Goal: Information Seeking & Learning: Learn about a topic

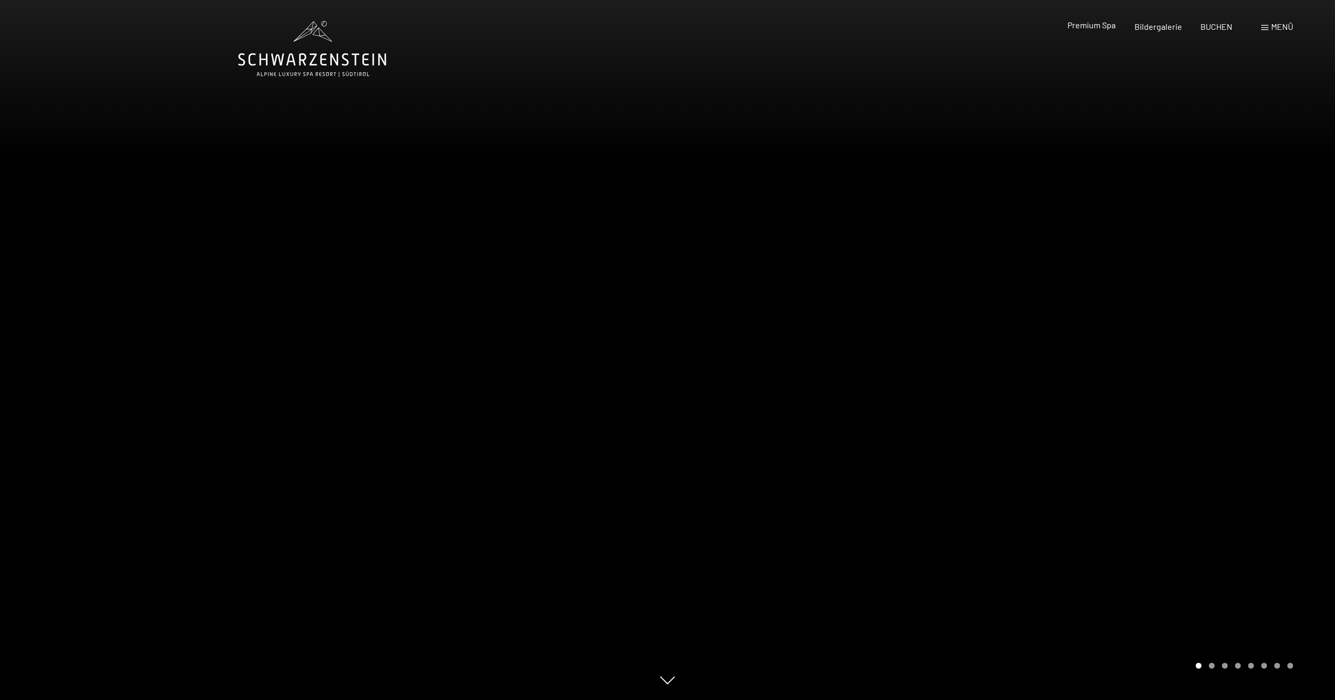
click at [1103, 29] on span "Premium Spa" at bounding box center [1092, 25] width 48 height 10
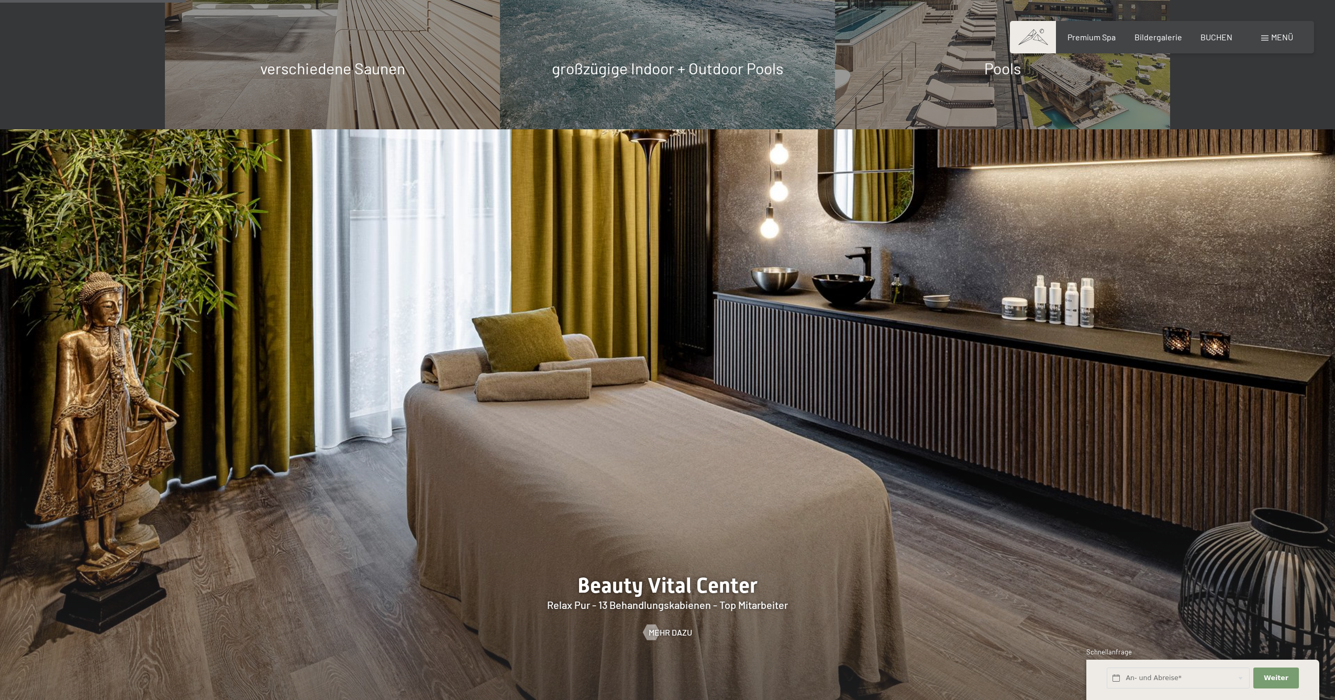
scroll to position [1420, 0]
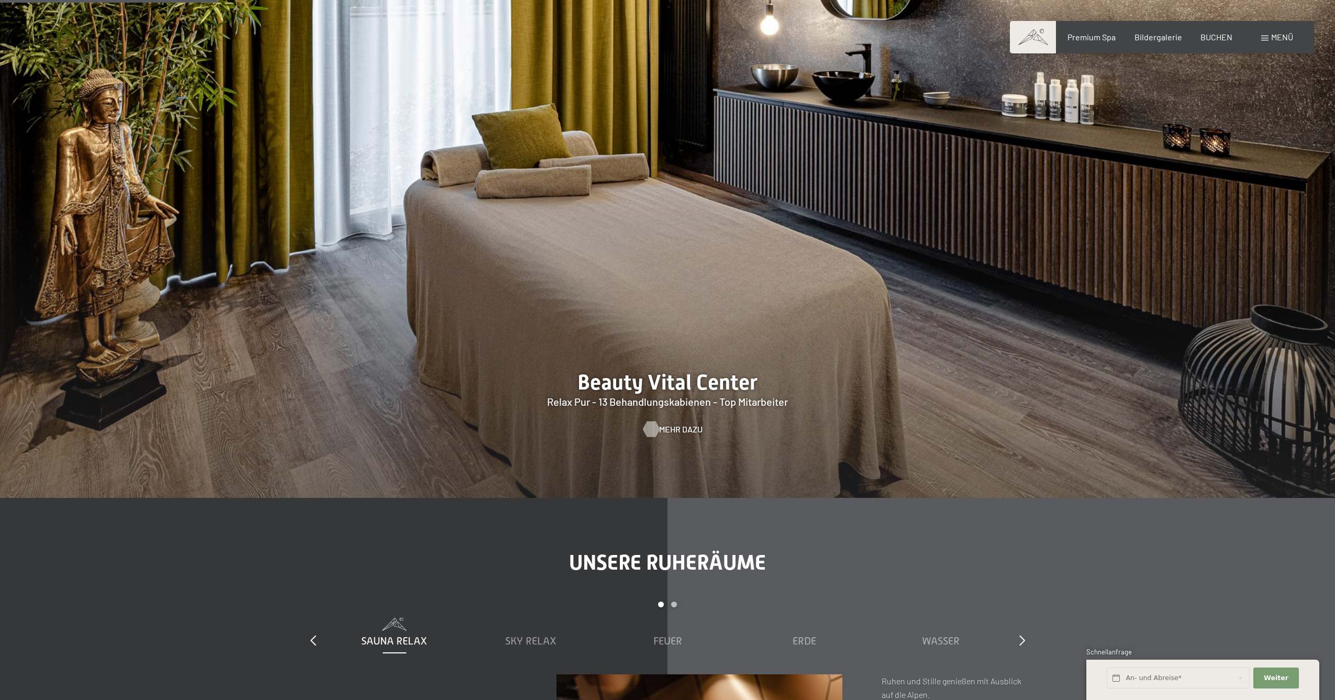
click at [690, 429] on span "Mehr dazu" at bounding box center [680, 430] width 43 height 12
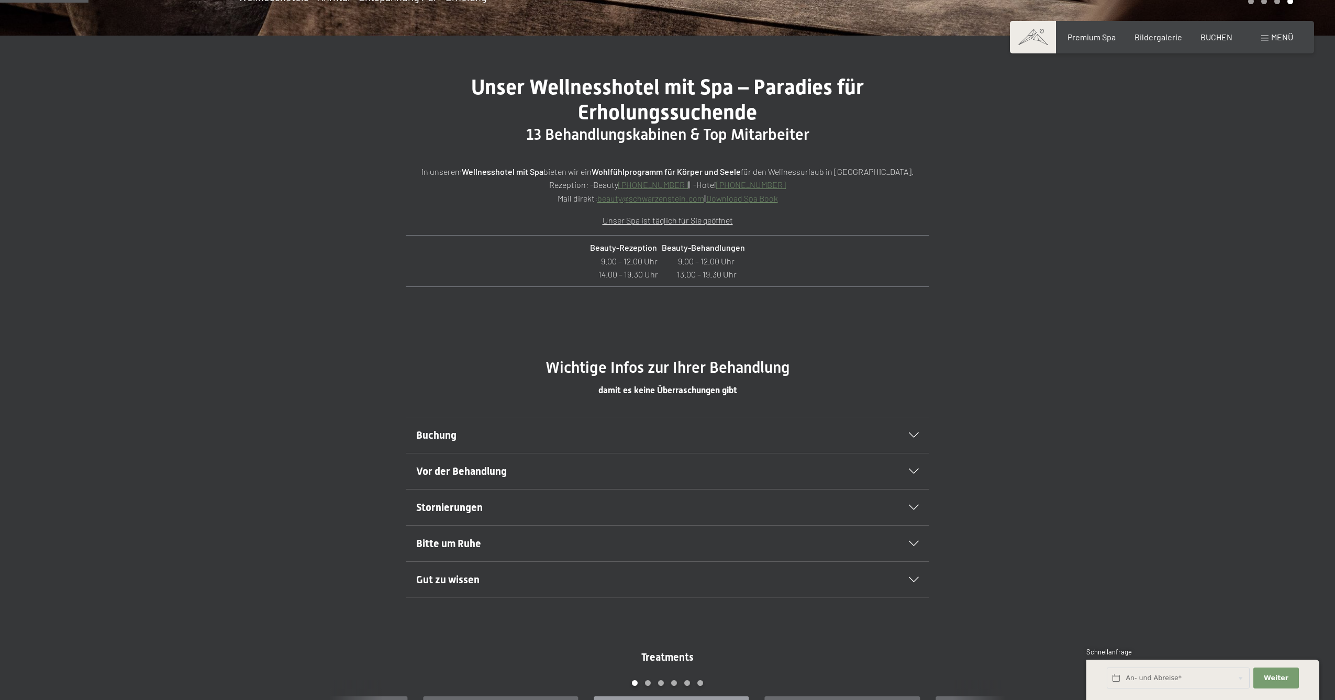
scroll to position [563, 0]
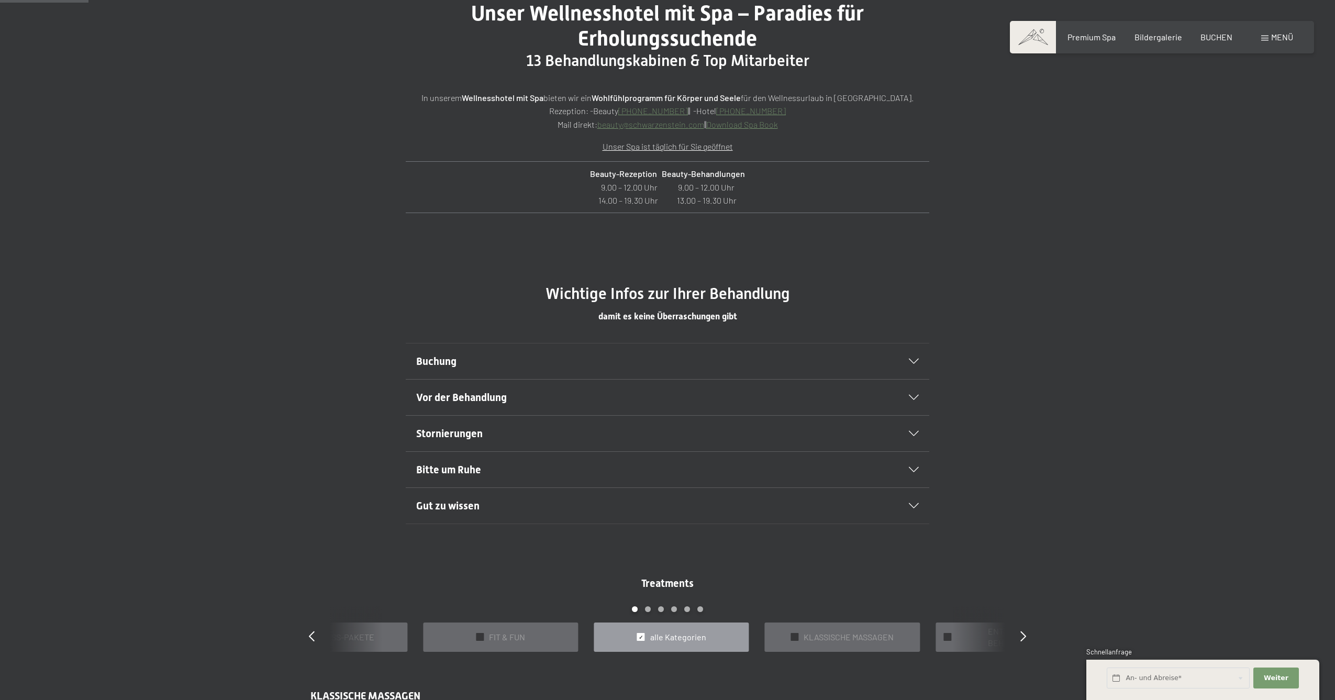
click at [916, 359] on div at bounding box center [907, 361] width 23 height 5
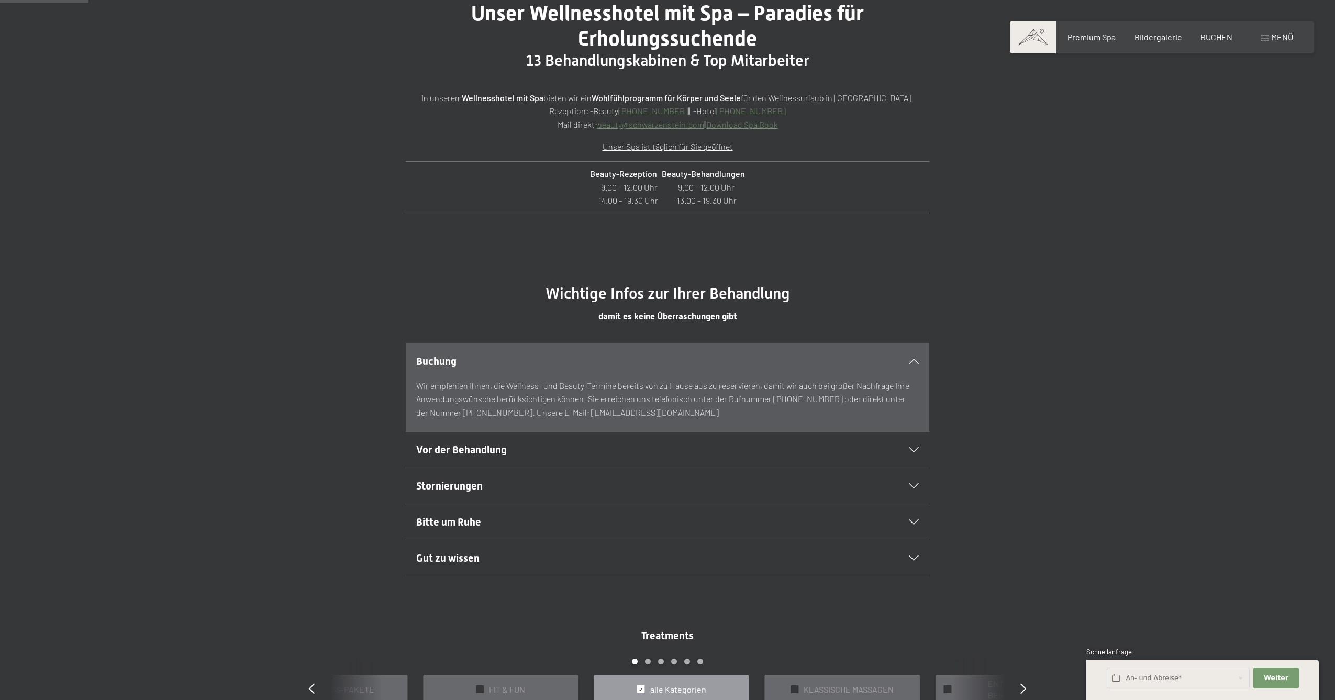
click at [915, 442] on div "Vor der Behandlung" at bounding box center [667, 450] width 503 height 36
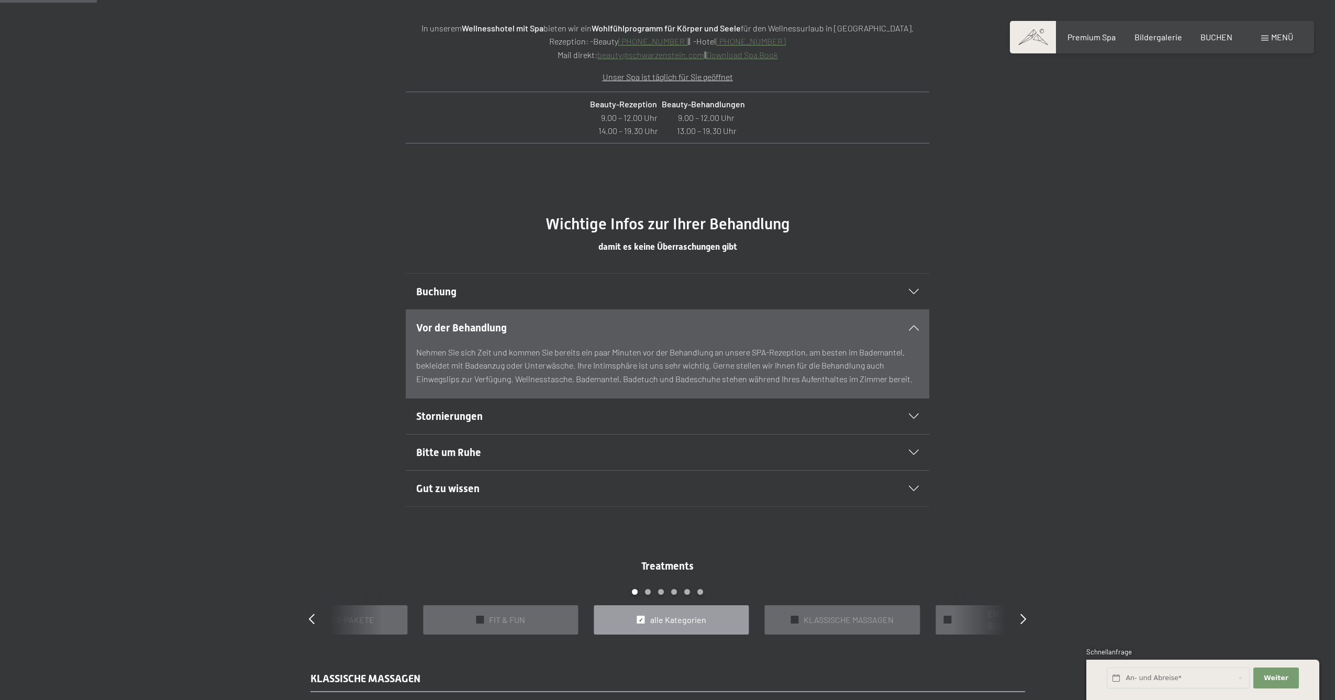
scroll to position [768, 0]
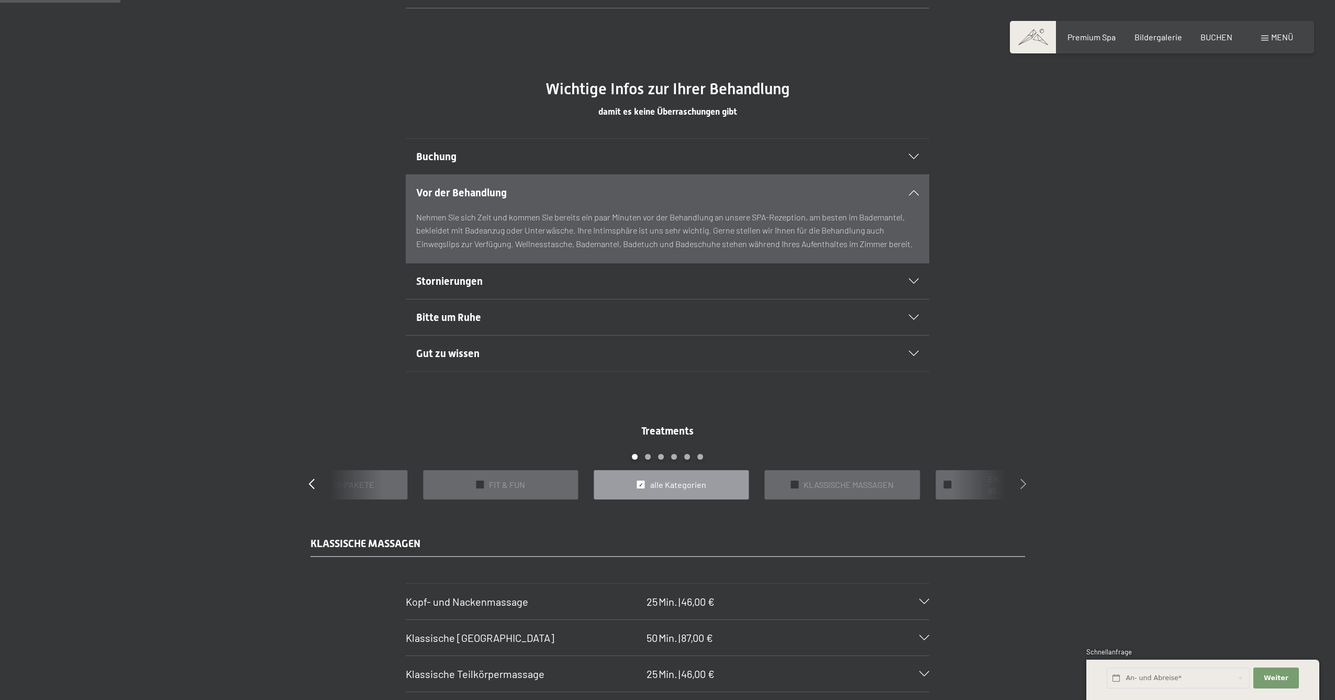
click at [1026, 486] on icon at bounding box center [1024, 484] width 6 height 10
click at [1023, 485] on icon at bounding box center [1024, 484] width 6 height 10
click at [829, 488] on span "PAARBEHANDLUNGEN" at bounding box center [849, 485] width 84 height 12
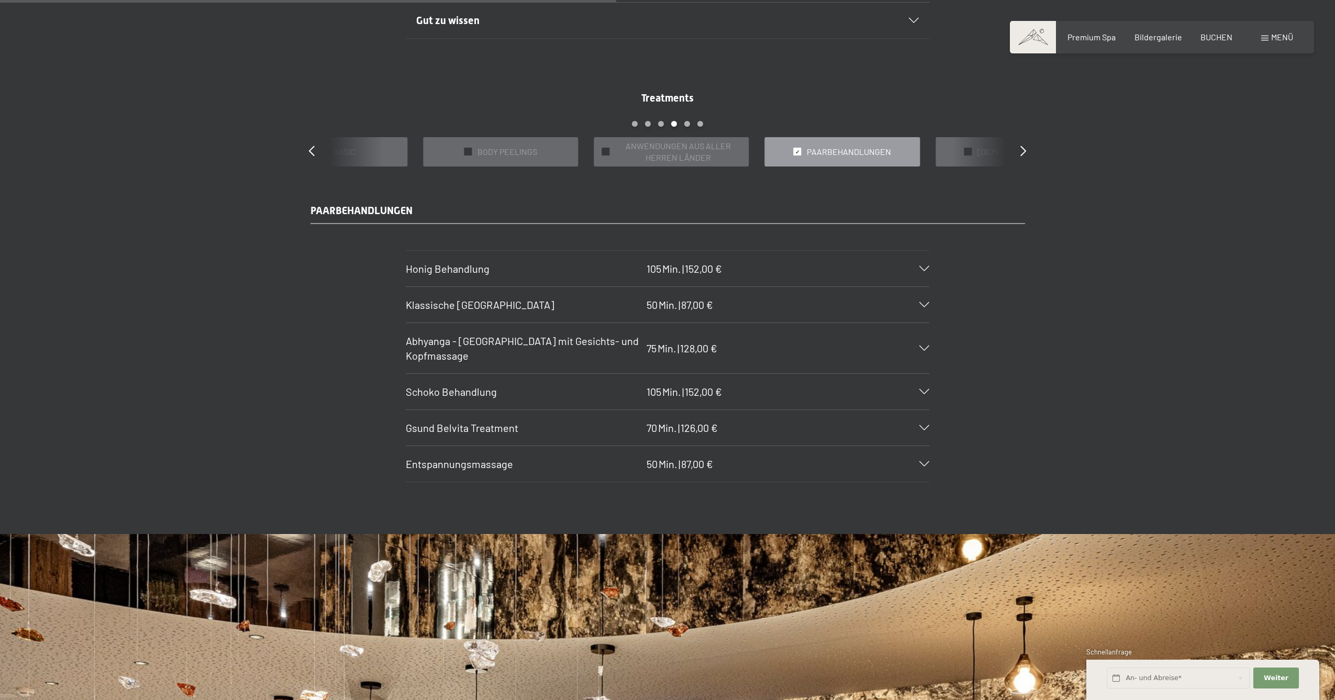
scroll to position [1182, 0]
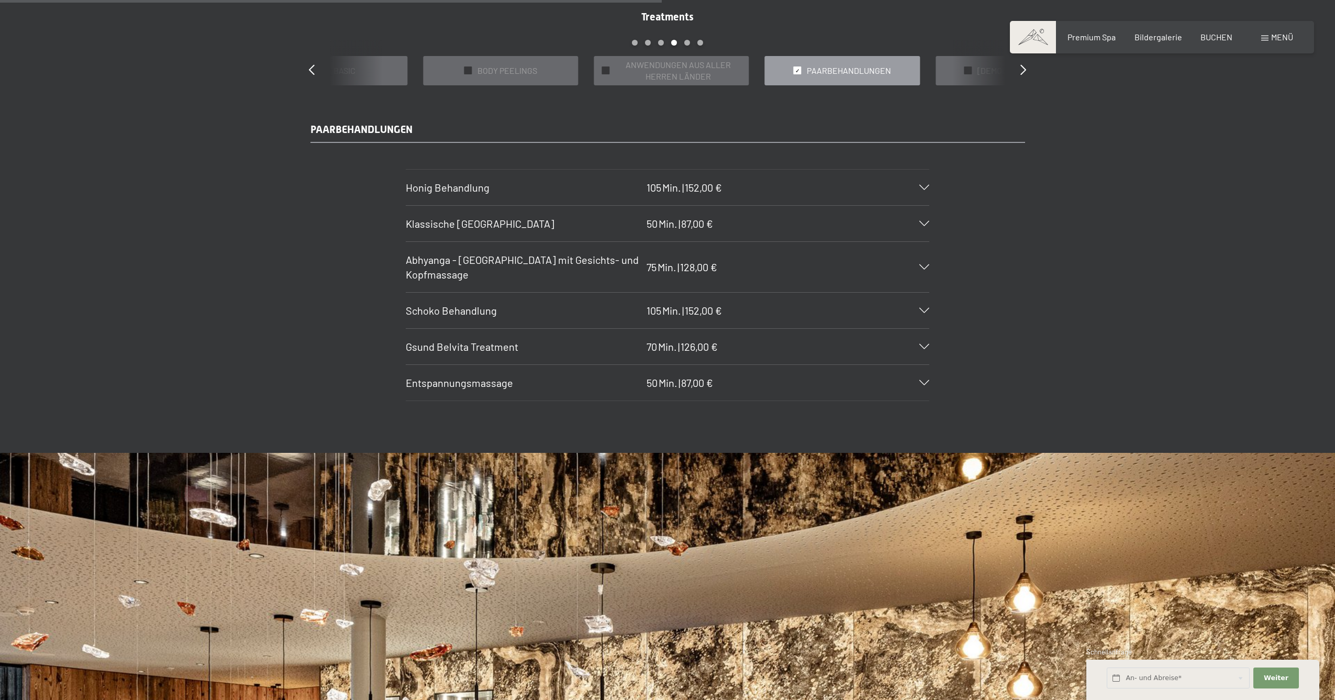
click at [921, 260] on div "Abhyanga - Ganzkörpermassage mit Gesichts- und Kopfmassage 75 Min. | 128,00 €" at bounding box center [668, 267] width 524 height 50
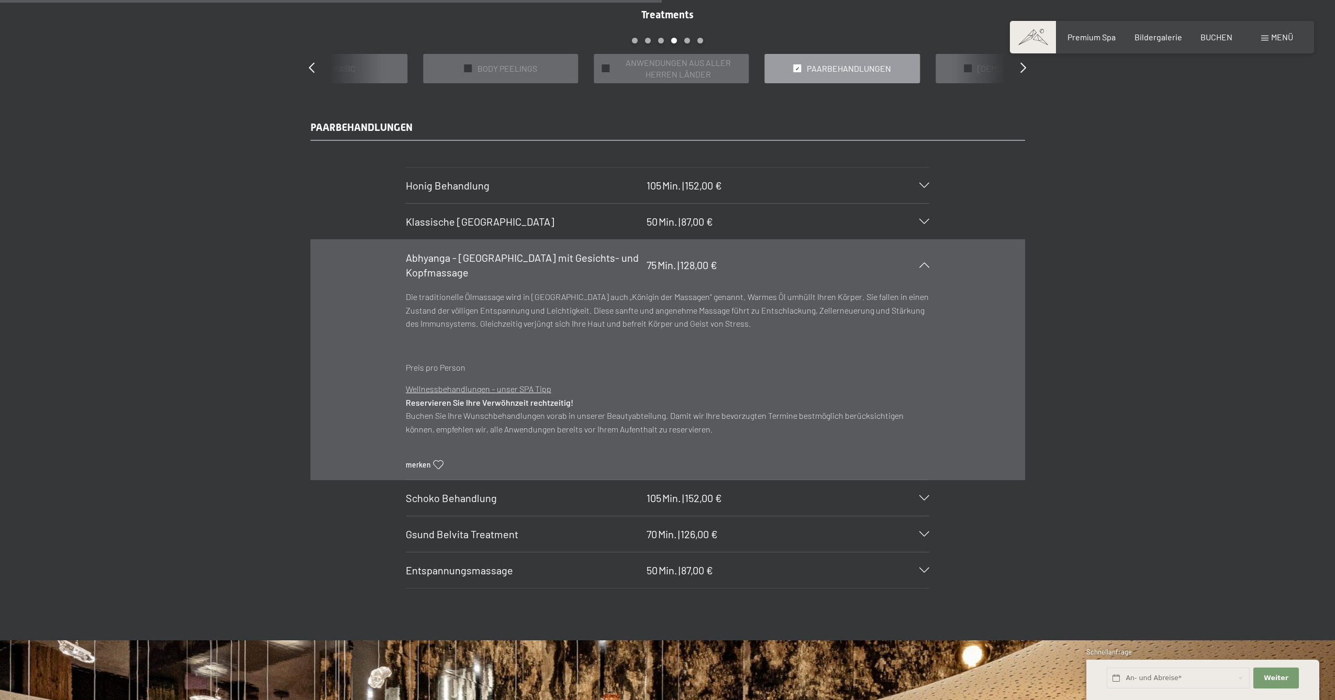
scroll to position [1203, 0]
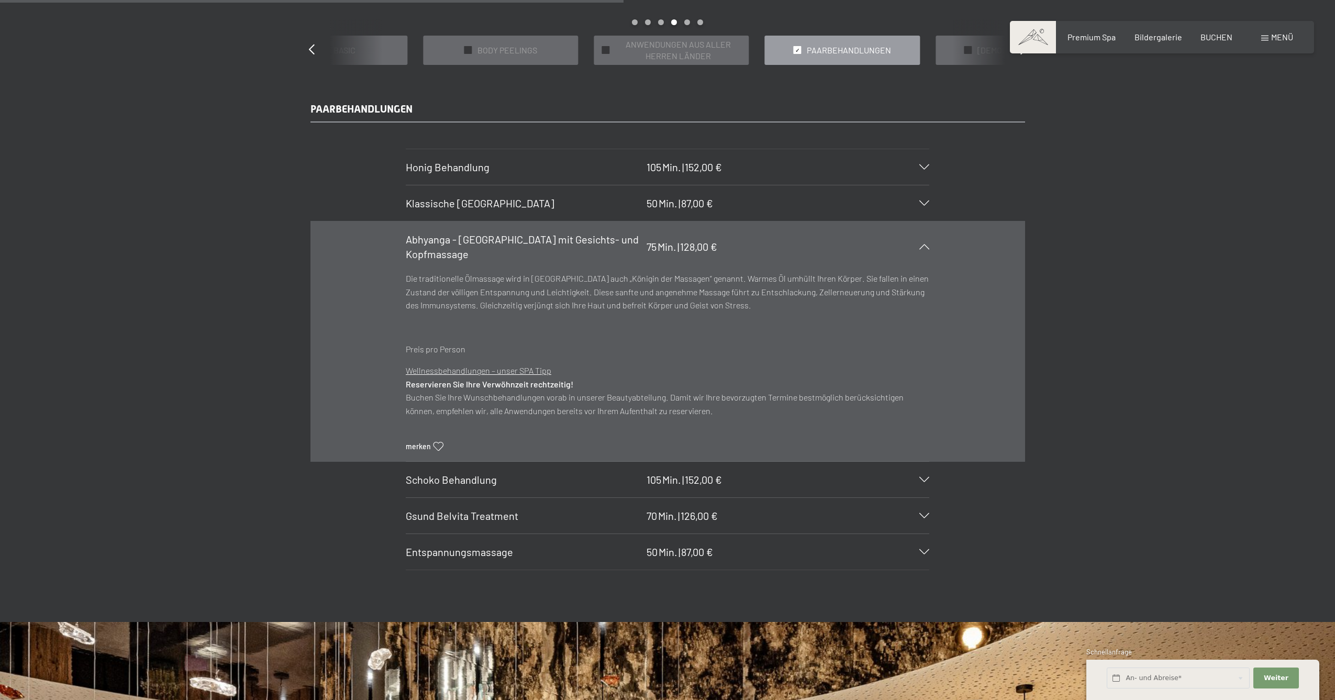
click at [922, 249] on div "Abhyanga - Ganzkörpermassage mit Gesichts- und Kopfmassage 75 Min. | 128,00 €" at bounding box center [668, 247] width 524 height 50
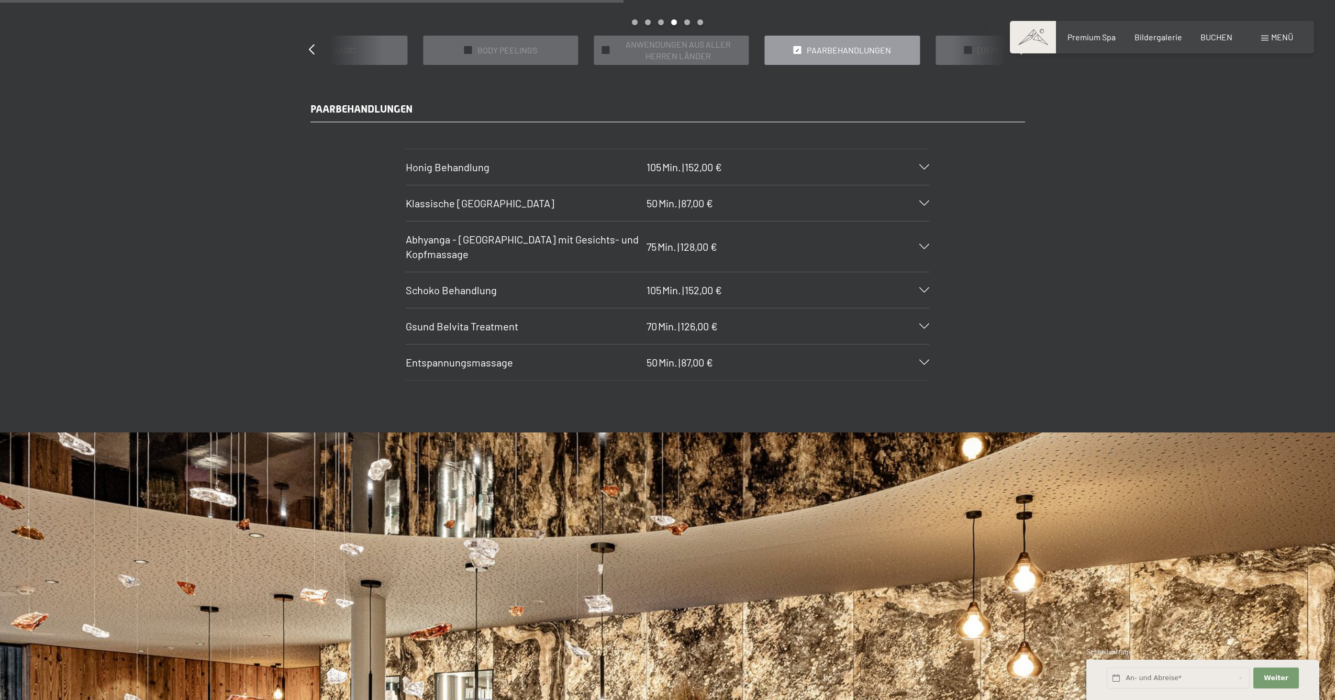
click at [928, 360] on icon at bounding box center [925, 362] width 10 height 5
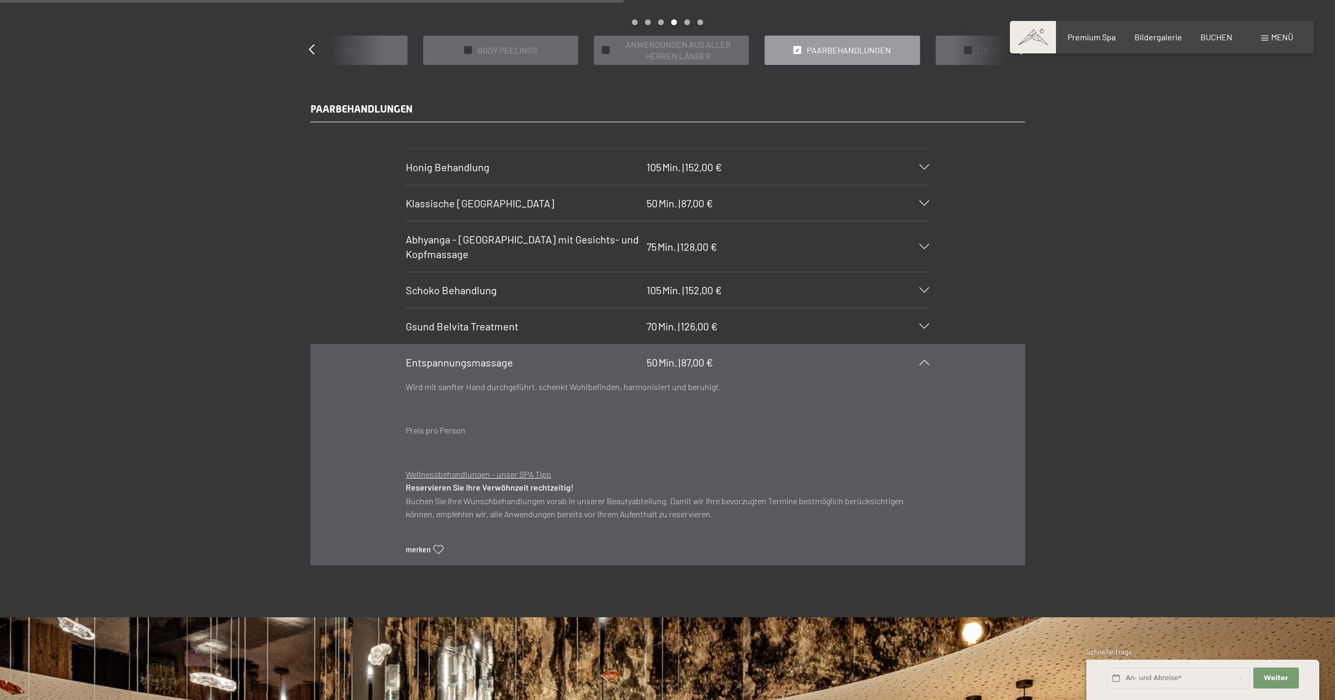
click at [442, 545] on icon at bounding box center [439, 549] width 10 height 9
click at [921, 364] on div "Entspannungsmassage 50 Min. | 87,00 €" at bounding box center [668, 363] width 524 height 36
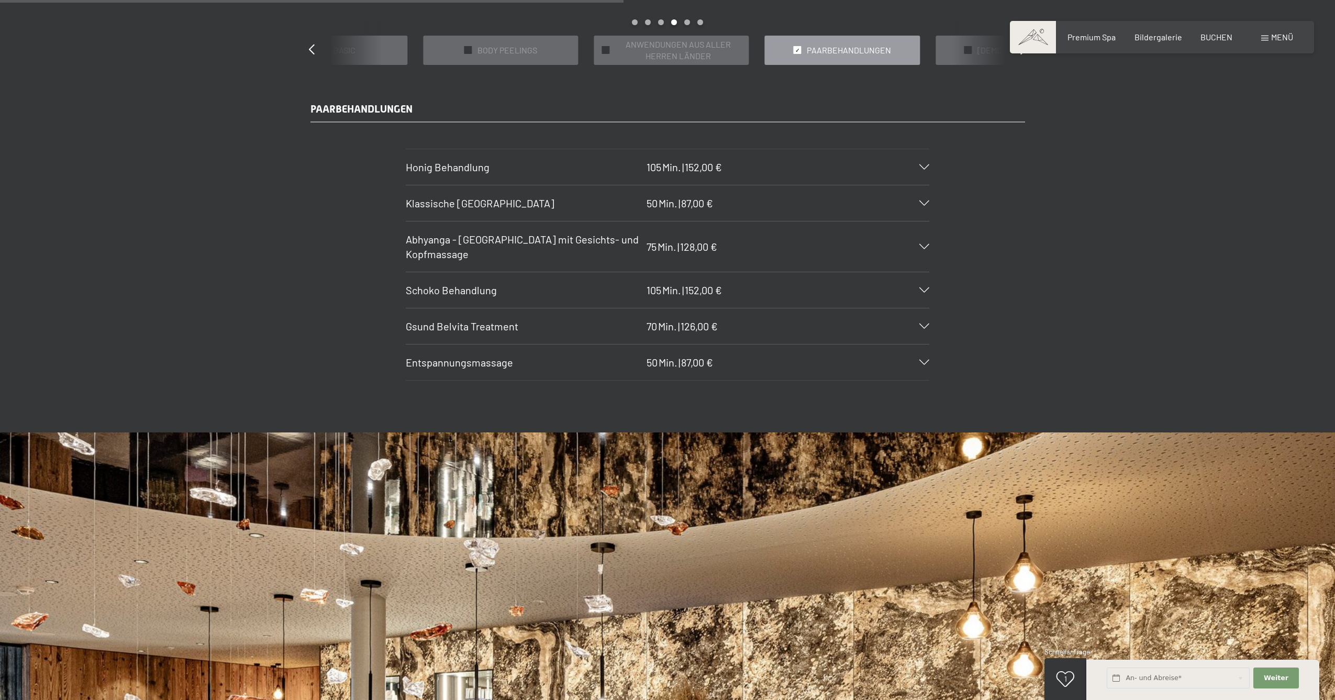
click at [922, 324] on icon at bounding box center [925, 326] width 10 height 5
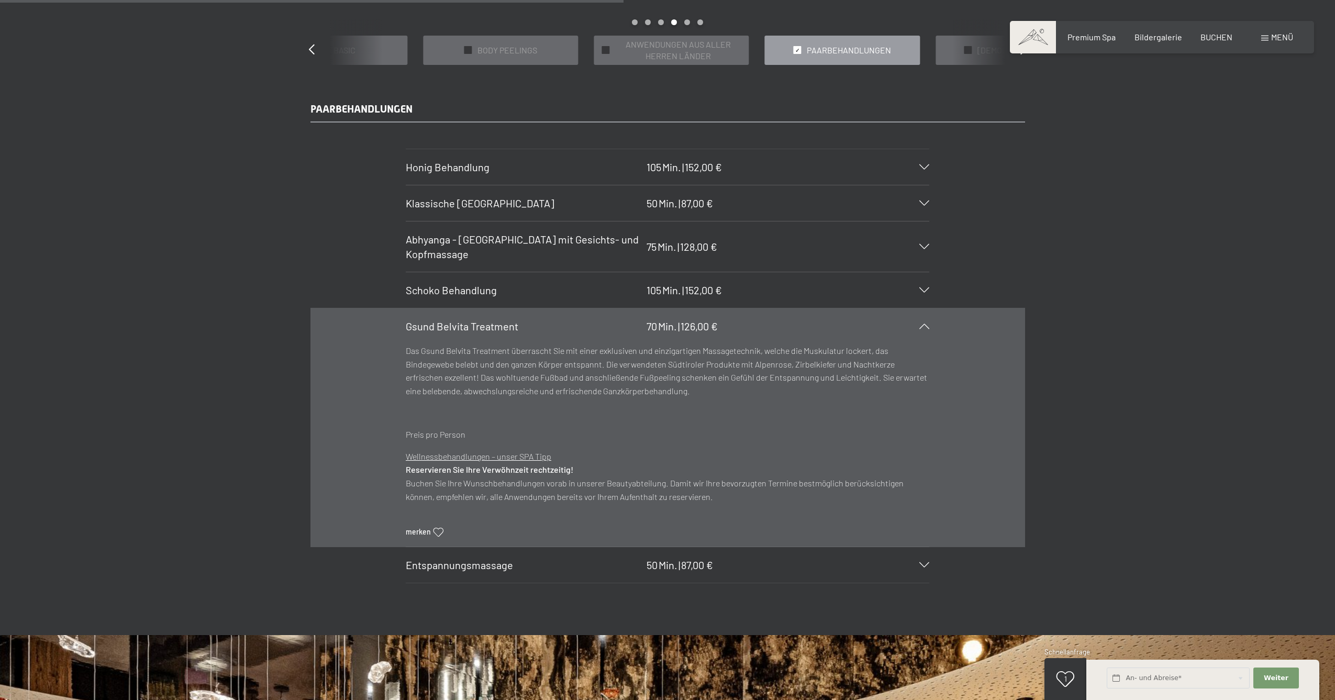
click at [440, 528] on icon at bounding box center [439, 532] width 10 height 9
click at [929, 386] on section "Gsund Belvita Treatment 70 Min. | 126,00 € Das Gsund Belvita Treatment überrasc…" at bounding box center [668, 427] width 524 height 239
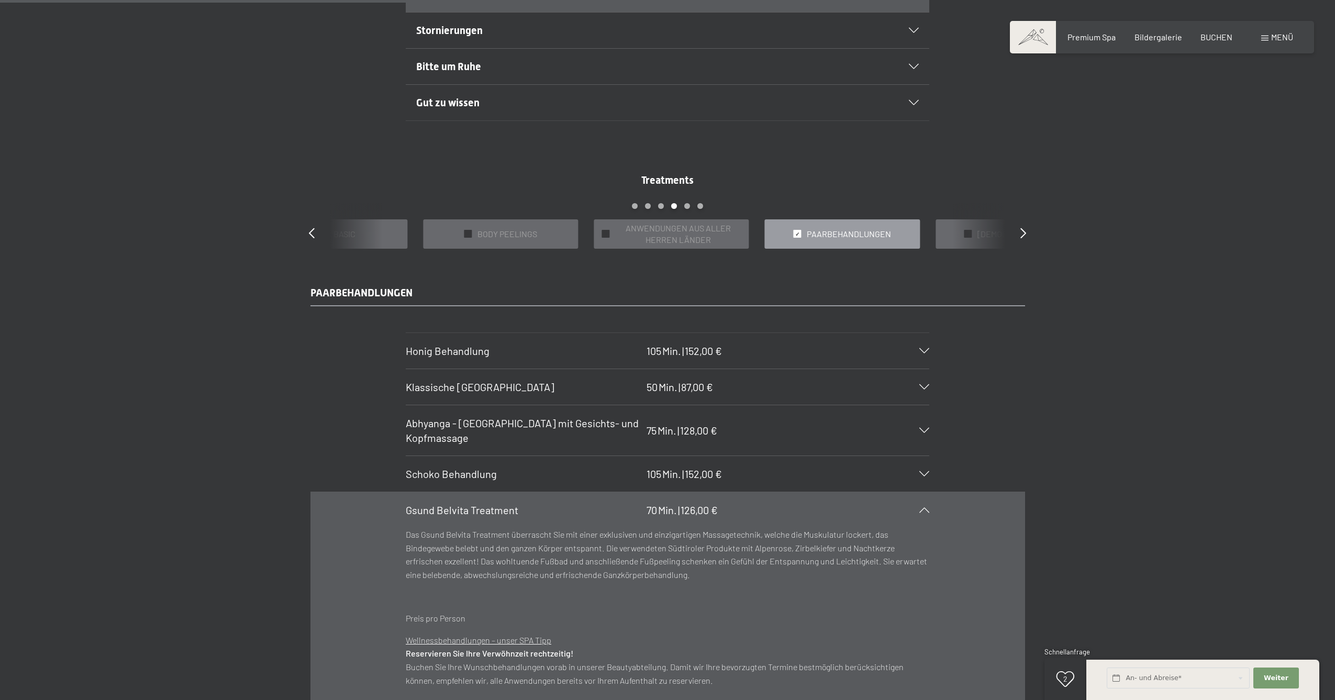
scroll to position [1017, 0]
click at [1024, 231] on icon at bounding box center [1024, 235] width 6 height 10
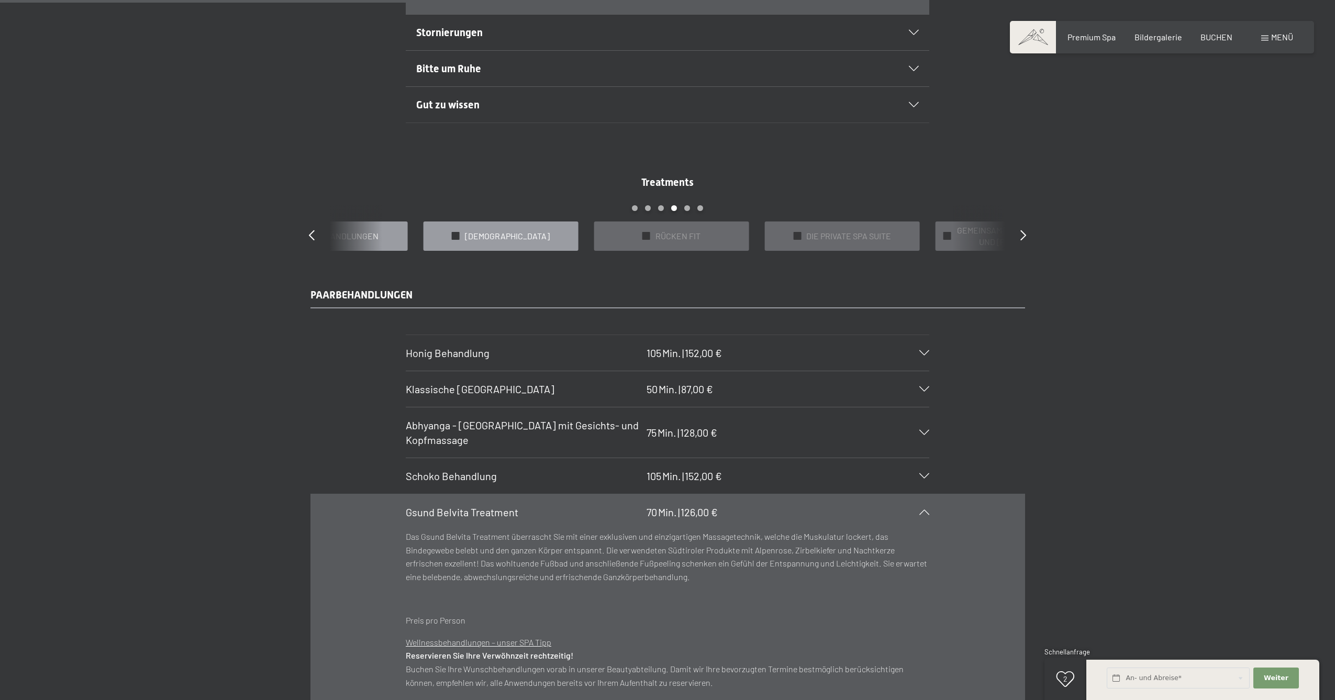
click at [522, 234] on span "AYURVEDA" at bounding box center [507, 236] width 85 height 12
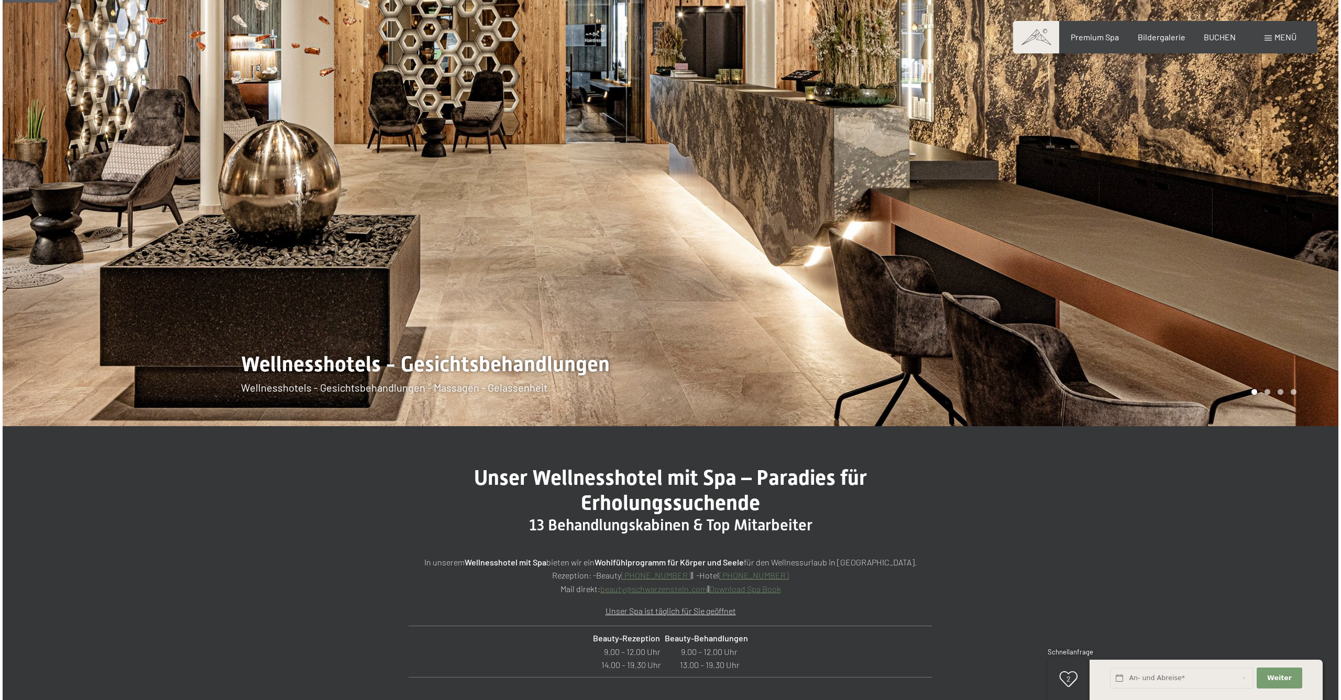
scroll to position [0, 0]
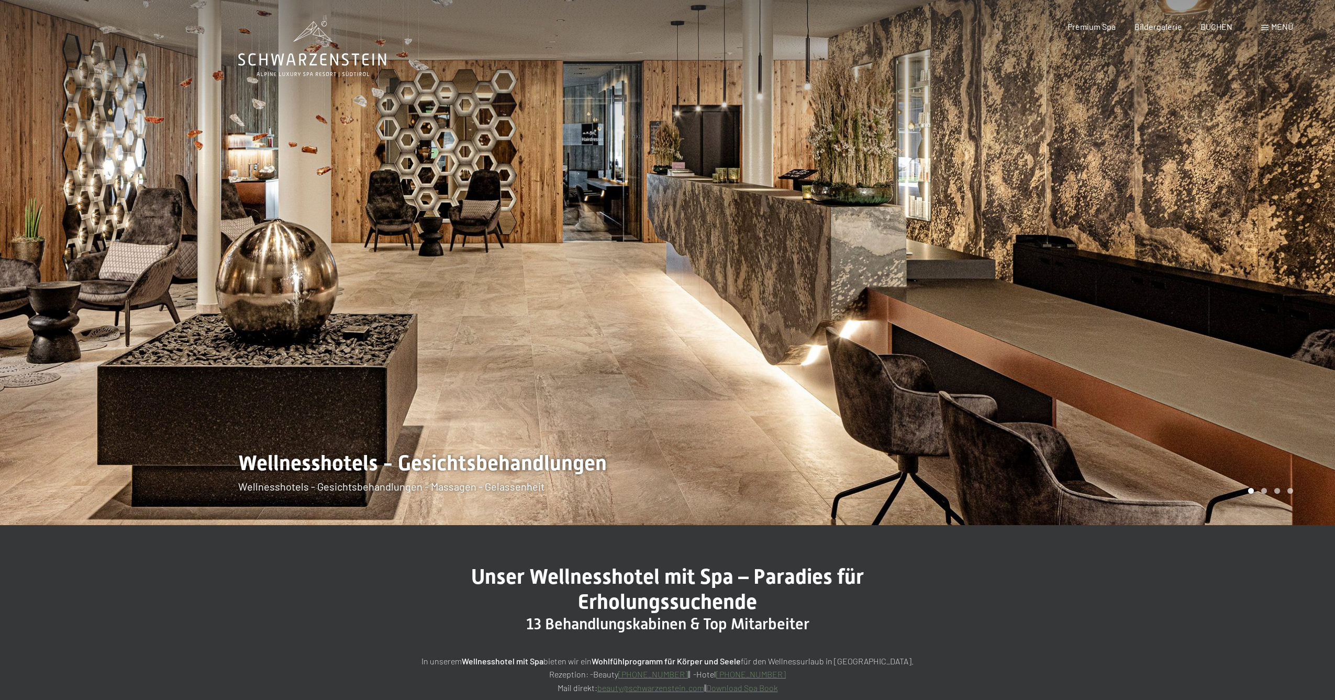
click at [1278, 27] on span "Menü" at bounding box center [1282, 26] width 22 height 10
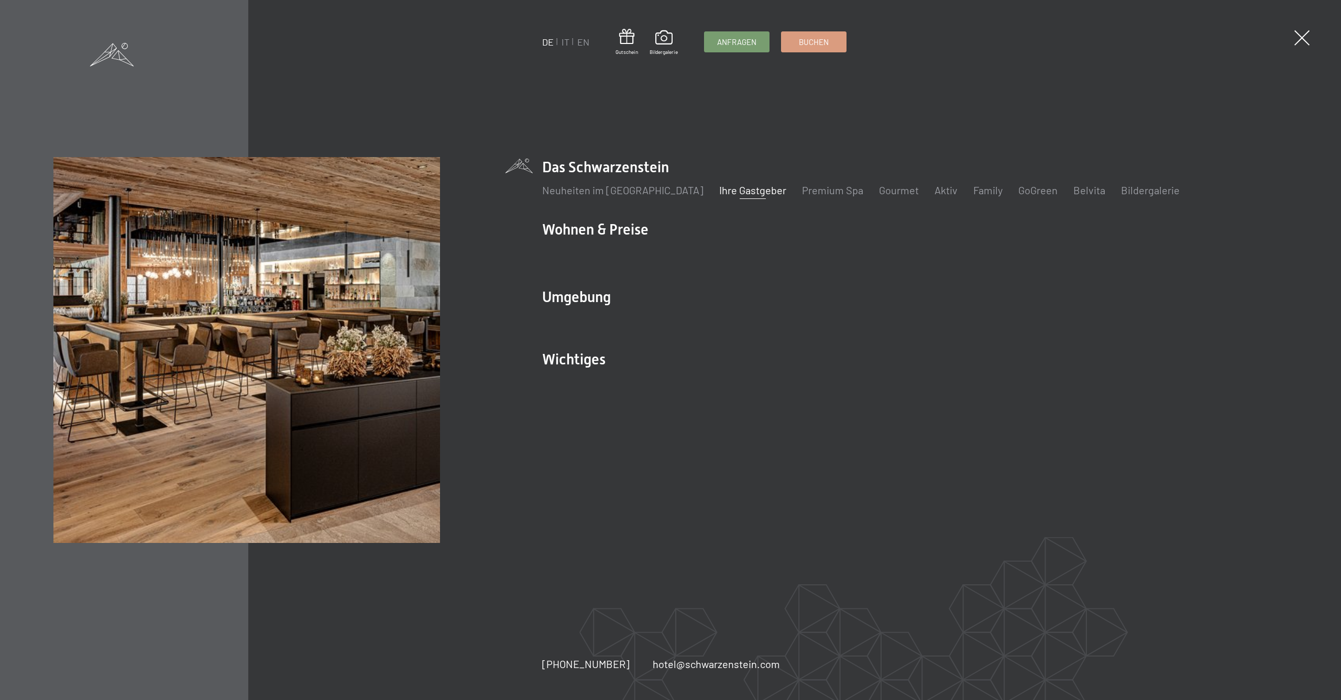
click at [723, 195] on link "Ihre Gastgeber" at bounding box center [752, 190] width 67 height 13
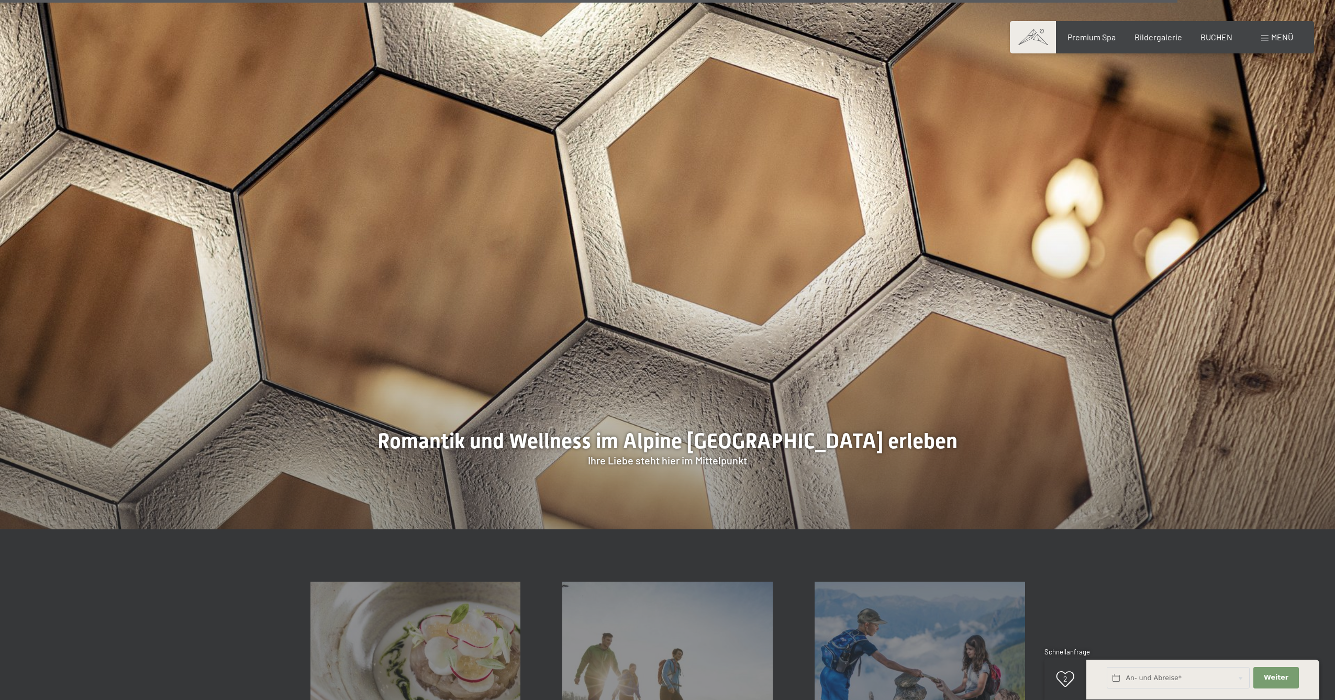
scroll to position [3714, 0]
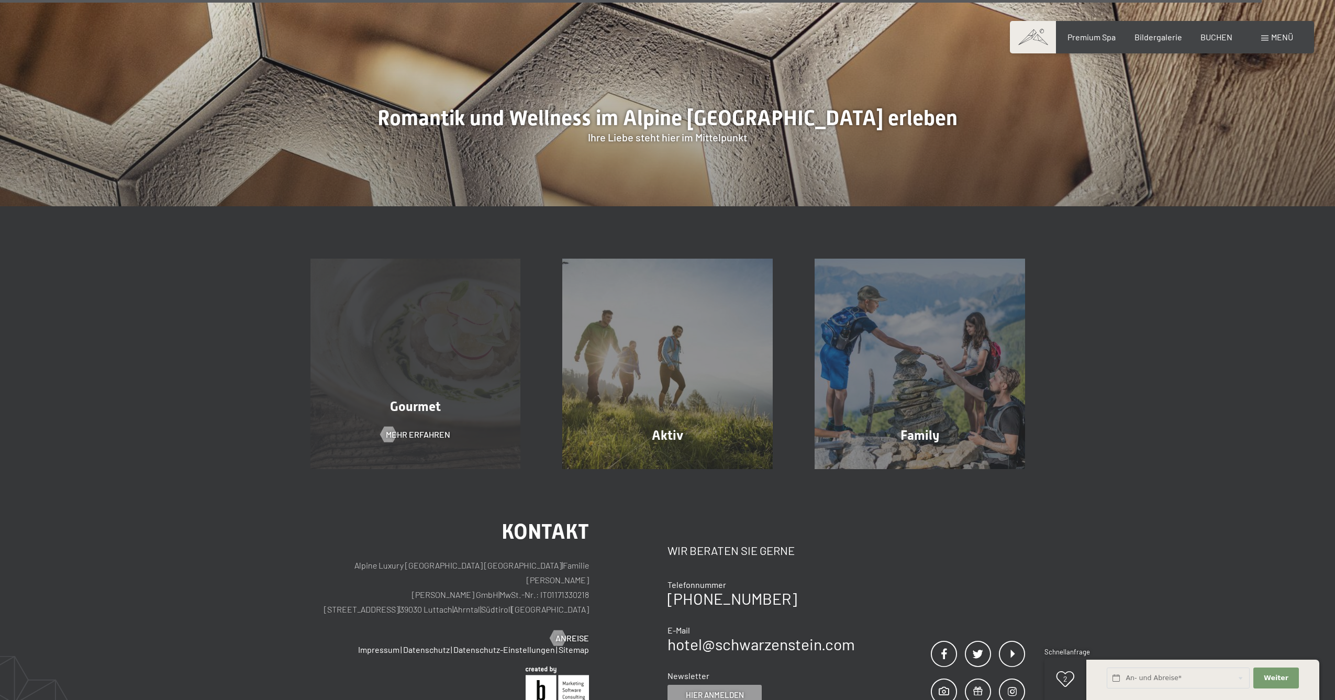
click at [477, 292] on div "Gourmet Mehr erfahren" at bounding box center [416, 364] width 252 height 211
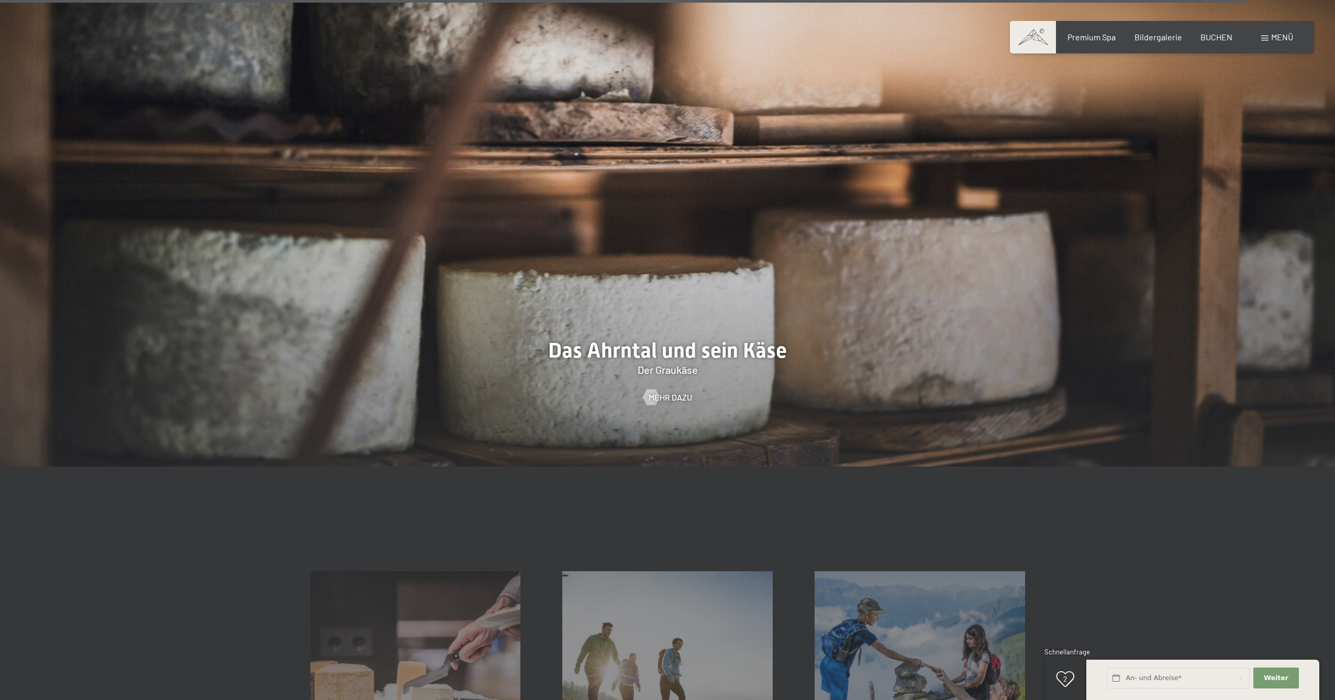
scroll to position [4337, 0]
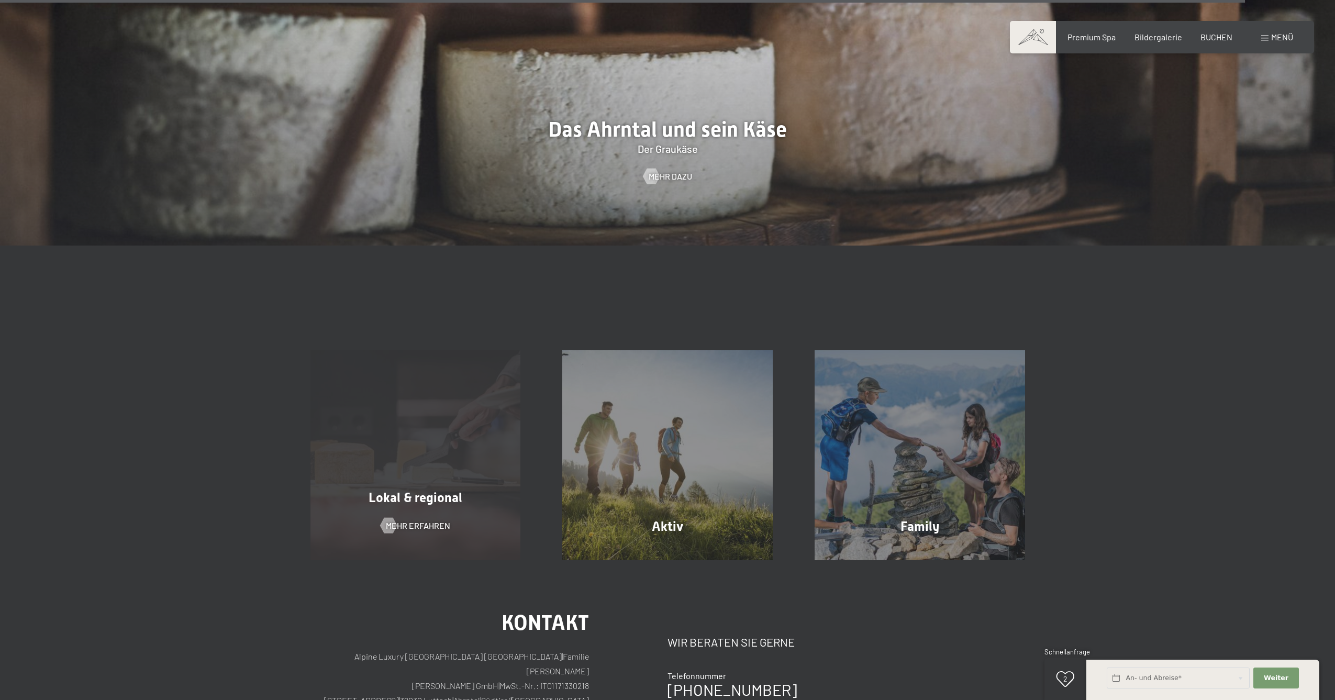
click at [440, 440] on div "Lokal & regional Mehr erfahren" at bounding box center [416, 455] width 252 height 211
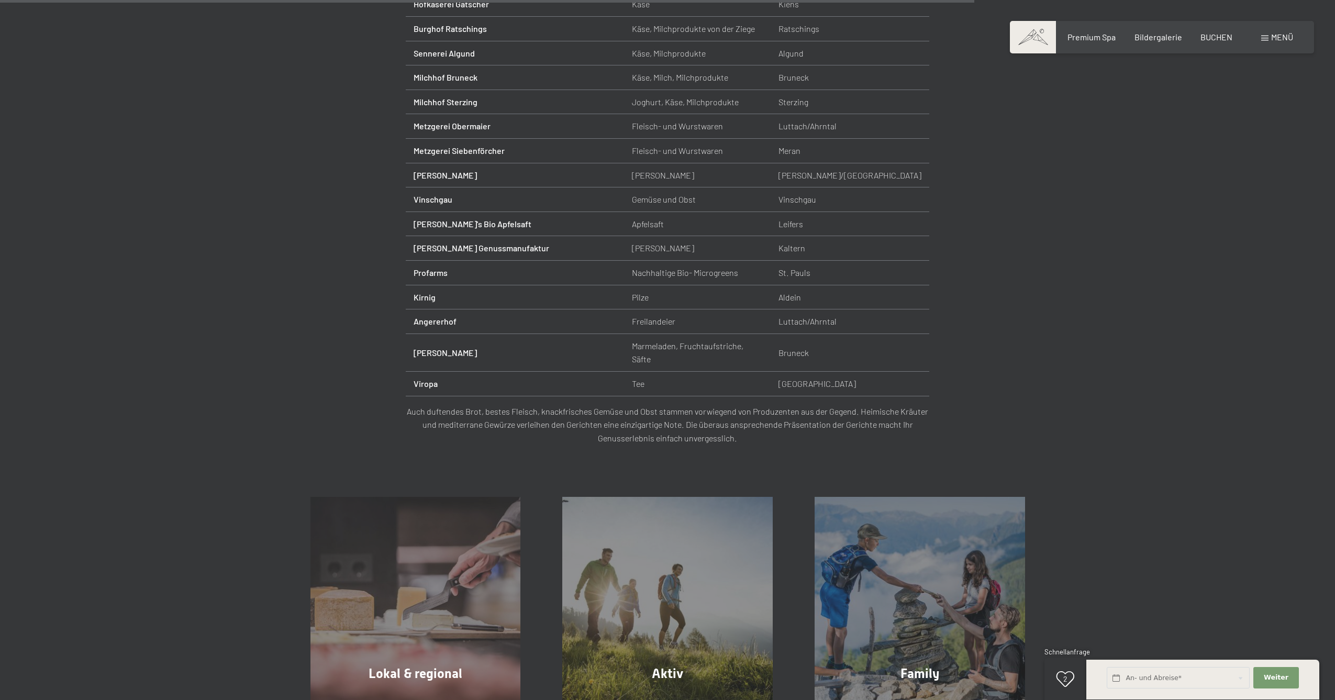
scroll to position [1458, 0]
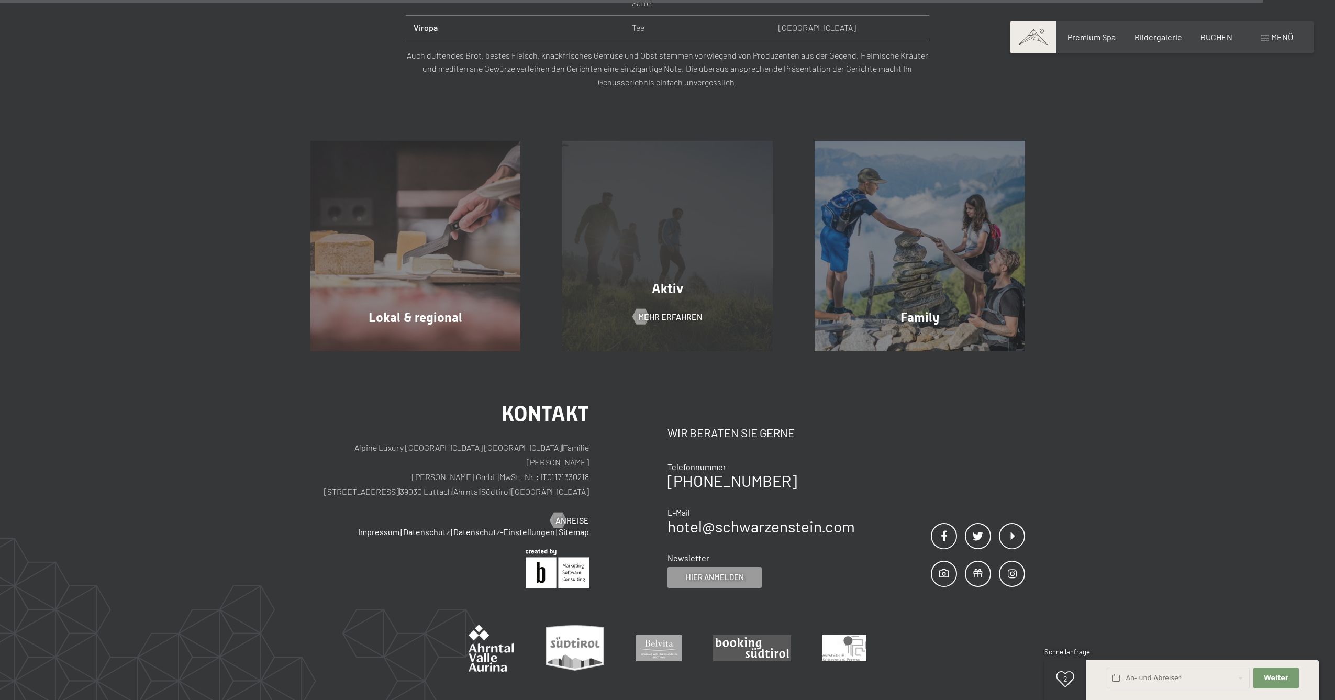
click at [615, 148] on div "Aktiv Mehr erfahren" at bounding box center [667, 246] width 252 height 211
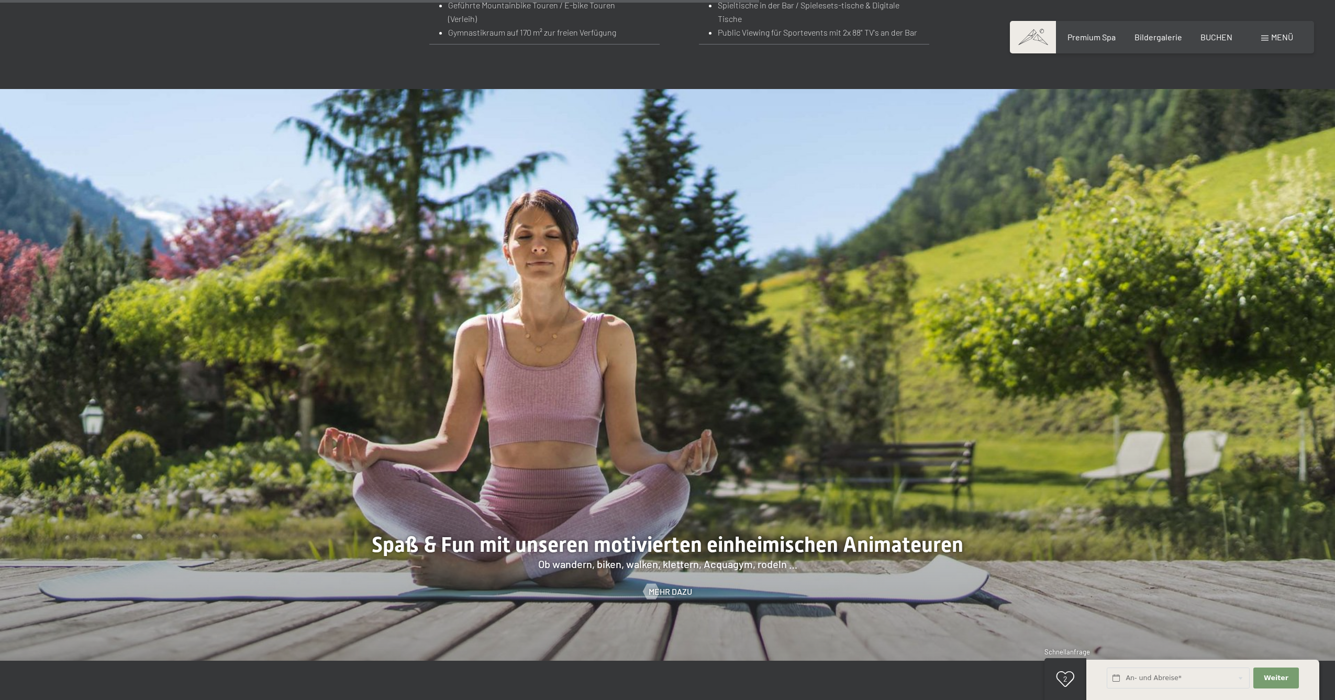
scroll to position [1890, 0]
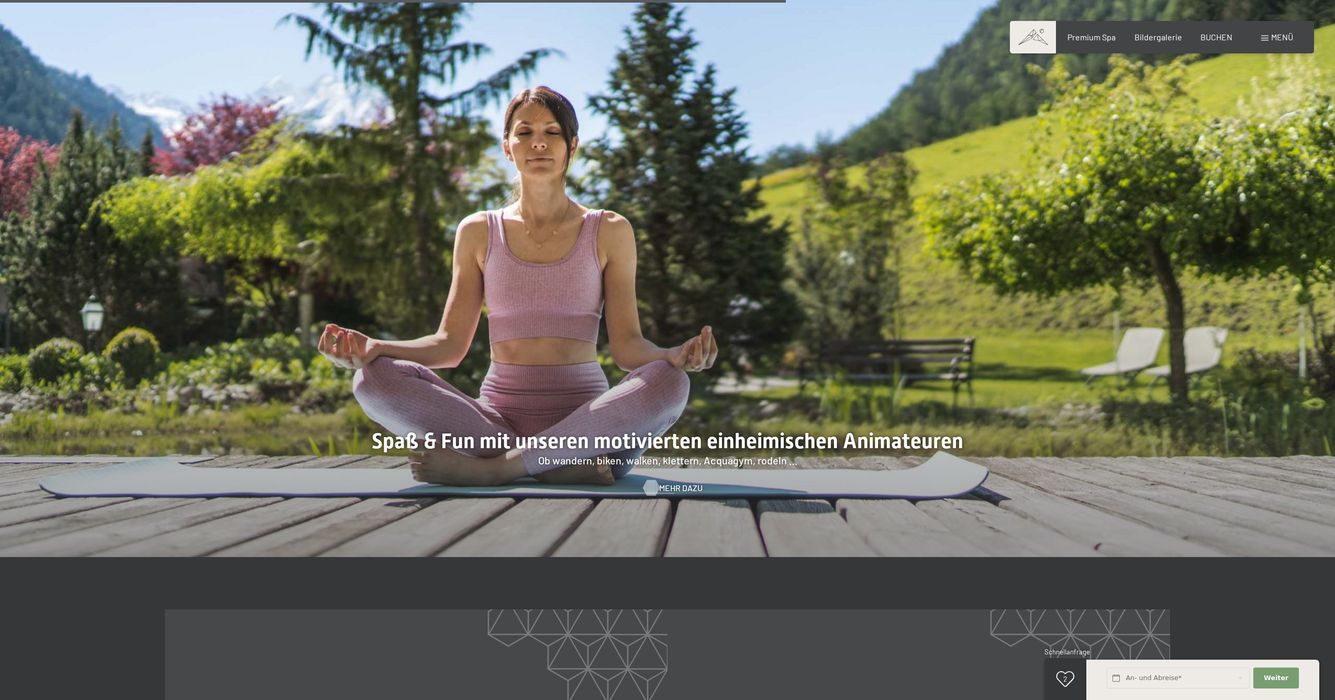
click at [654, 486] on div at bounding box center [651, 488] width 9 height 16
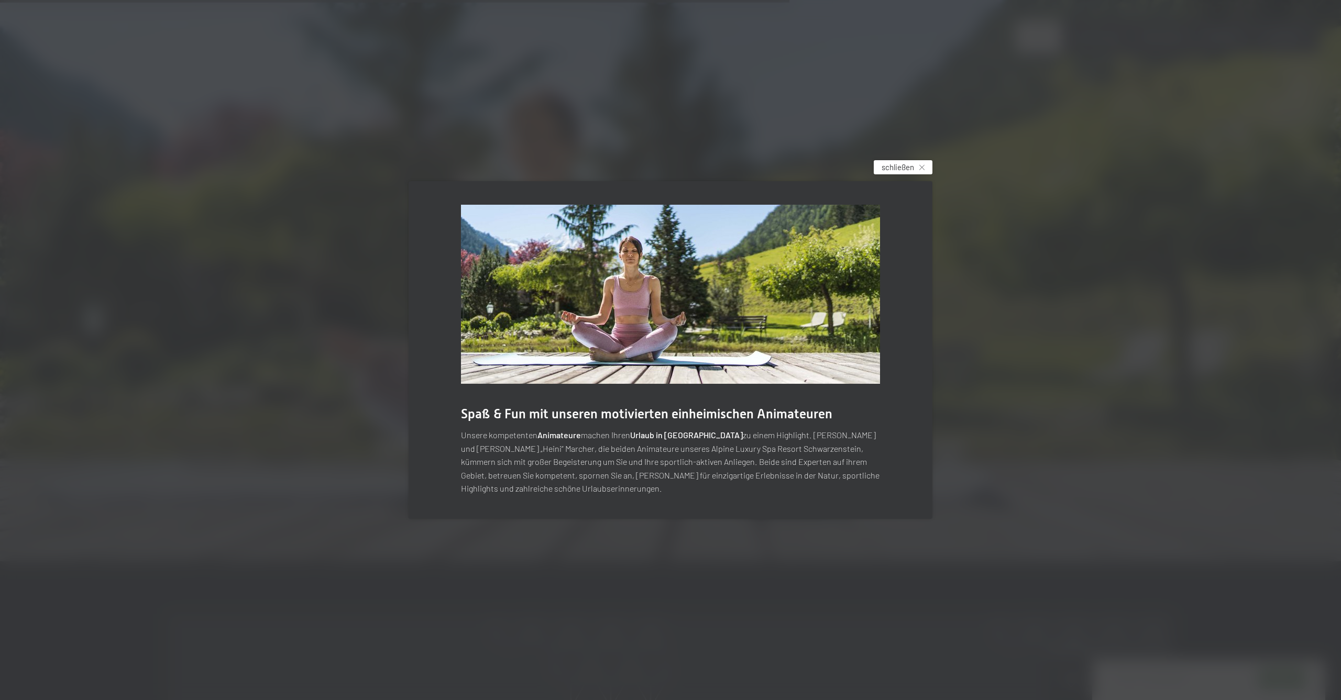
click at [900, 170] on span "schließen" at bounding box center [897, 167] width 32 height 11
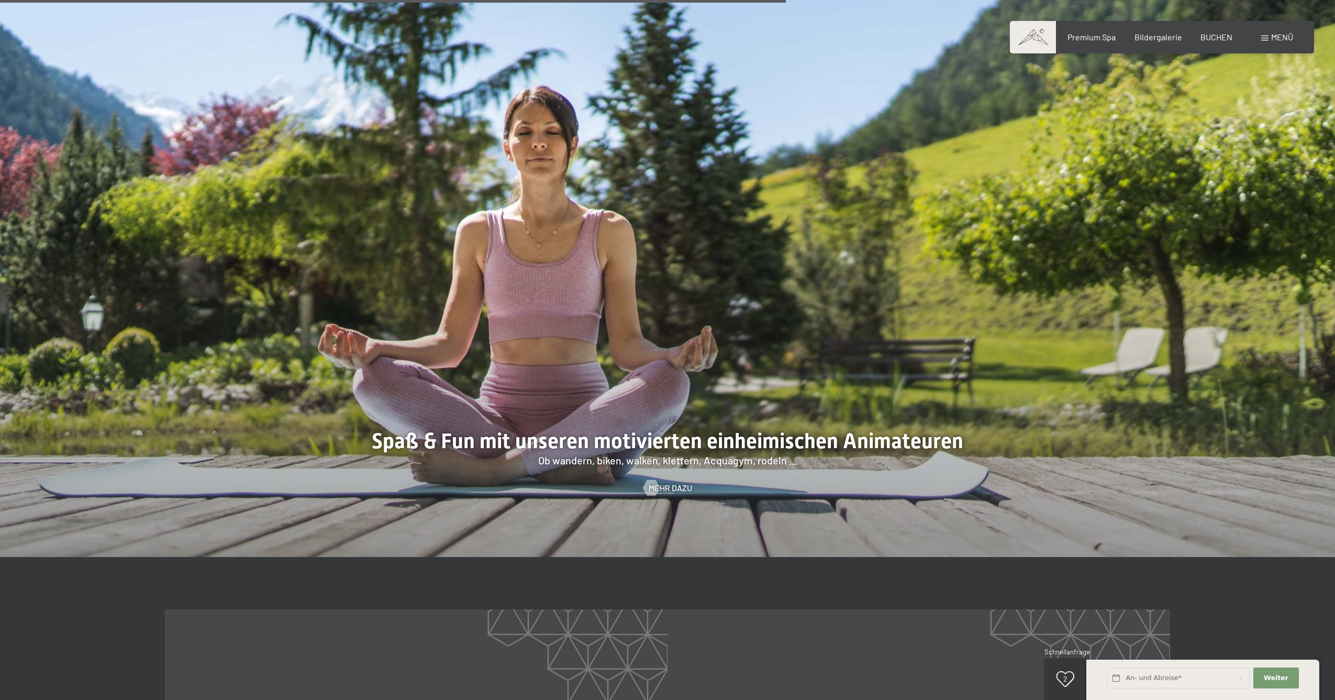
scroll to position [1961, 0]
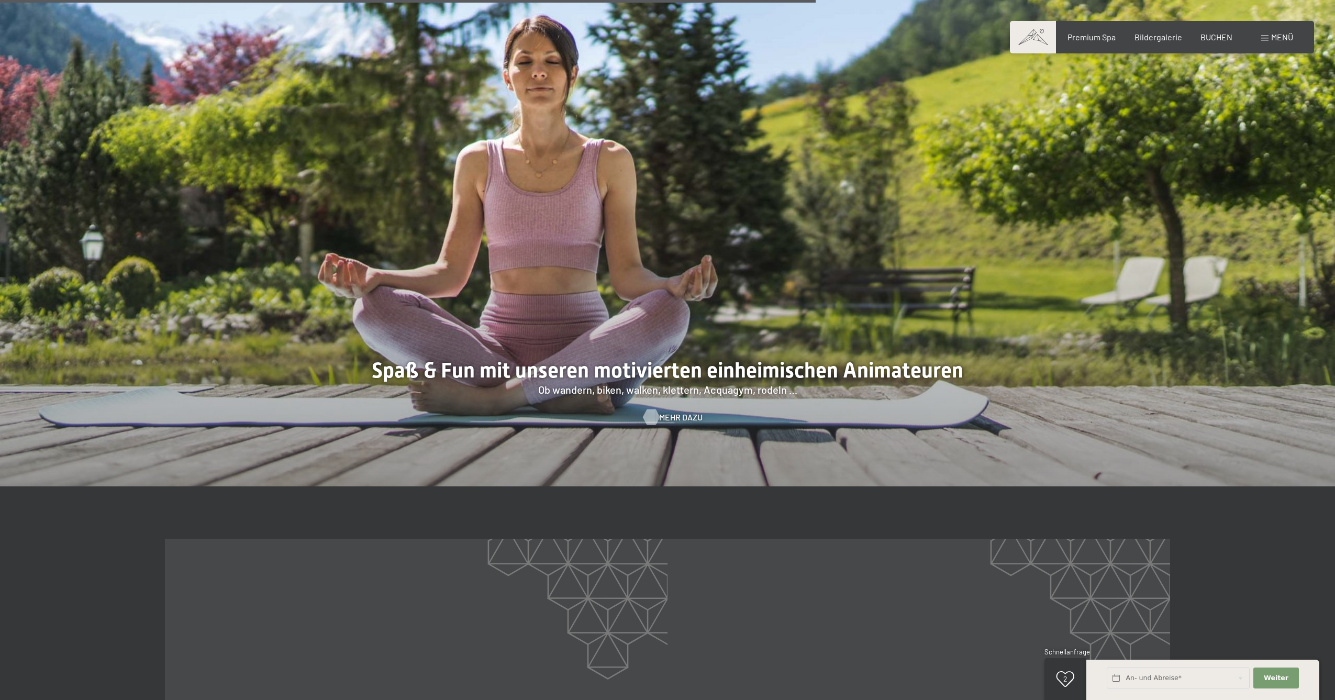
click at [680, 412] on span "Mehr dazu" at bounding box center [680, 418] width 43 height 12
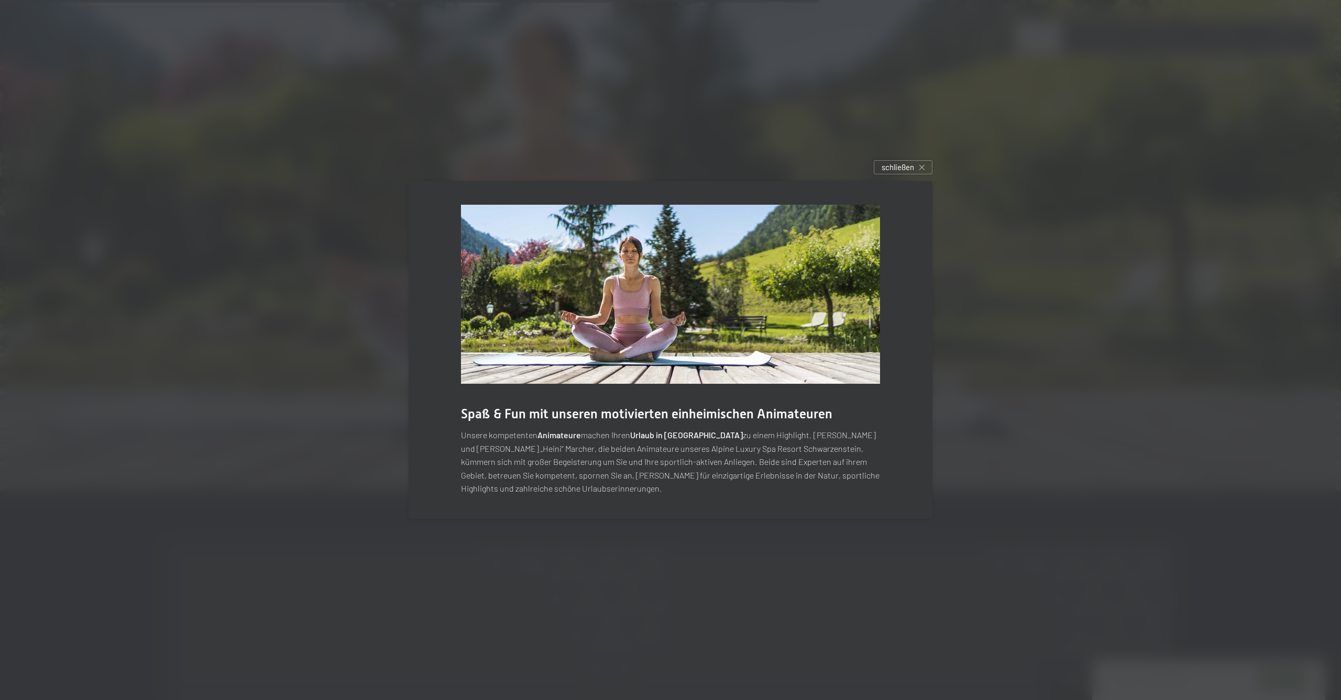
click at [905, 165] on span "schließen" at bounding box center [897, 167] width 32 height 11
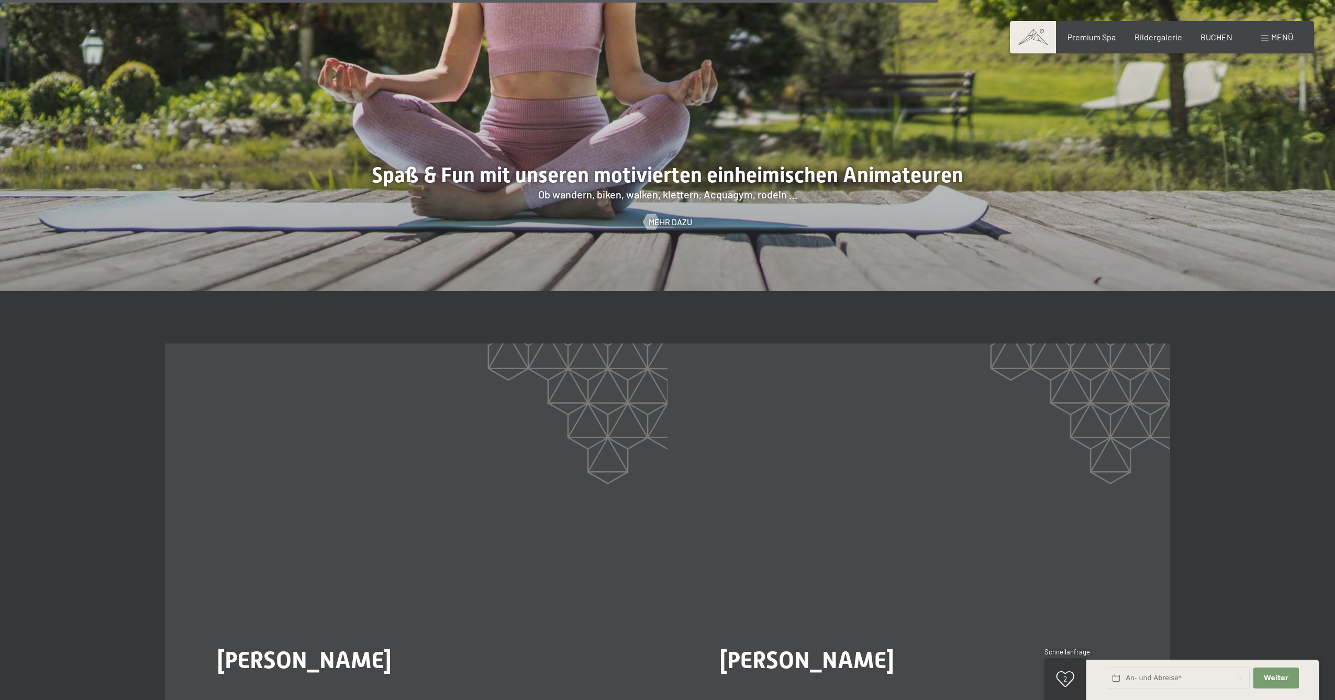
scroll to position [2356, 0]
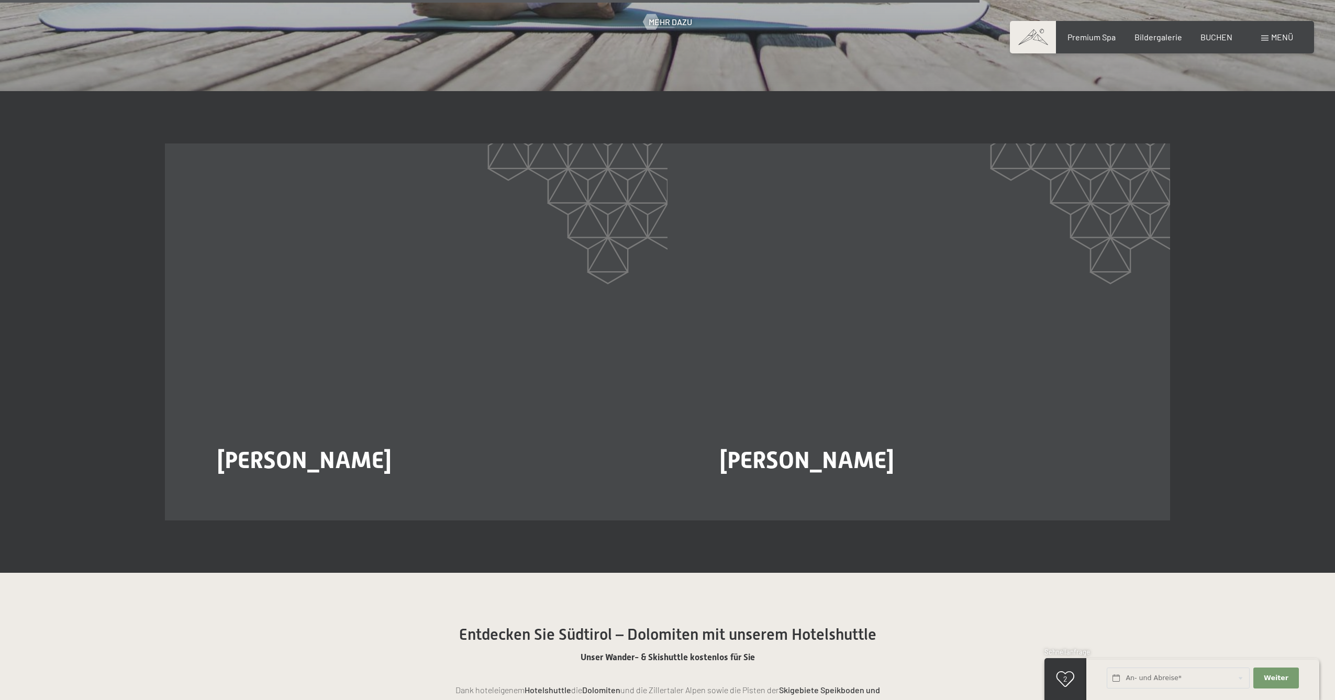
click at [251, 490] on span "Mehr dazu" at bounding box center [244, 496] width 43 height 12
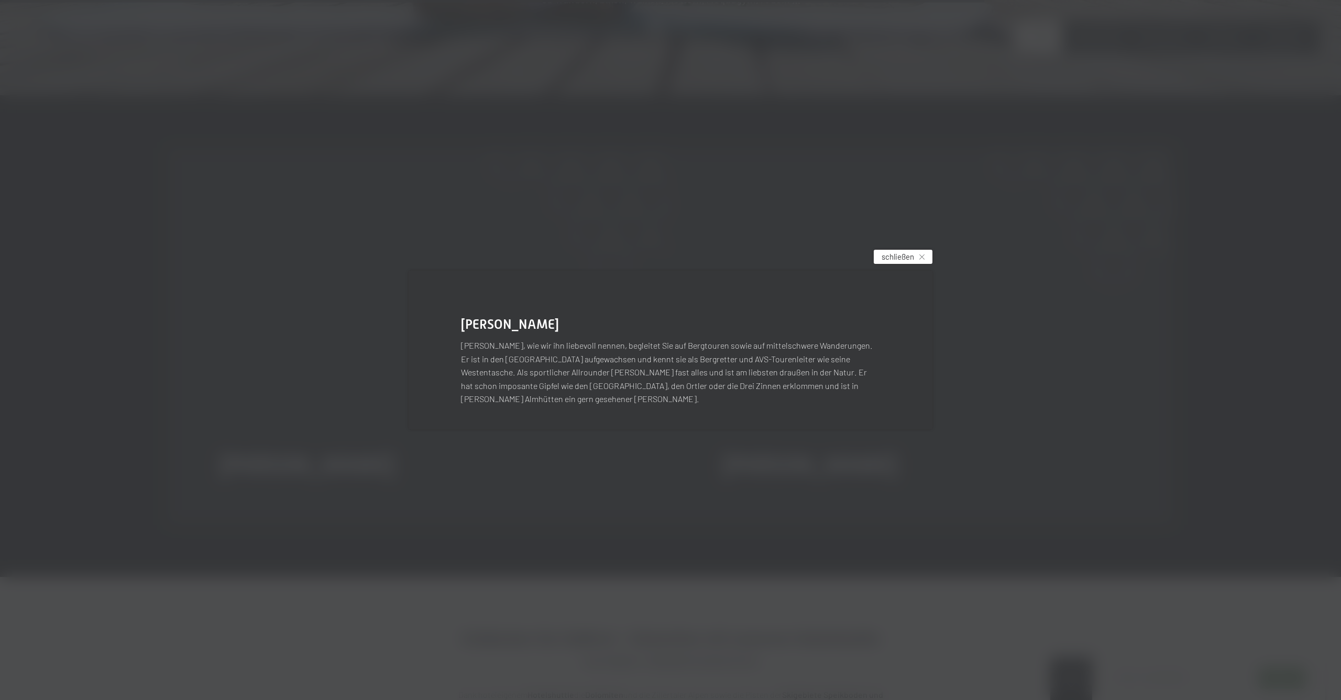
click at [901, 262] on span "schließen" at bounding box center [897, 256] width 32 height 11
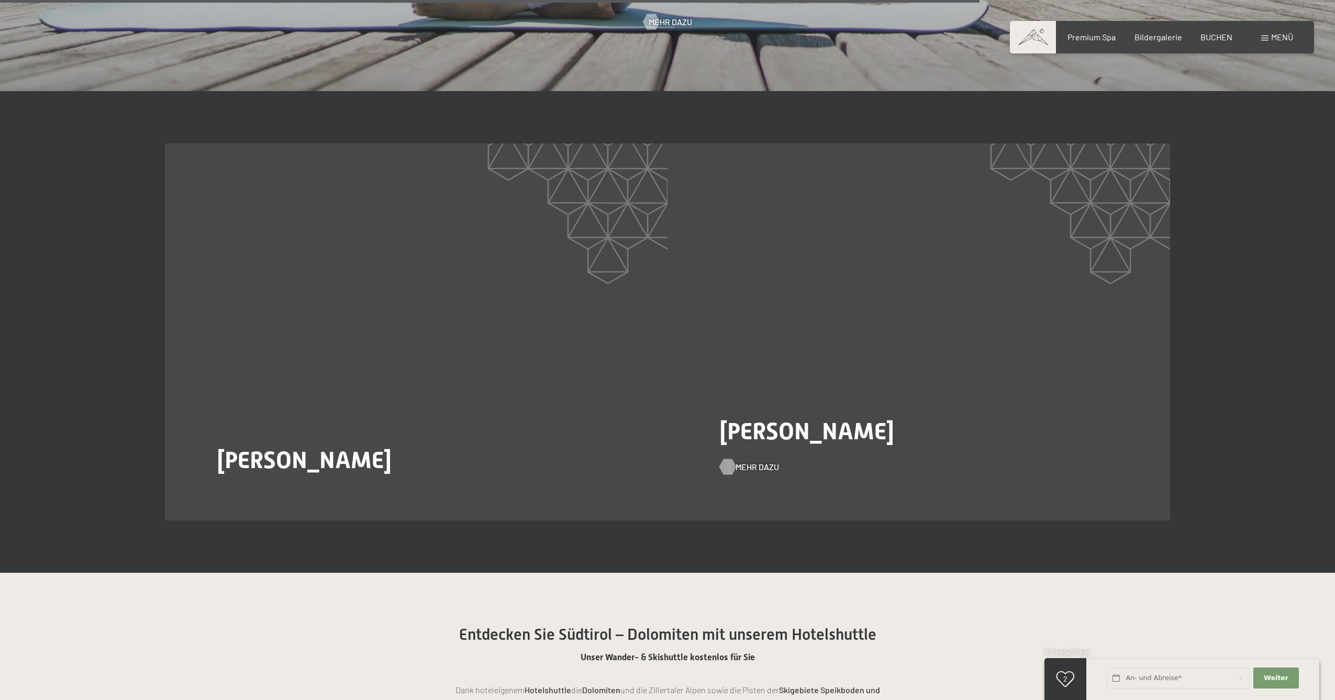
click at [736, 461] on span "Mehr dazu" at bounding box center [757, 467] width 43 height 12
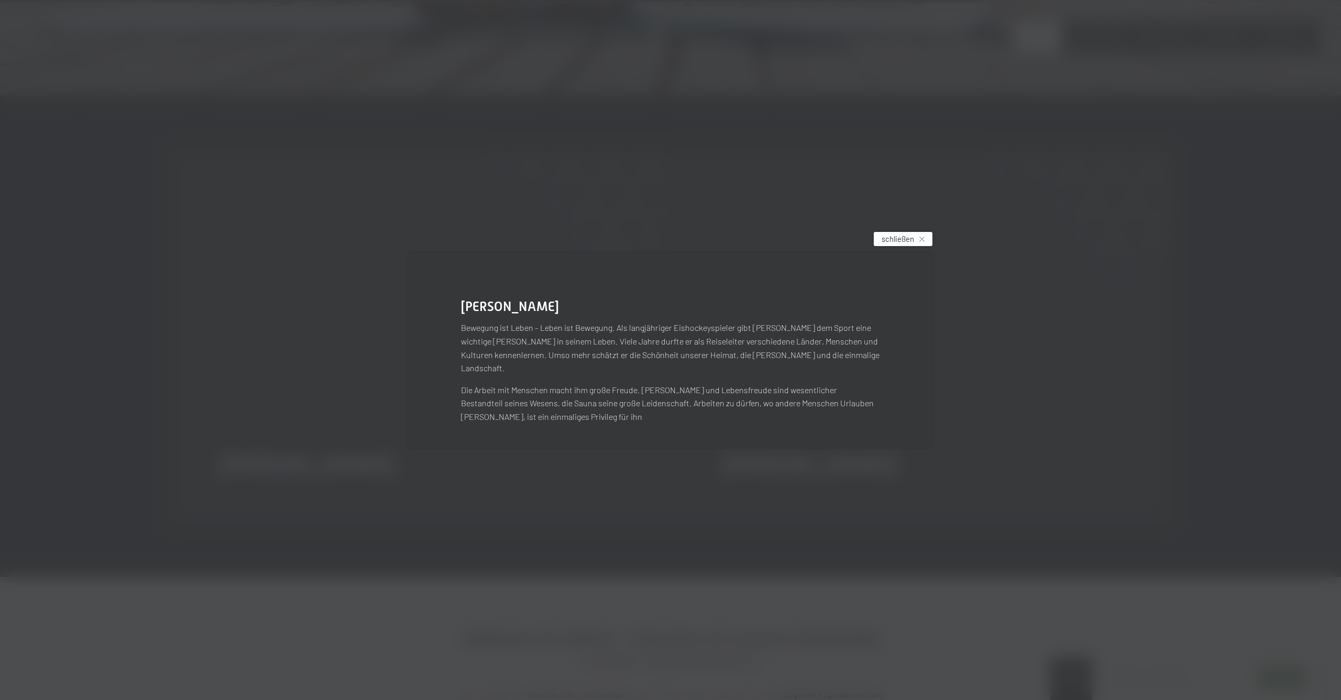
click at [900, 242] on span "schließen" at bounding box center [897, 239] width 32 height 11
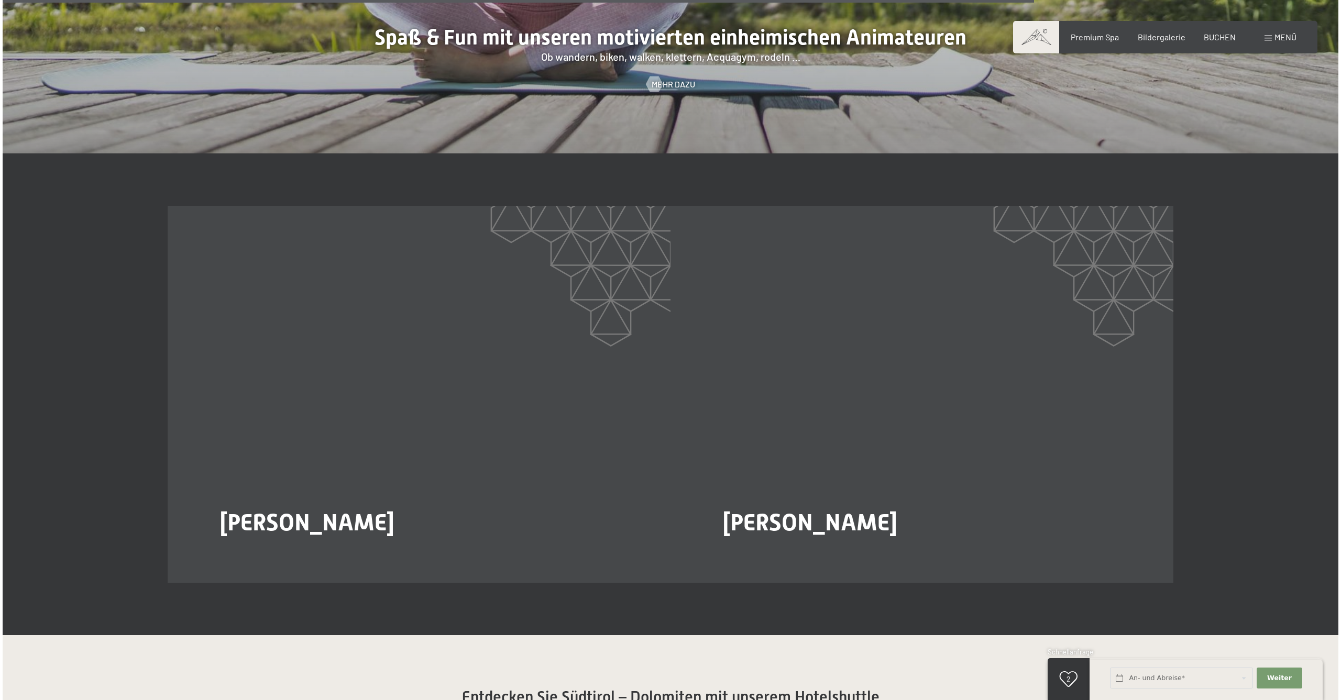
scroll to position [2005, 0]
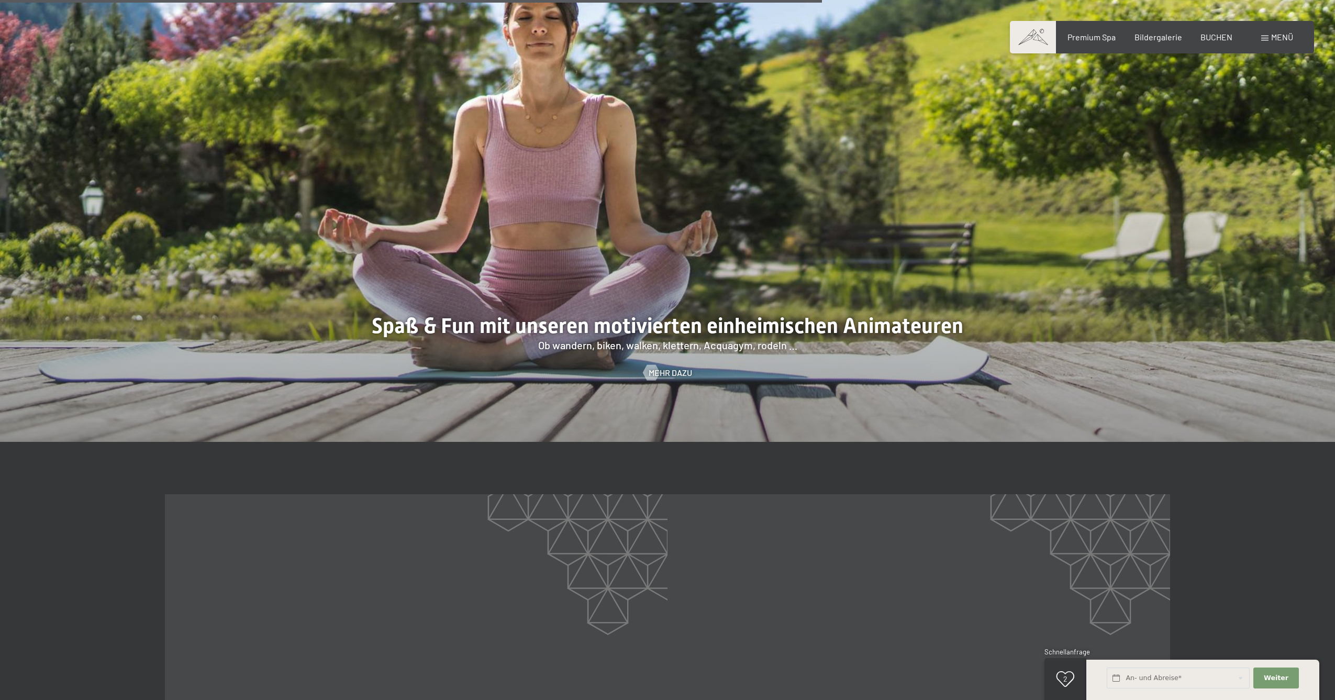
click at [1283, 40] on span "Menü" at bounding box center [1282, 37] width 22 height 10
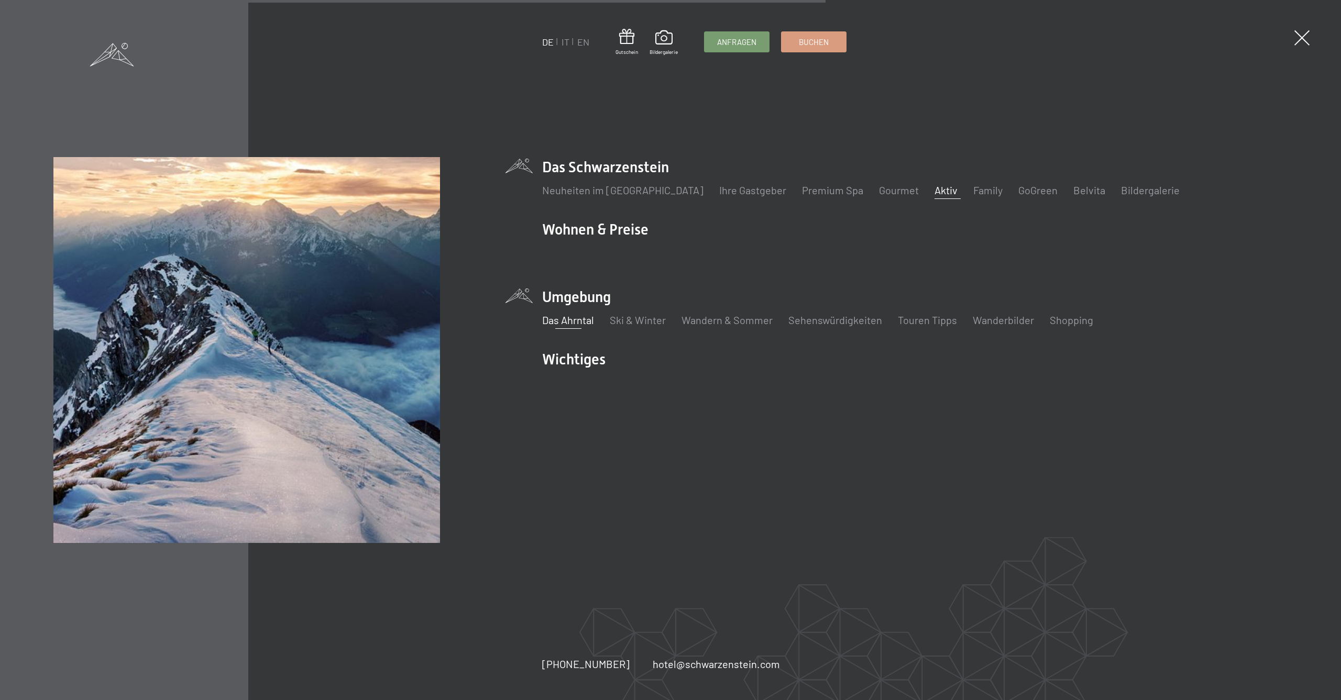
click at [568, 325] on link "Das Ahrntal" at bounding box center [568, 320] width 52 height 13
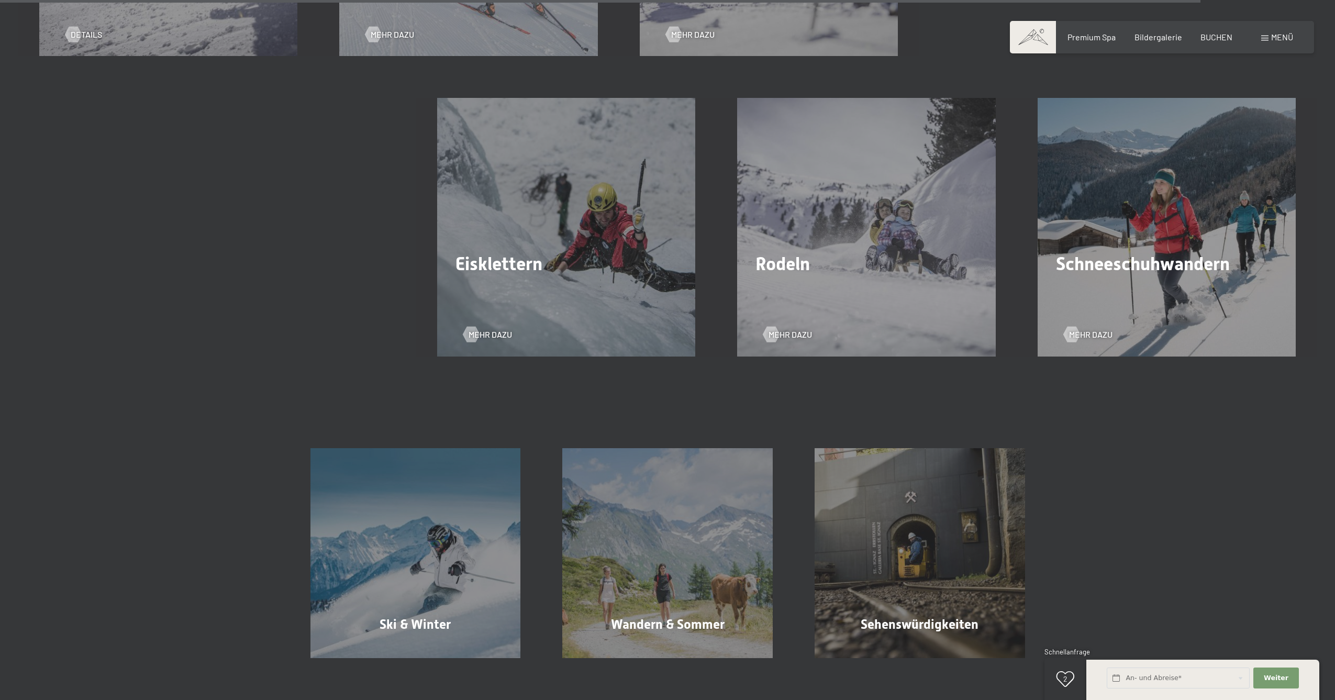
scroll to position [3989, 0]
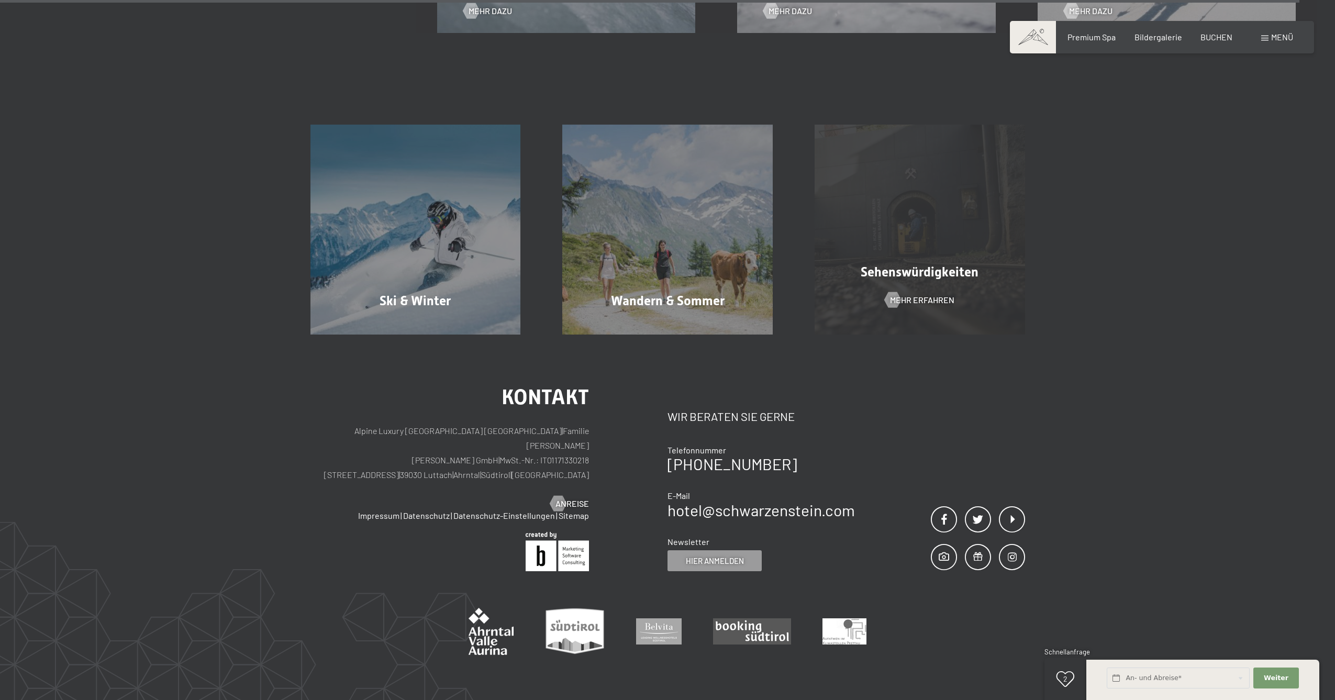
click at [917, 191] on div "Sehenswürdigkeiten Mehr erfahren" at bounding box center [920, 230] width 252 height 211
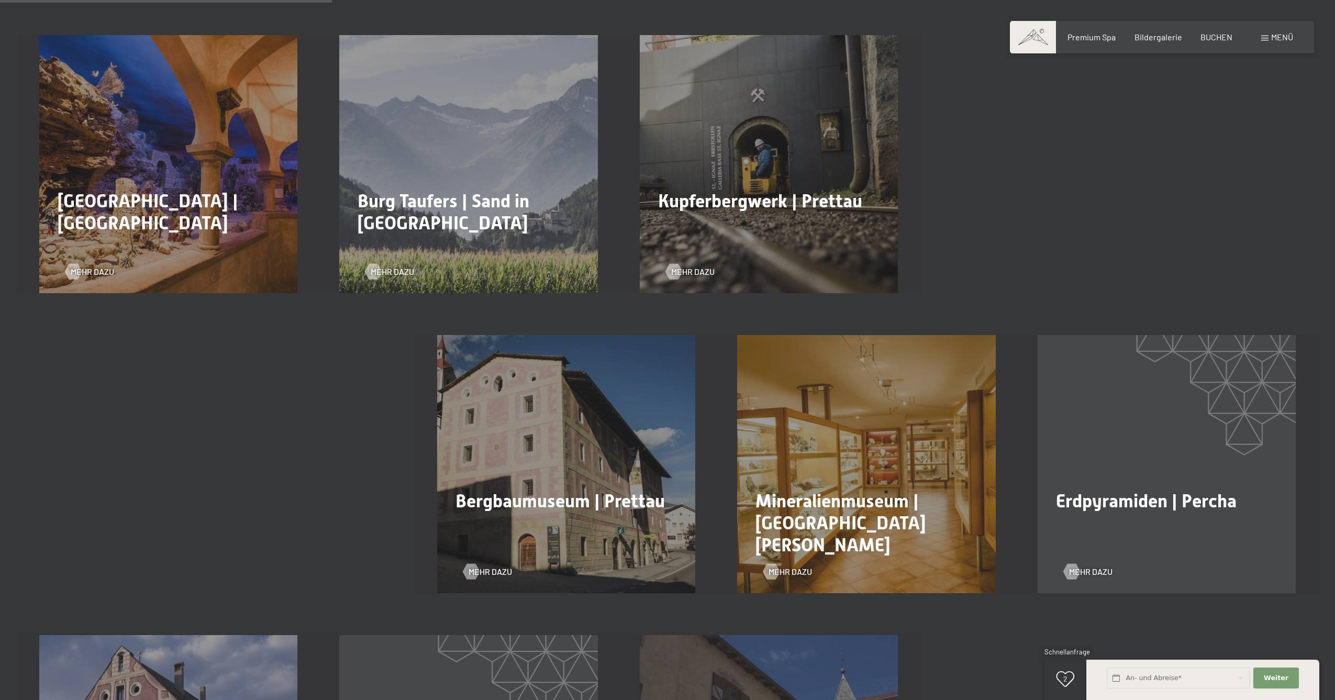
scroll to position [618, 0]
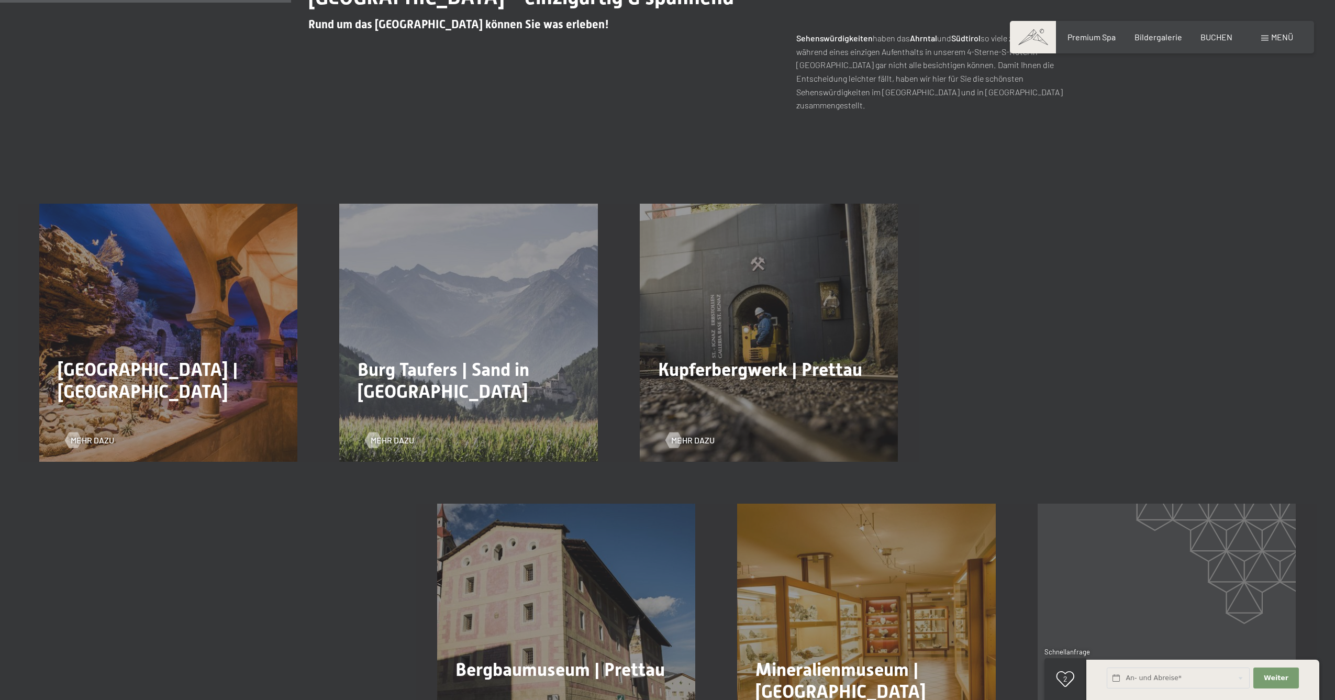
click at [494, 254] on div "Burg Taufers | Sand in Taufers Mehr dazu" at bounding box center [468, 333] width 300 height 258
click at [386, 435] on span "Mehr dazu" at bounding box center [392, 441] width 43 height 12
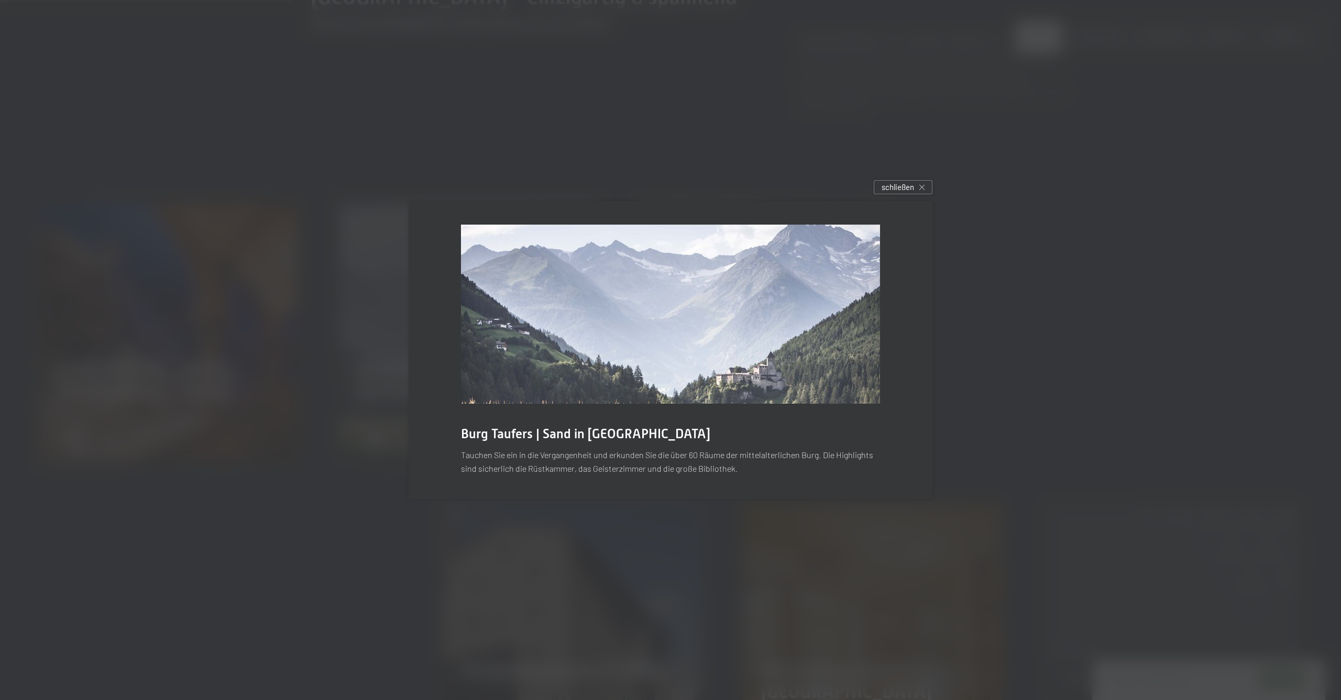
click at [917, 186] on div "schließen" at bounding box center [902, 187] width 59 height 14
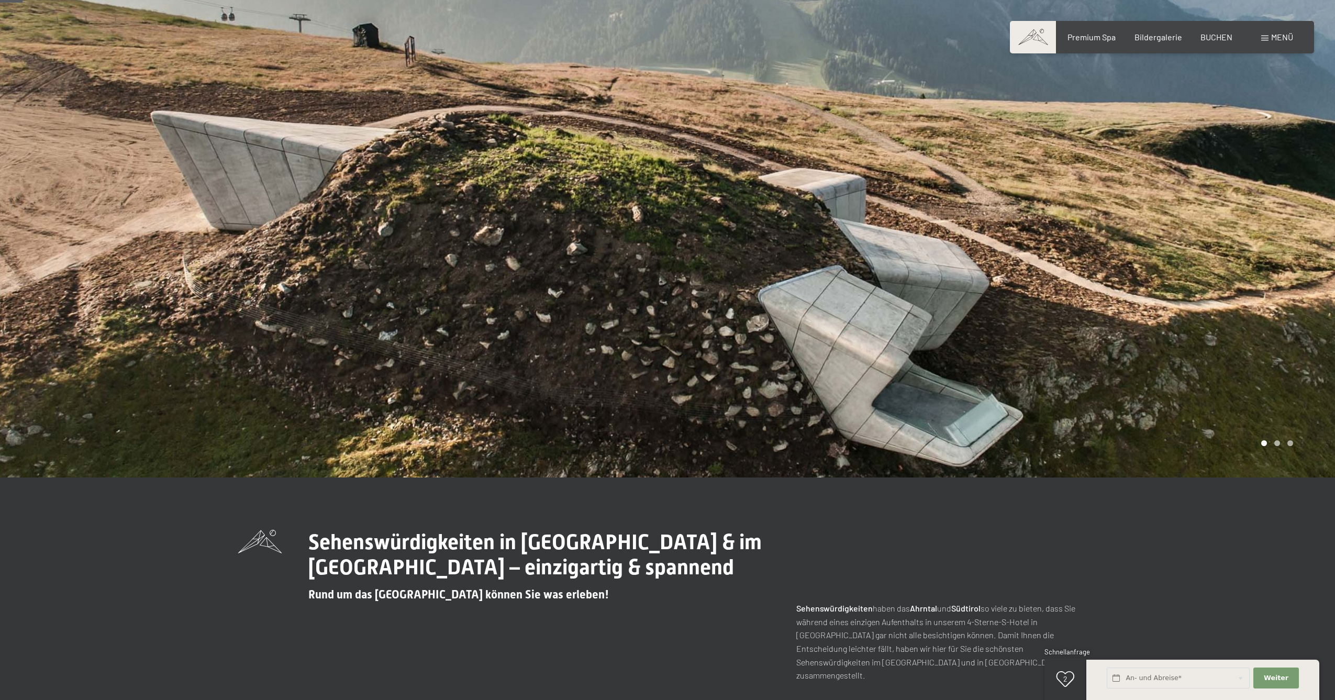
scroll to position [0, 0]
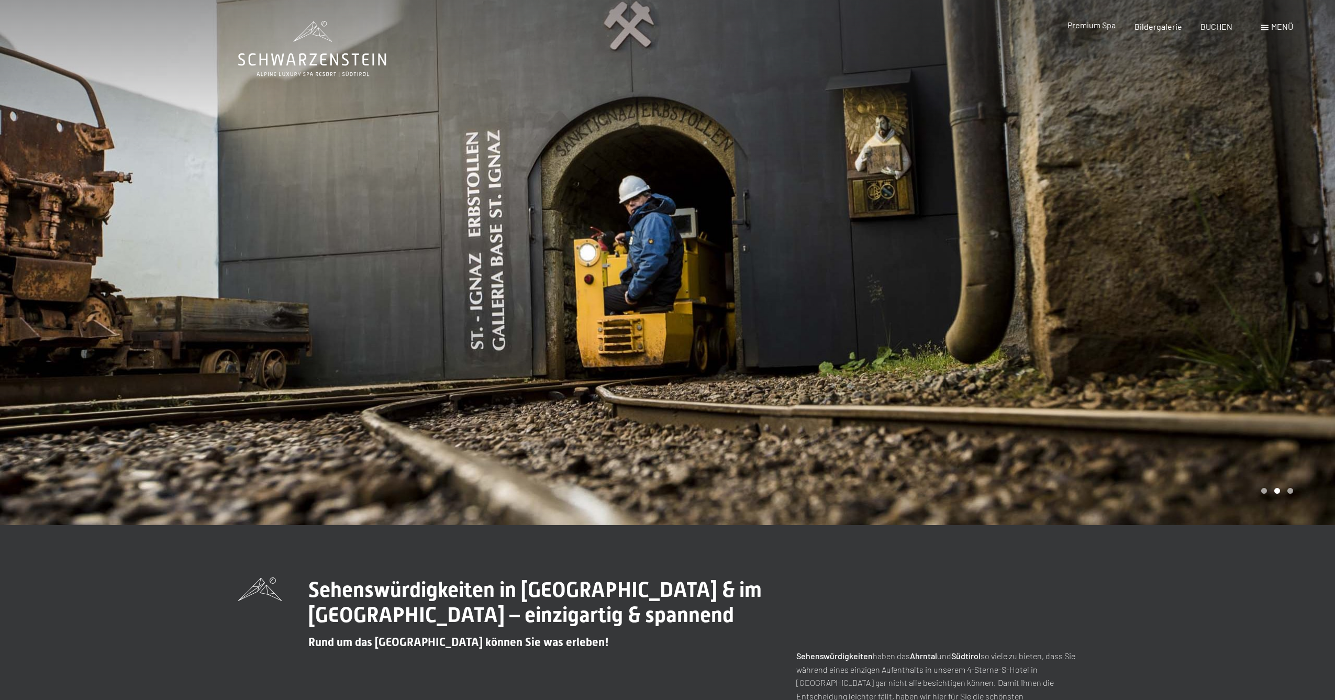
click at [1098, 29] on span "Premium Spa" at bounding box center [1092, 25] width 48 height 10
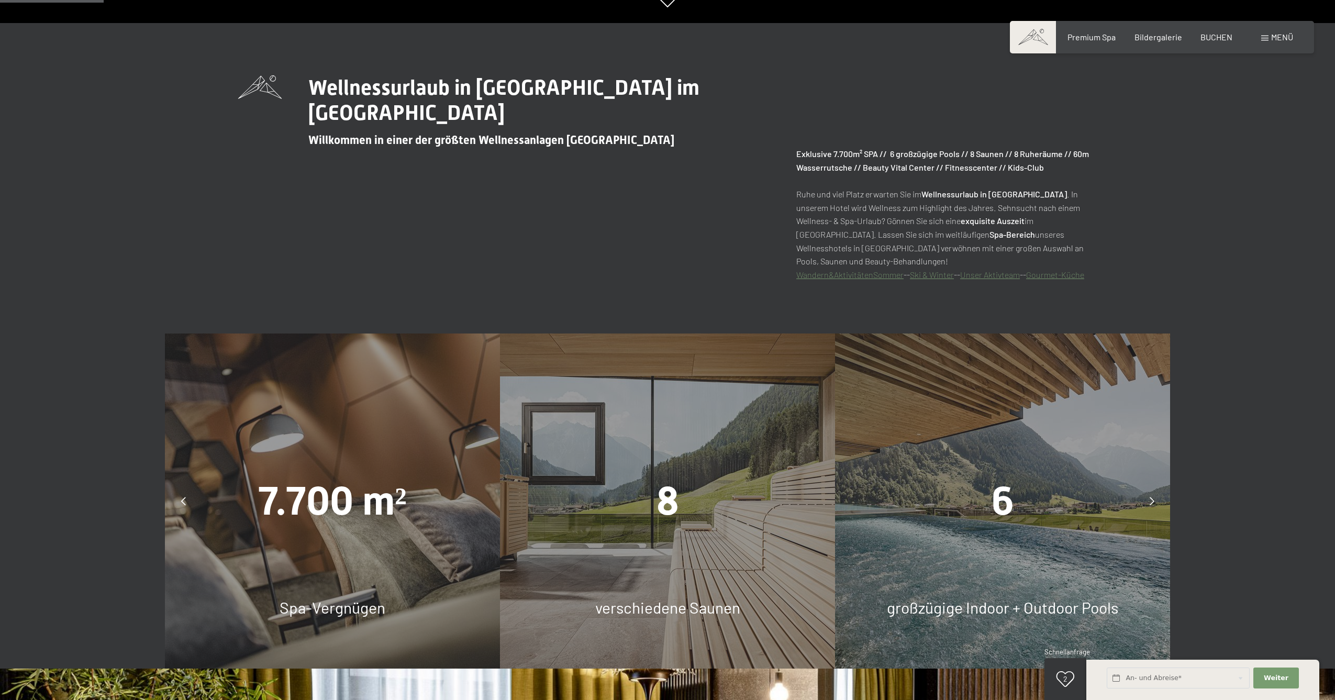
scroll to position [1022, 0]
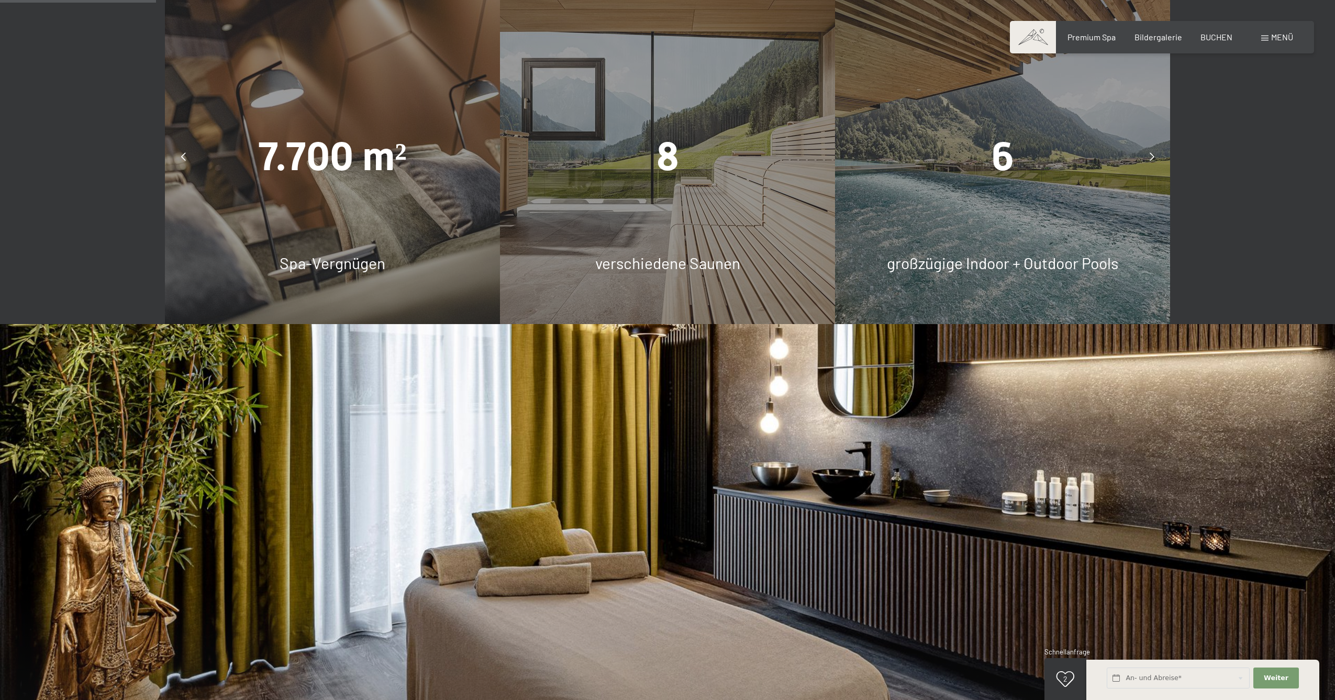
click at [449, 138] on div "7.700 m²" at bounding box center [332, 157] width 335 height 56
click at [323, 258] on span "Spa-Vergnügen" at bounding box center [333, 262] width 106 height 19
click at [668, 153] on span "8" at bounding box center [668, 157] width 23 height 46
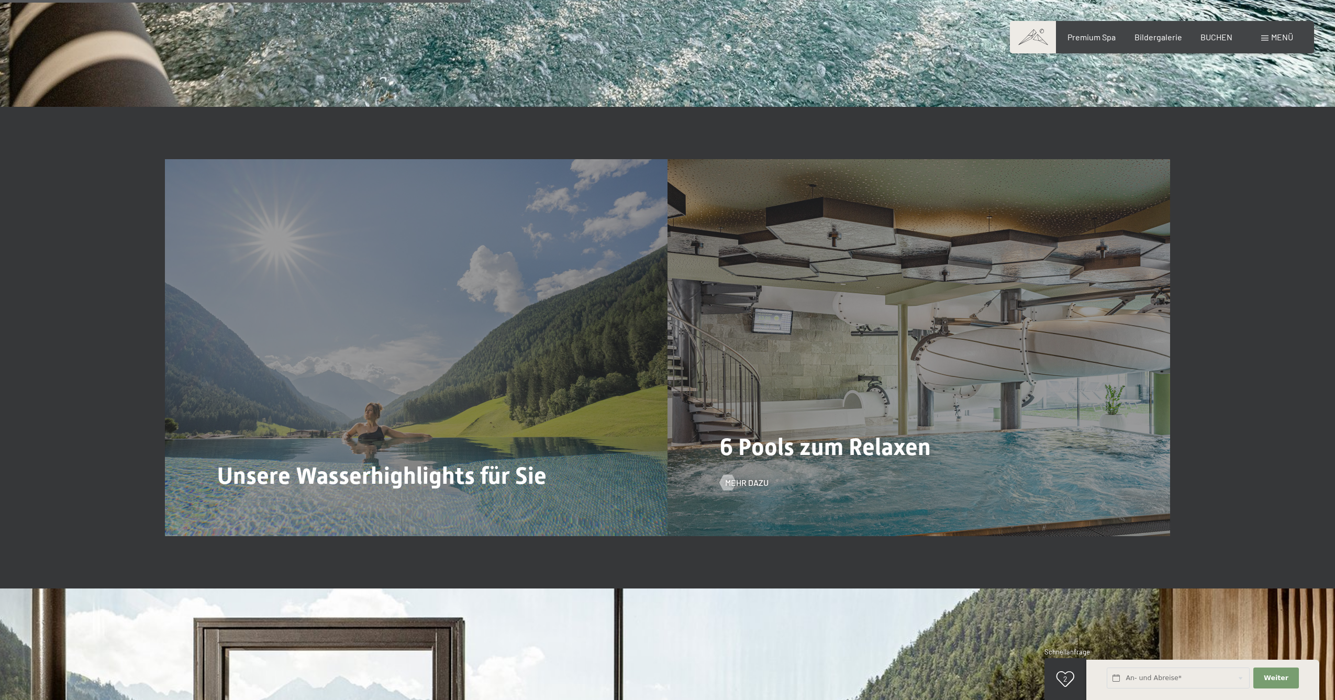
scroll to position [3299, 0]
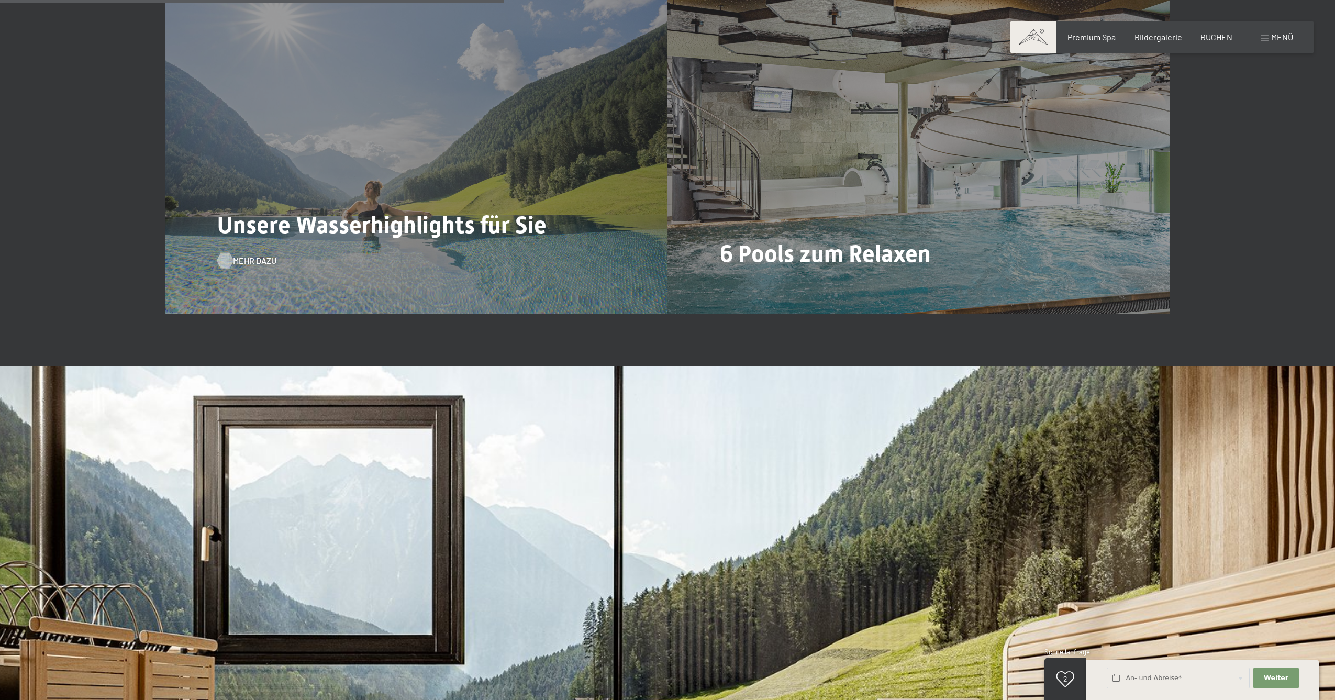
click at [253, 260] on span "Mehr dazu" at bounding box center [254, 261] width 43 height 12
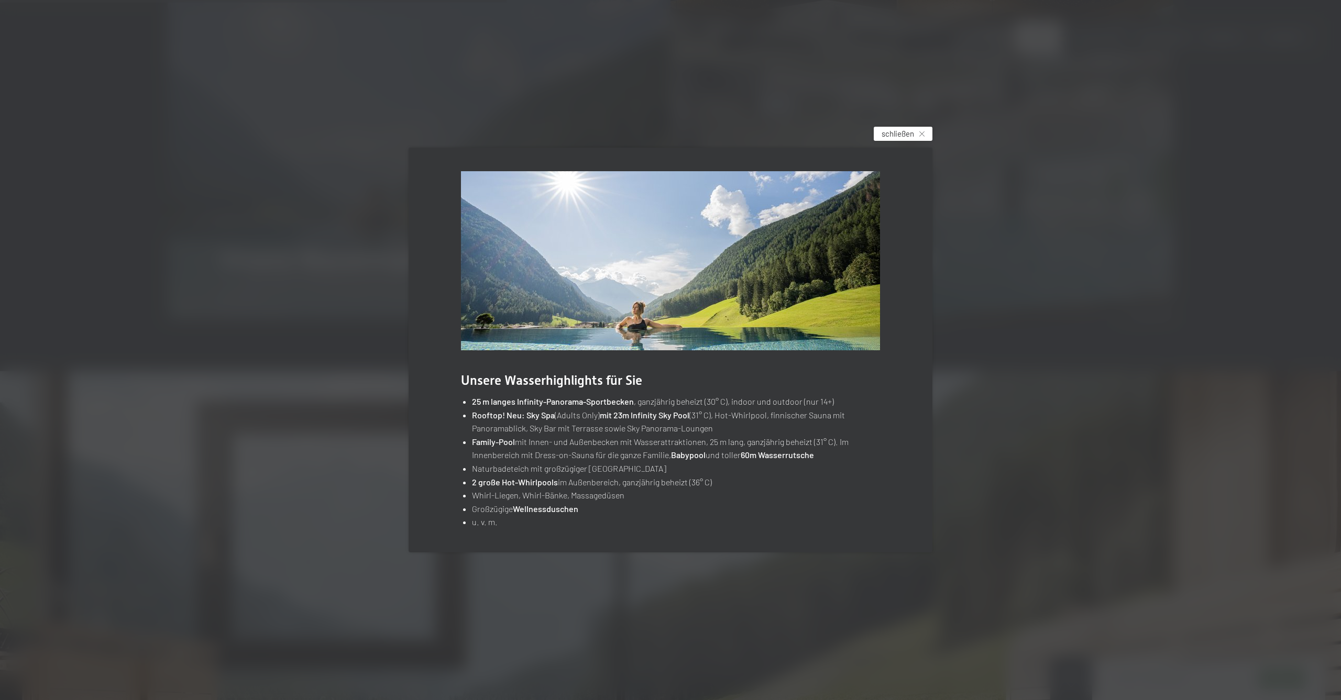
click at [920, 131] on div "schließen" at bounding box center [902, 134] width 59 height 14
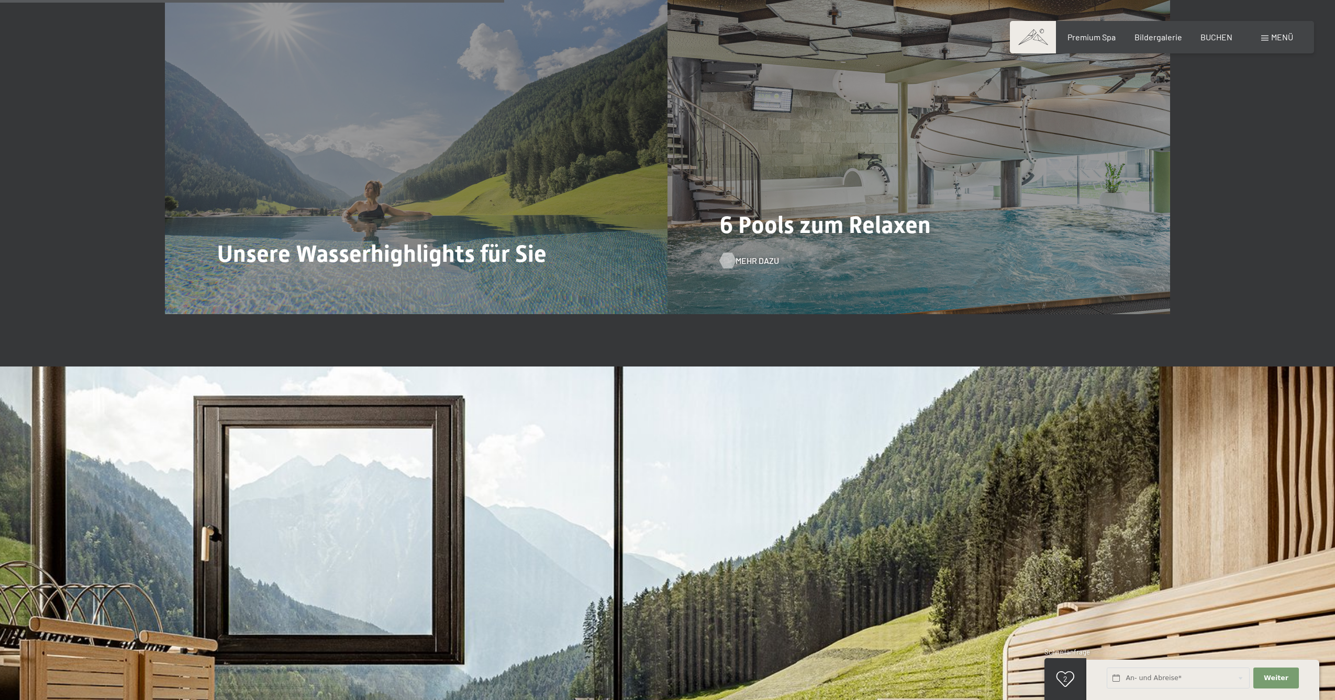
click at [766, 261] on span "Mehr dazu" at bounding box center [757, 261] width 43 height 12
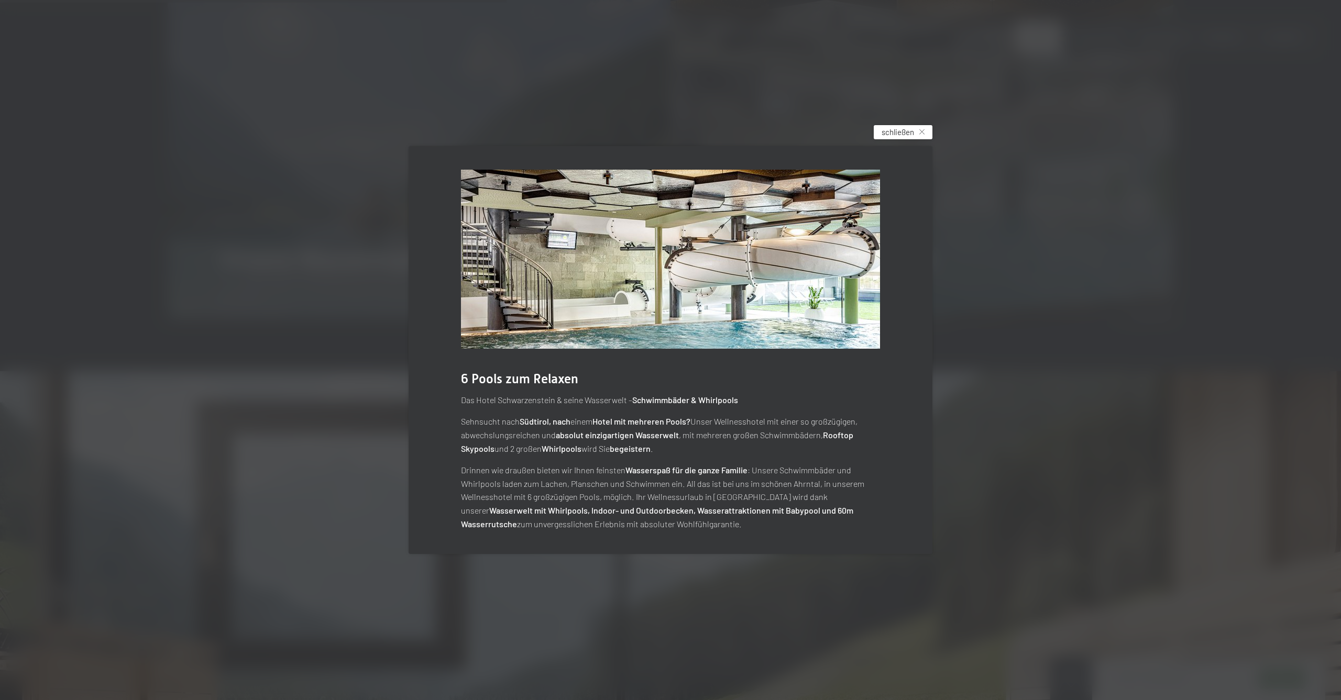
click at [895, 131] on span "schließen" at bounding box center [897, 132] width 32 height 11
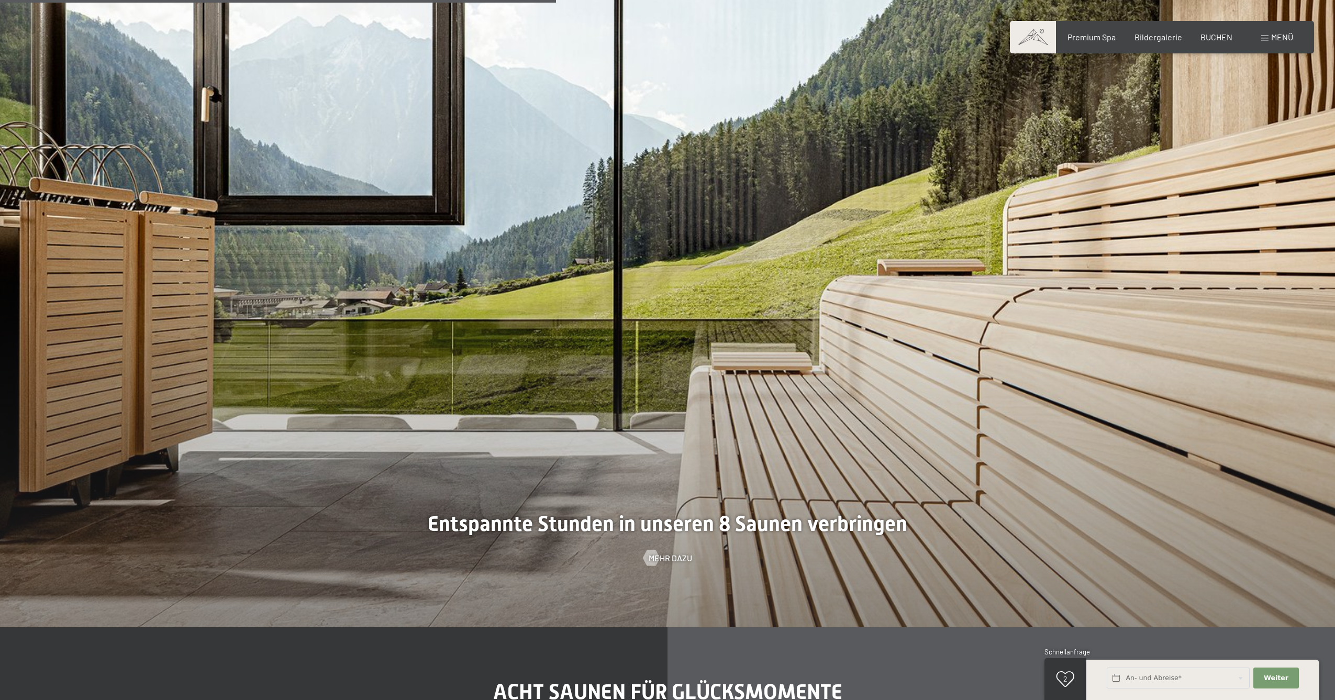
scroll to position [3851, 0]
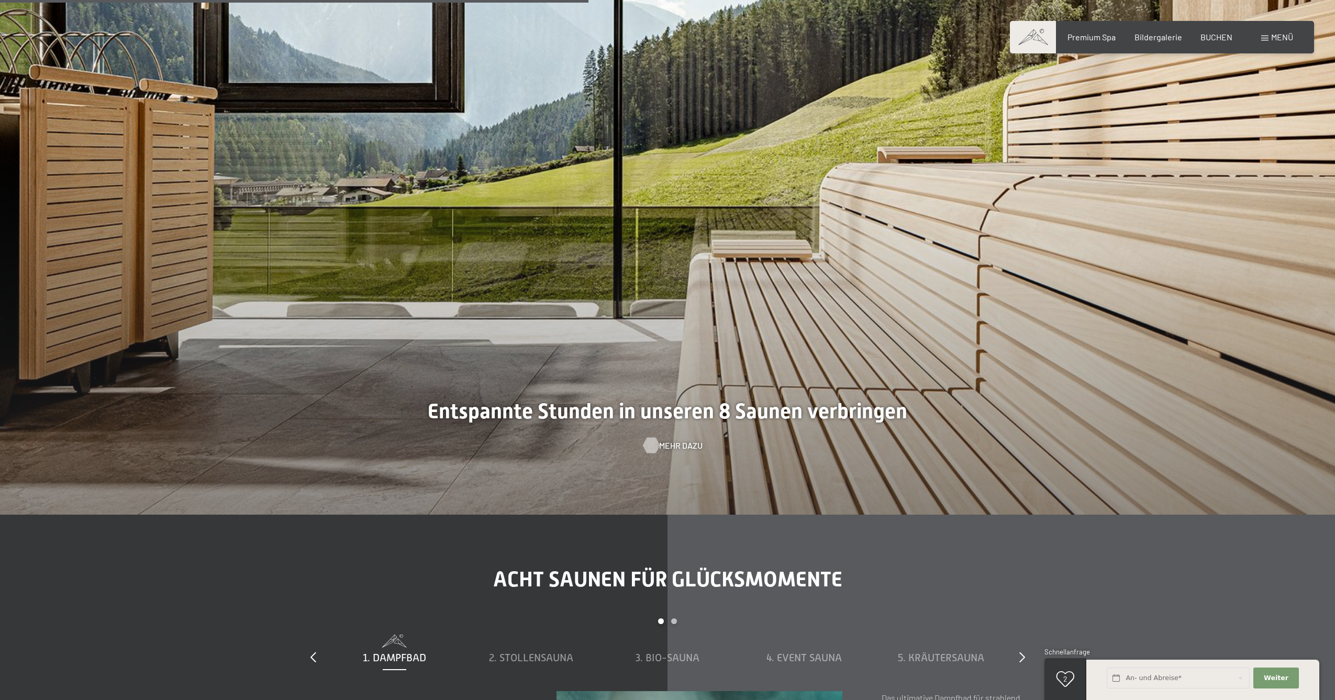
click at [673, 440] on span "Mehr dazu" at bounding box center [680, 446] width 43 height 12
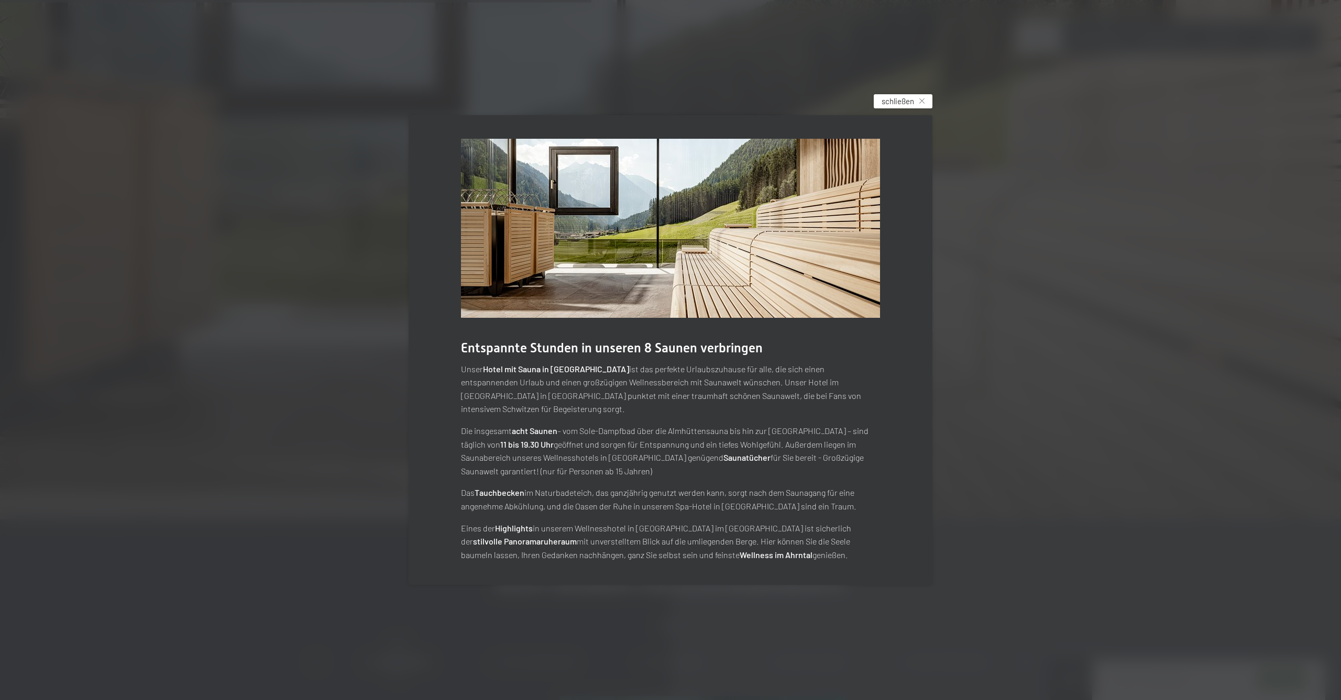
click at [874, 106] on div "schließen" at bounding box center [902, 101] width 59 height 14
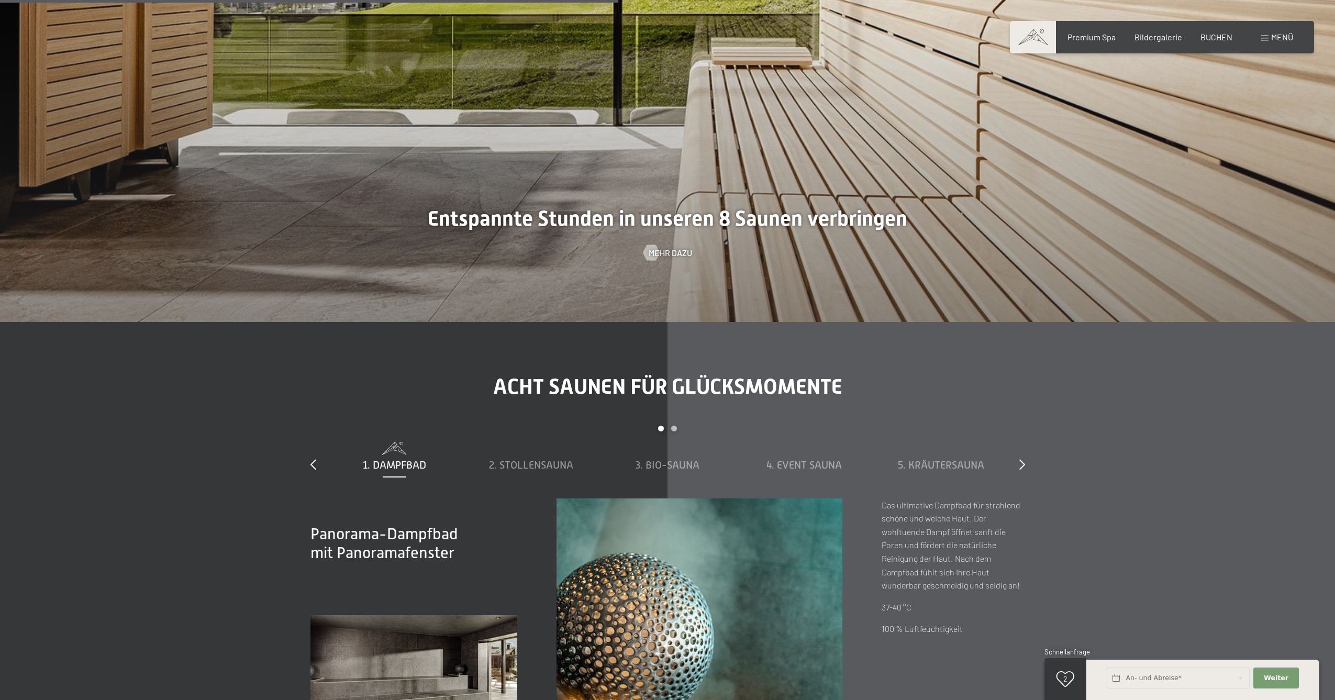
scroll to position [4269, 0]
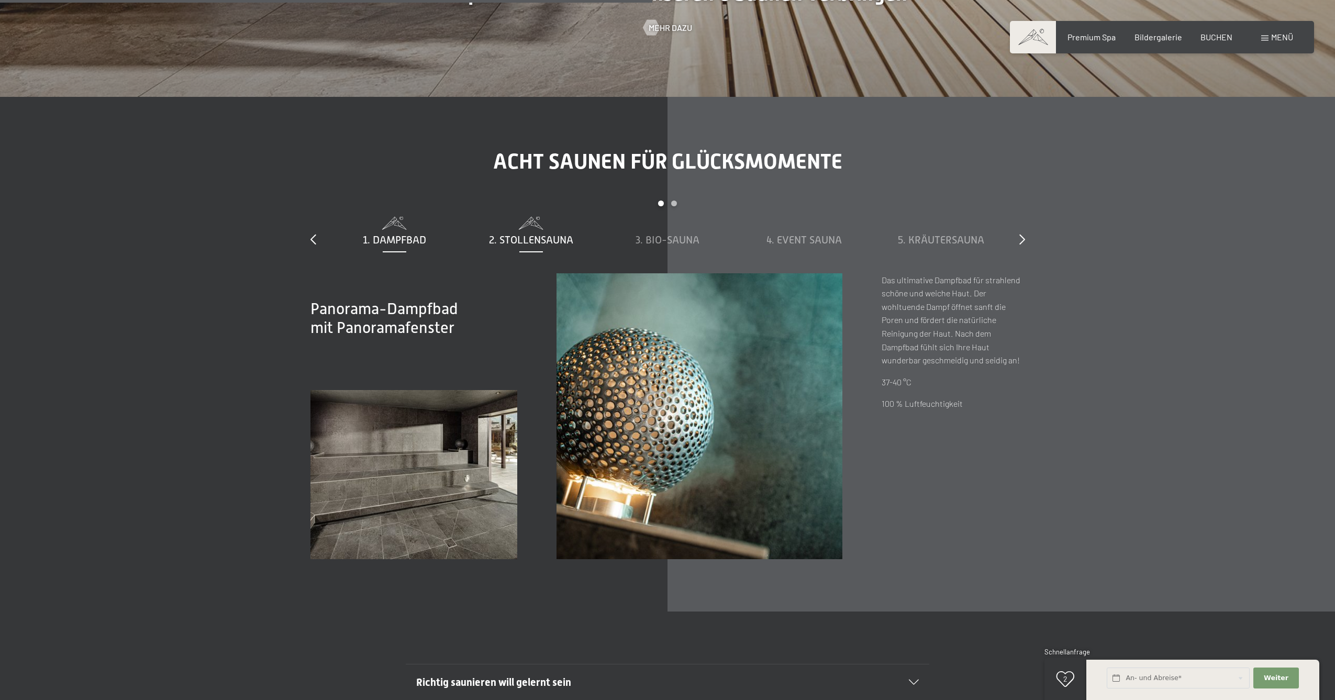
click at [548, 228] on div "2. Stollensauna" at bounding box center [531, 232] width 126 height 30
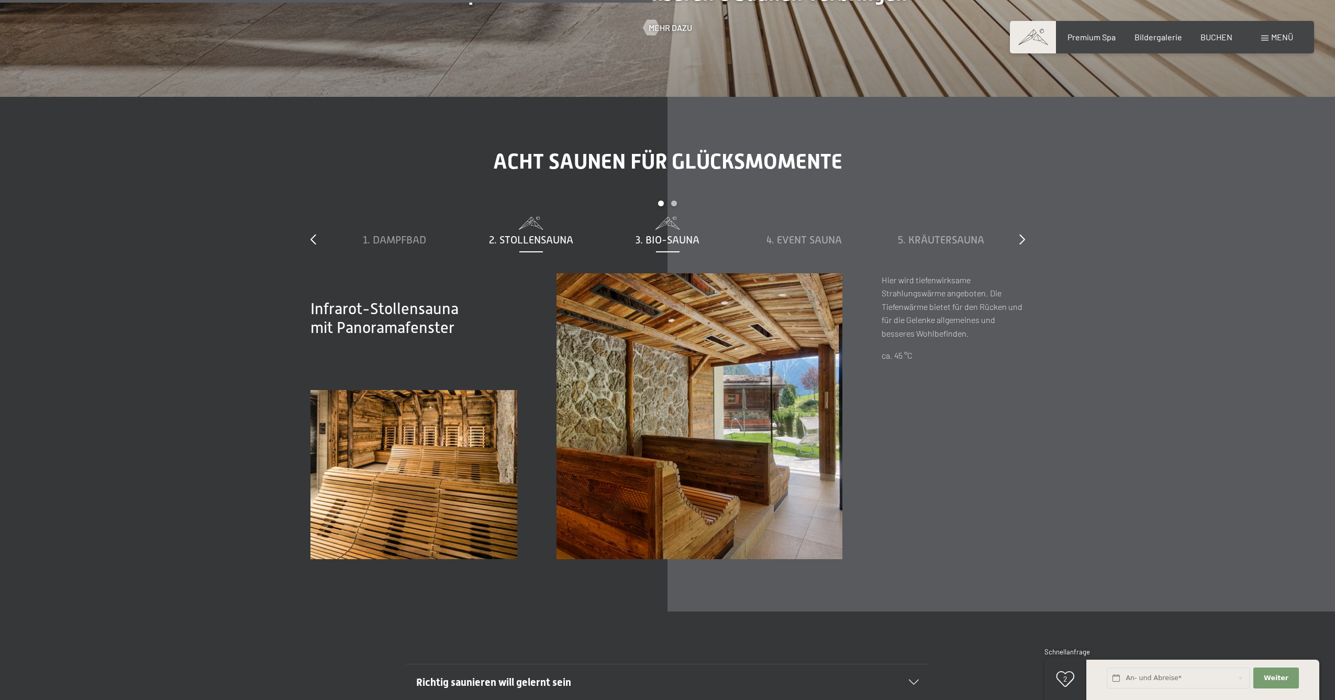
click at [676, 234] on span "3. Bio-Sauna" at bounding box center [668, 240] width 64 height 12
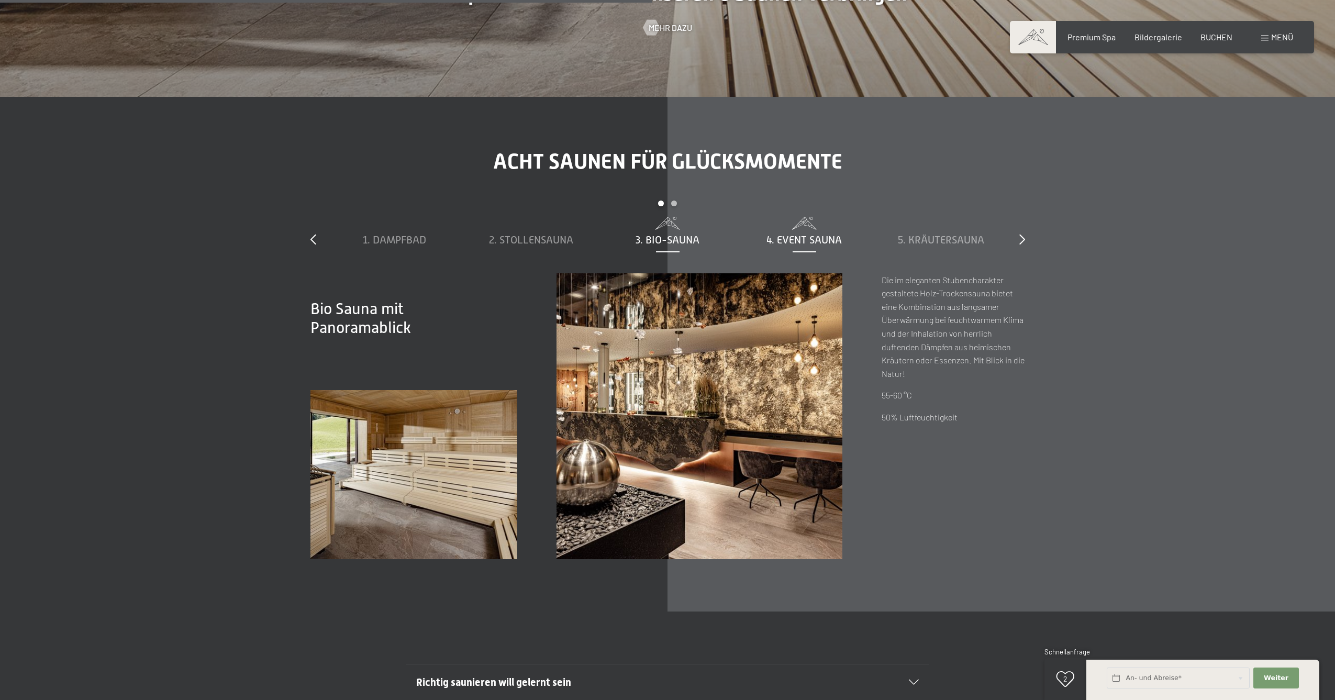
click at [789, 237] on span "4. Event Sauna" at bounding box center [804, 240] width 75 height 12
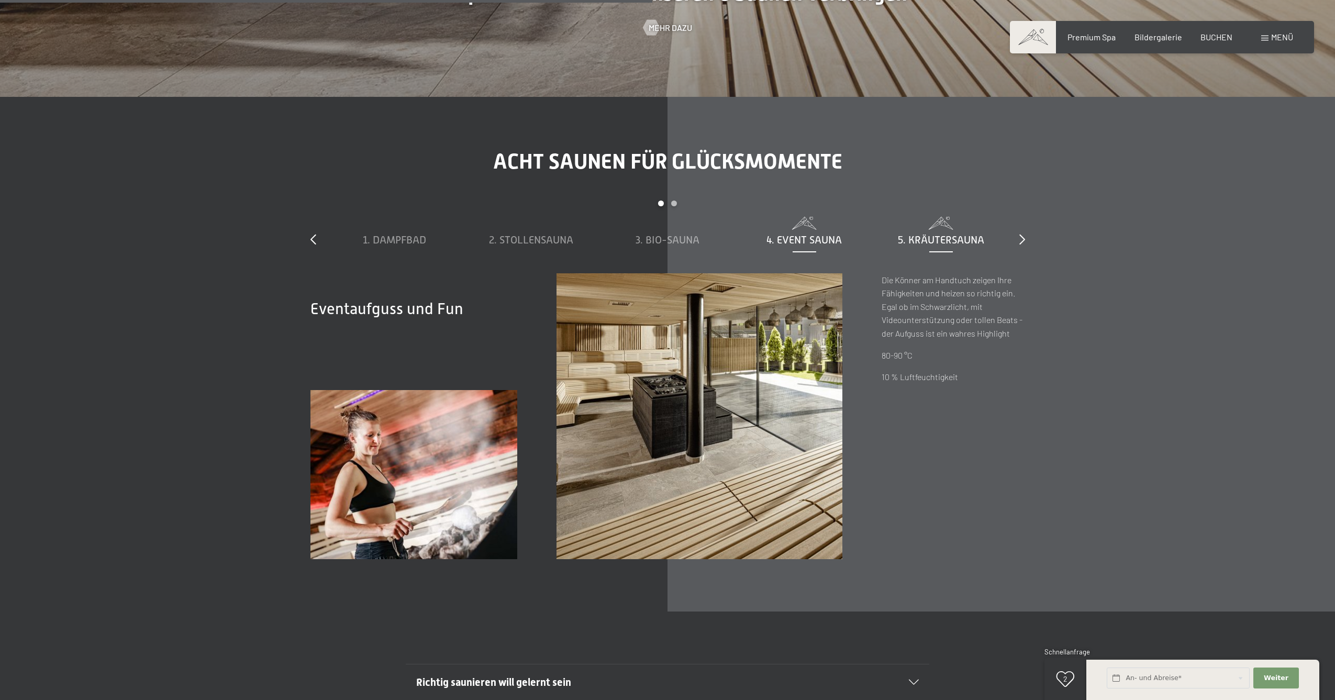
click at [920, 234] on span "5. Kräutersauna" at bounding box center [941, 240] width 86 height 12
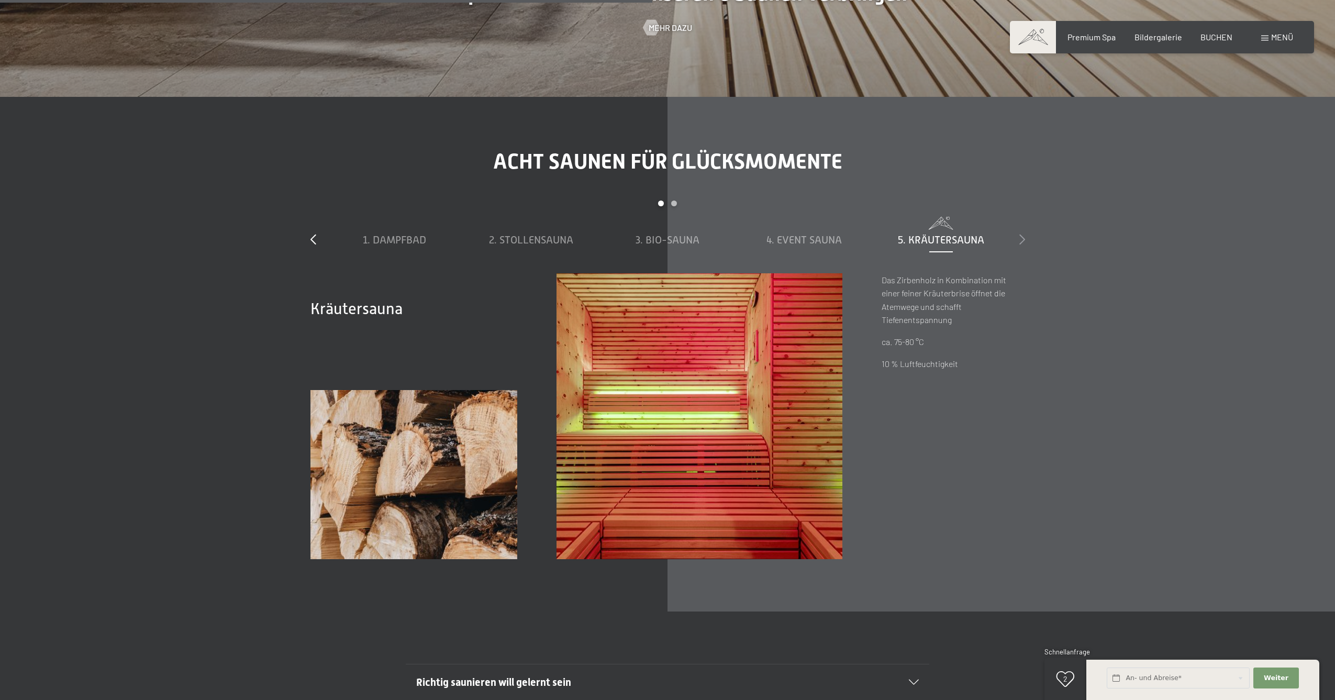
click at [1020, 239] on icon at bounding box center [1023, 239] width 6 height 10
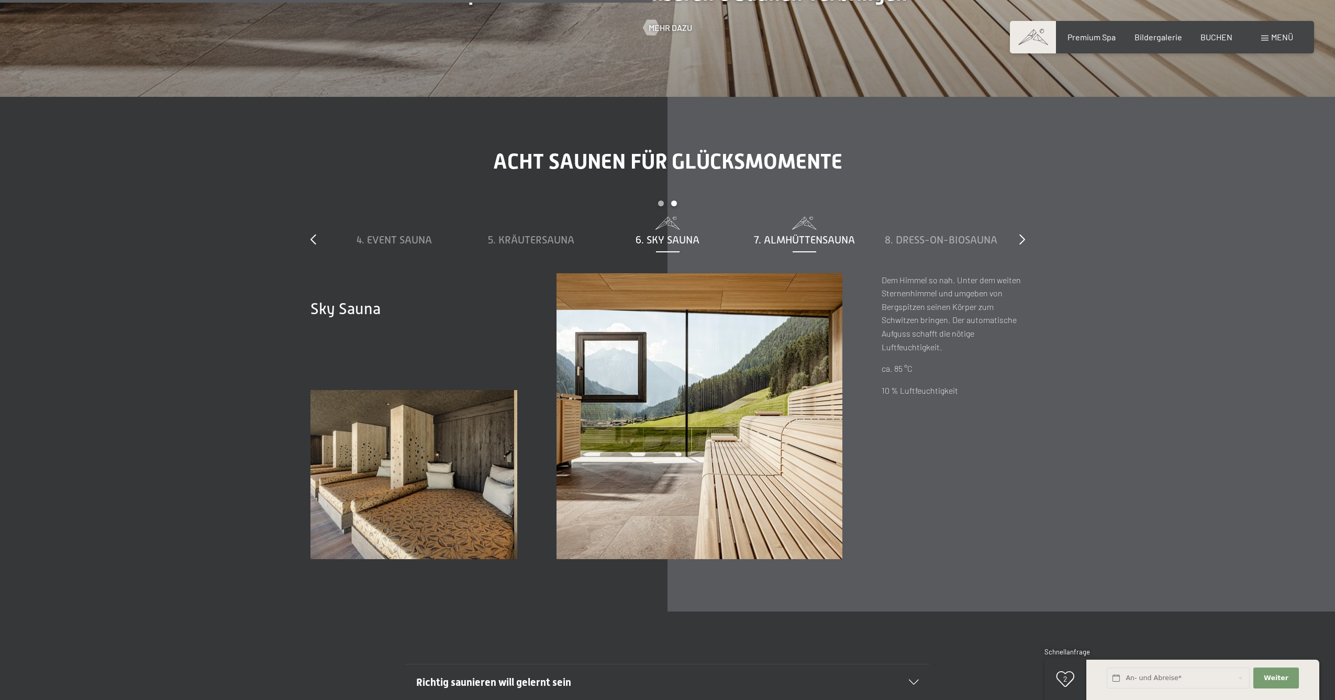
click at [820, 234] on span "7. Almhüttensauna" at bounding box center [804, 240] width 101 height 12
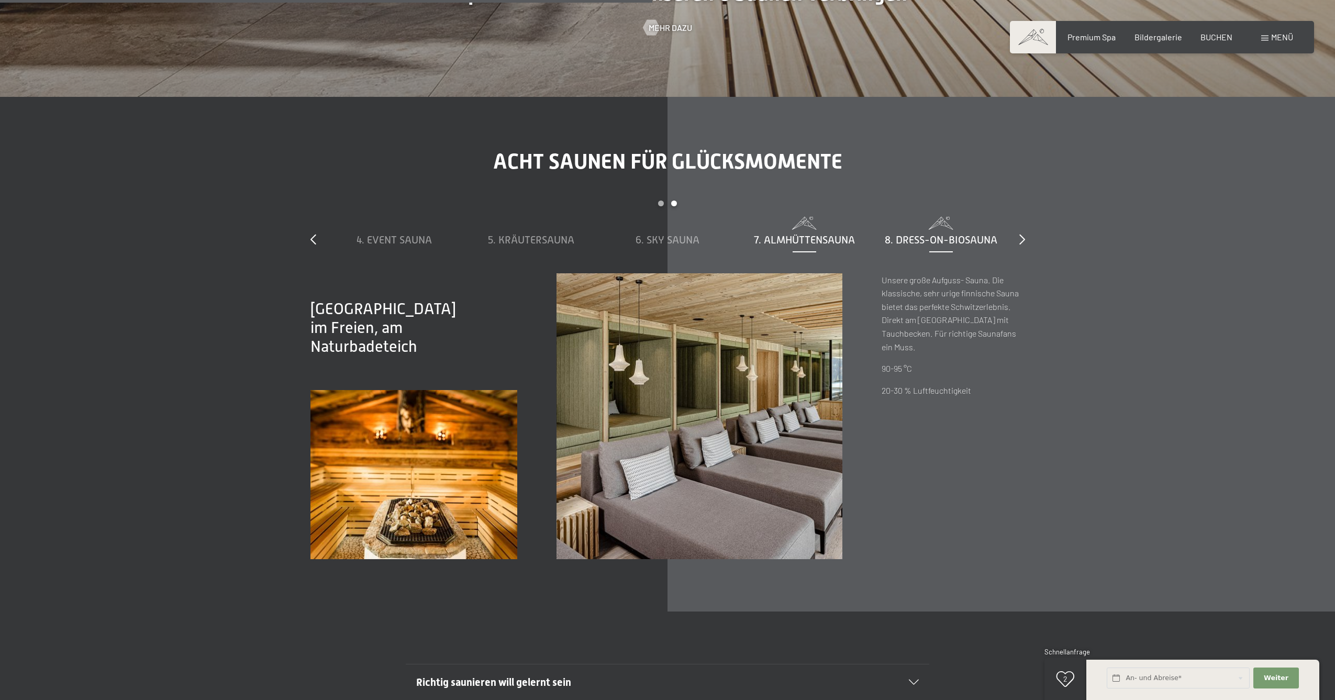
click at [920, 234] on span "8. Dress-on-Biosauna" at bounding box center [941, 240] width 113 height 12
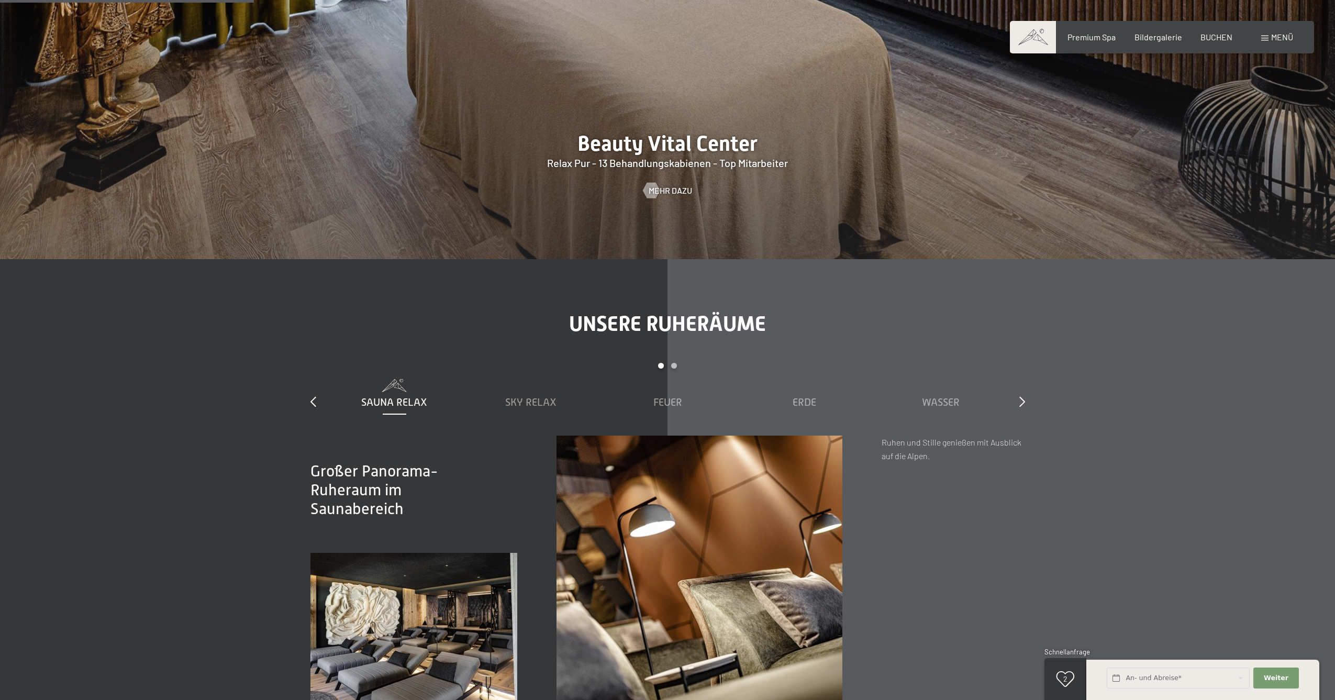
scroll to position [1850, 0]
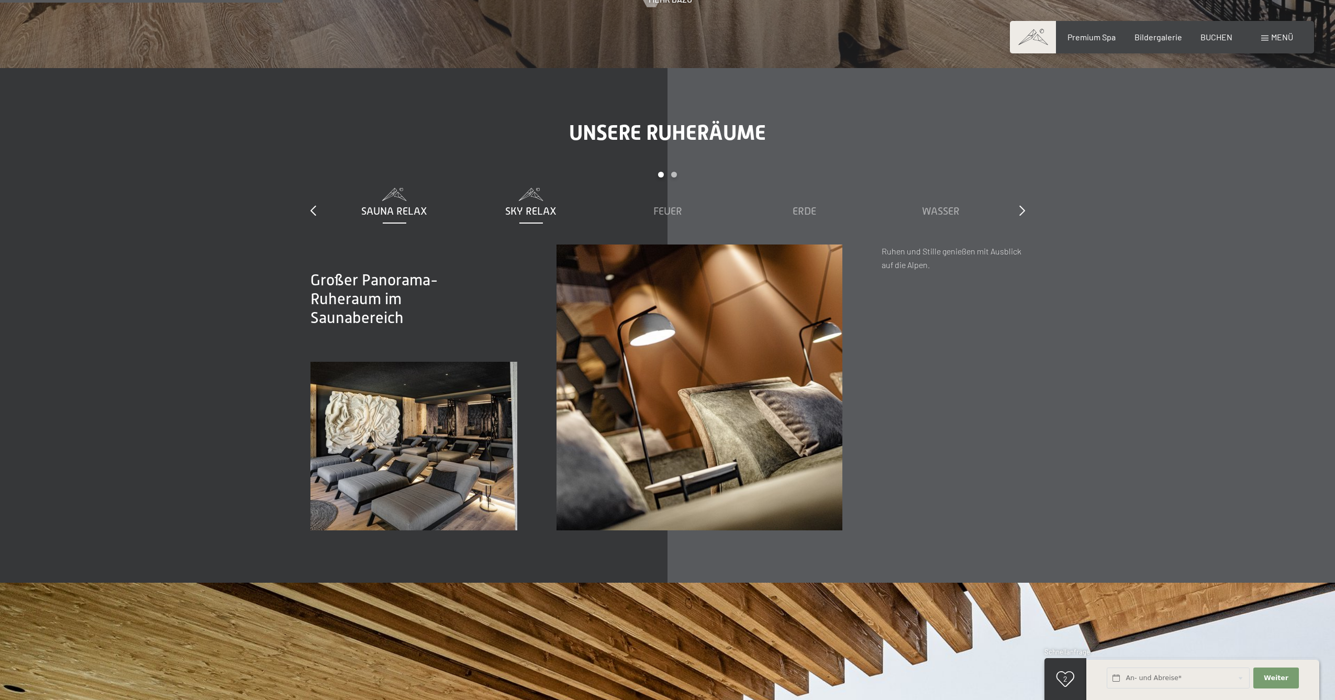
click at [537, 211] on span "Sky Relax" at bounding box center [530, 211] width 51 height 12
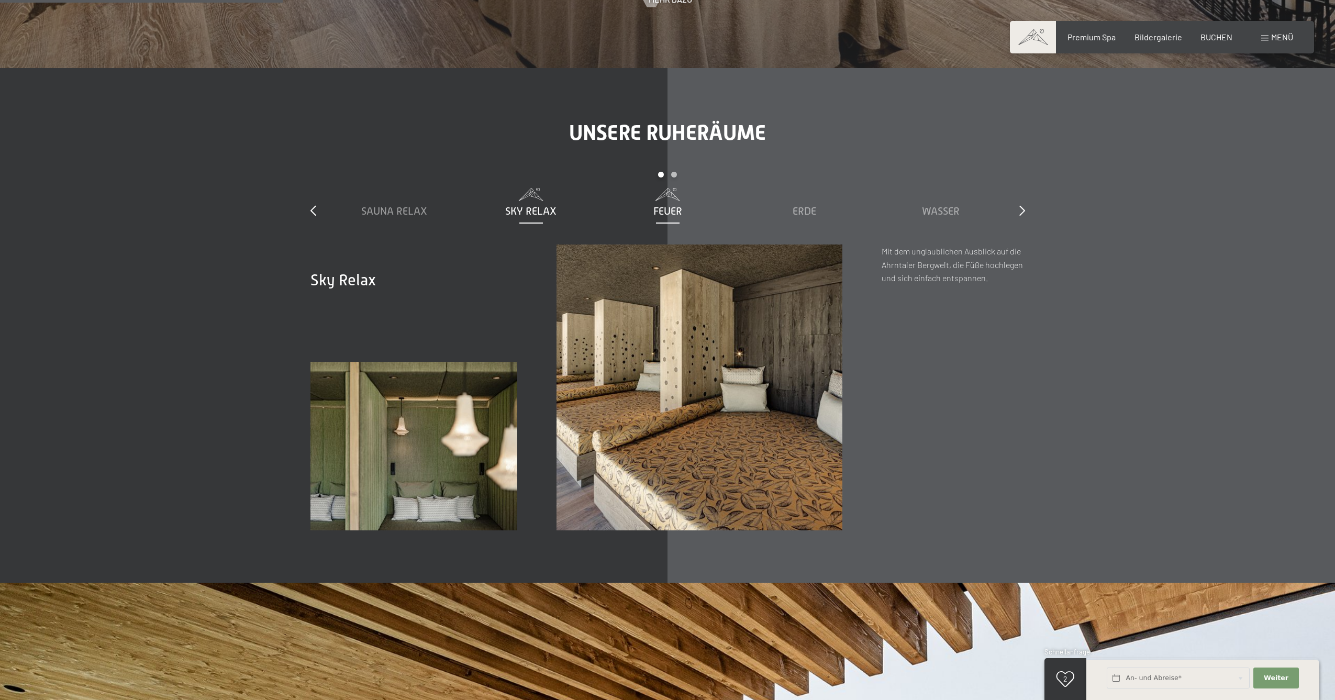
click at [669, 207] on span "Feuer" at bounding box center [668, 211] width 29 height 12
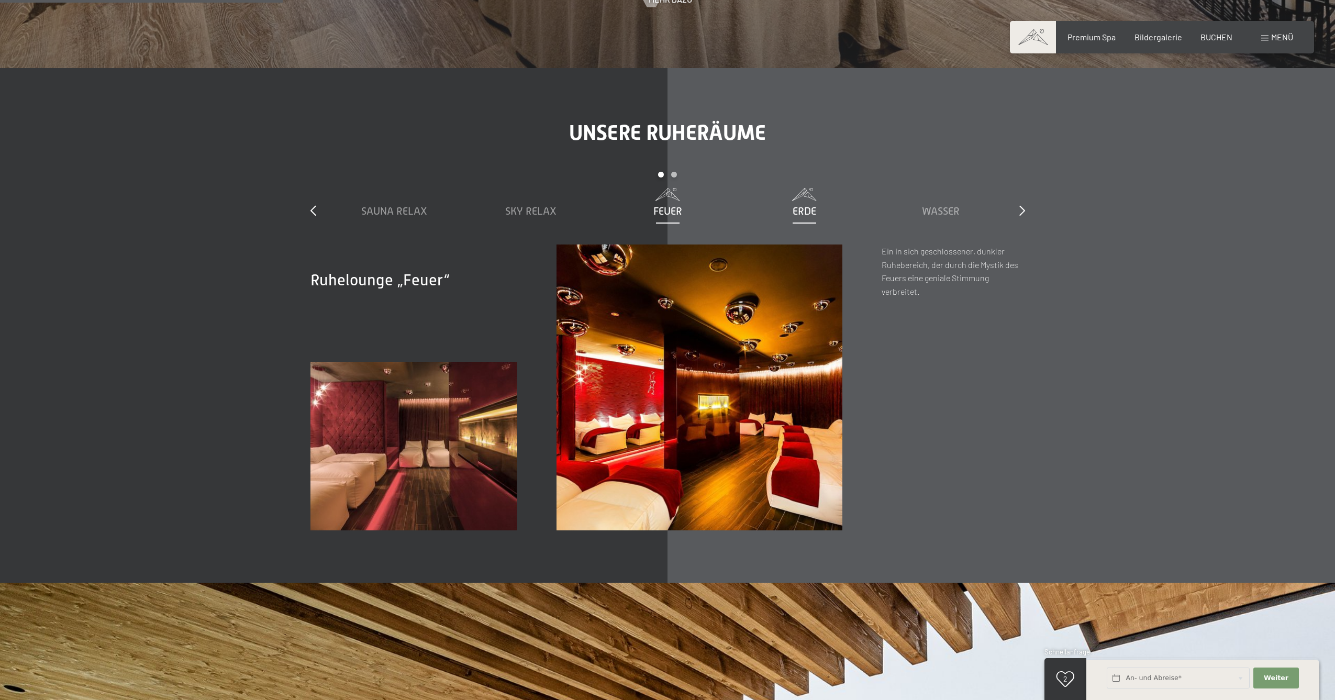
click at [811, 205] on span "Erde" at bounding box center [805, 211] width 24 height 12
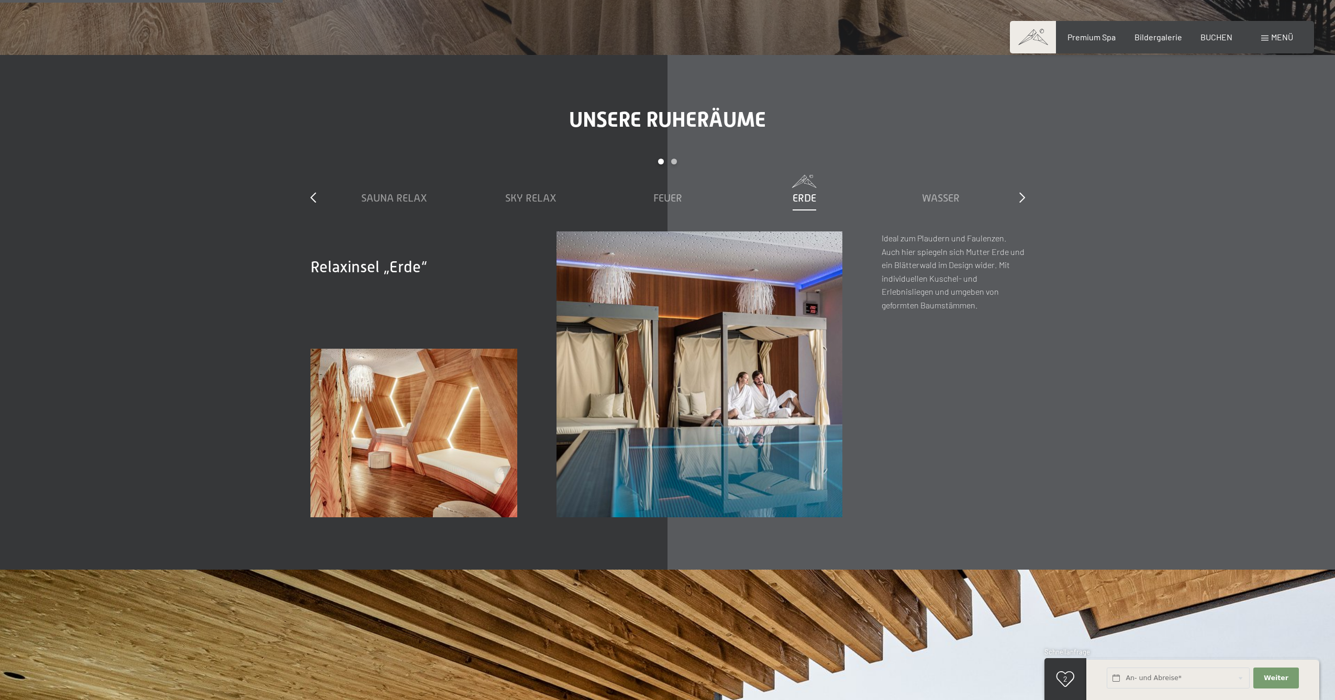
scroll to position [1904, 0]
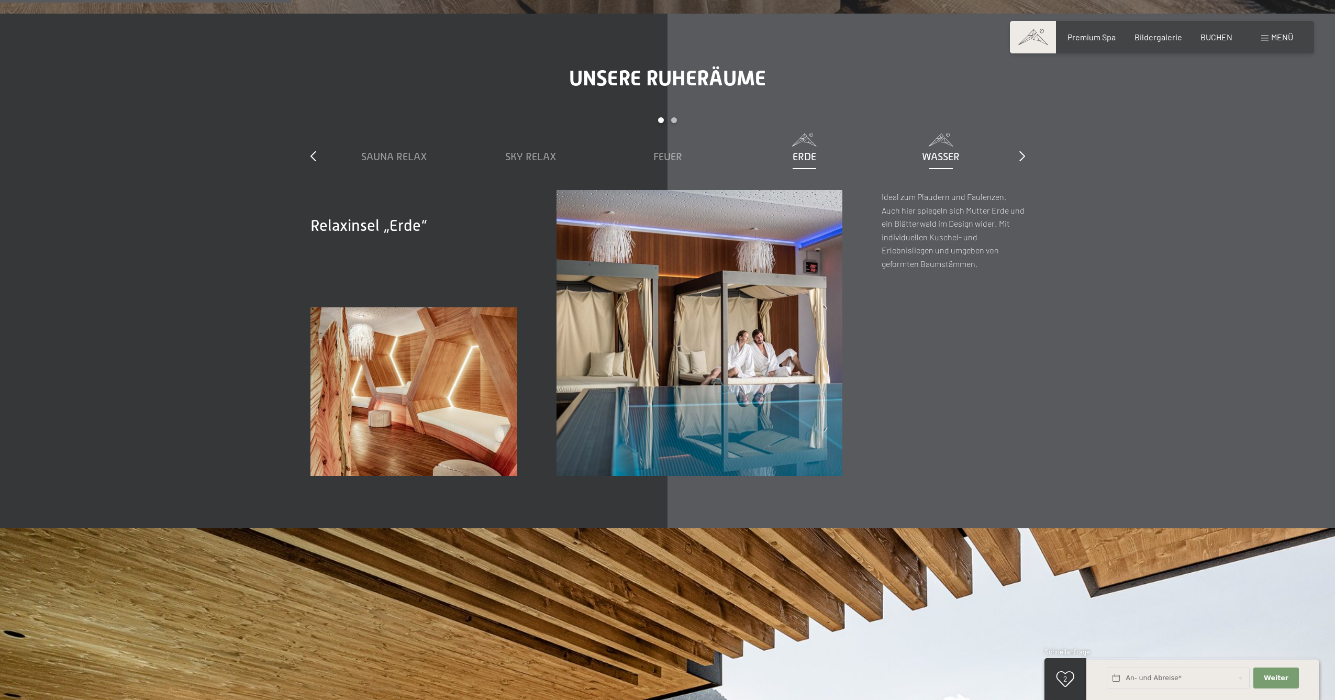
click at [936, 151] on span "Wasser" at bounding box center [941, 157] width 38 height 12
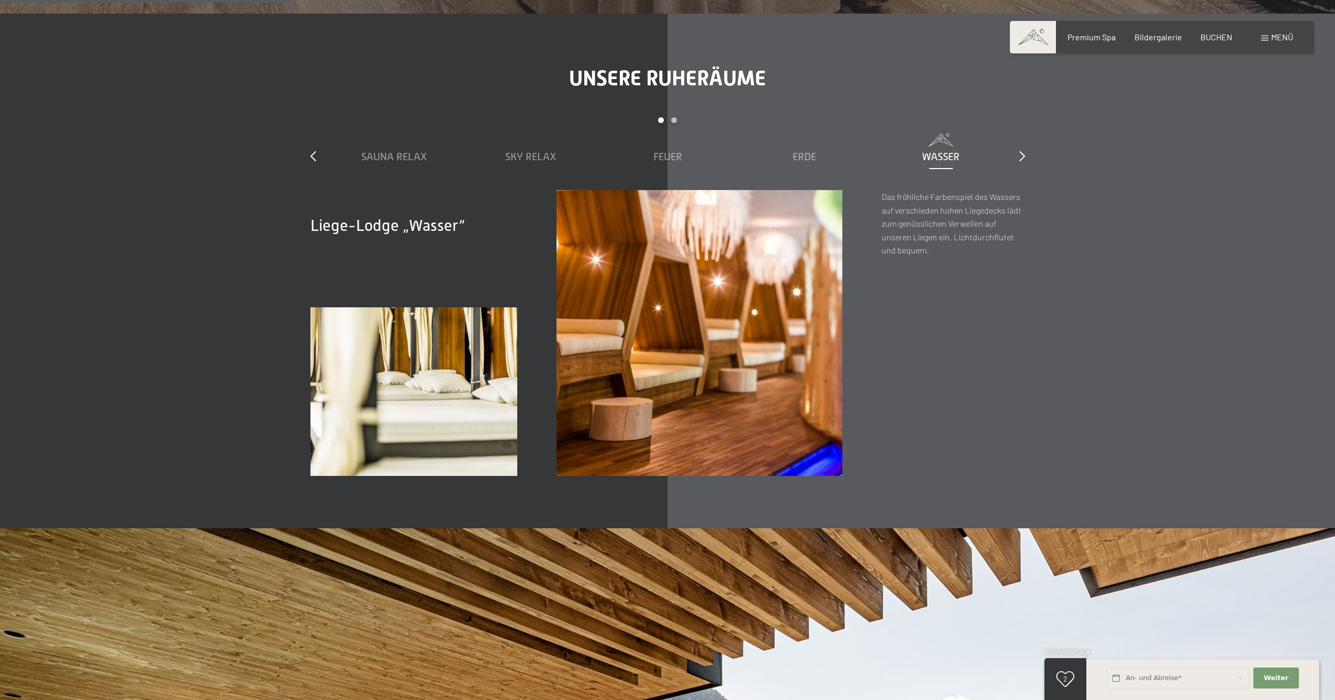
click at [937, 152] on span "Wasser" at bounding box center [941, 157] width 38 height 12
click at [1014, 152] on div "slide 1 to 5 of 7 Sauna Relax Sky Relax Feuer Erde Wasser Luft Wolke 7" at bounding box center [668, 153] width 715 height 73
click at [1021, 152] on icon at bounding box center [1023, 156] width 6 height 10
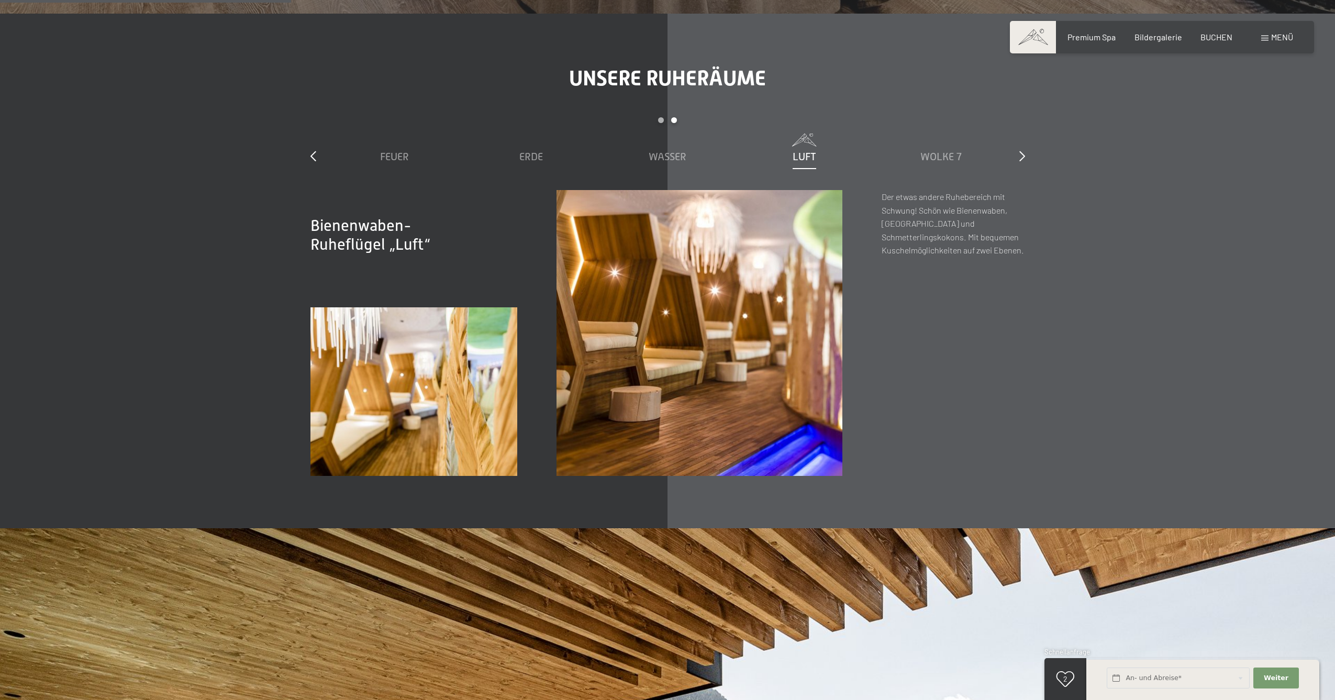
click at [799, 156] on span "Luft" at bounding box center [805, 157] width 24 height 12
click at [799, 154] on span "Luft" at bounding box center [805, 157] width 24 height 12
click at [665, 151] on span "Wasser" at bounding box center [668, 157] width 38 height 12
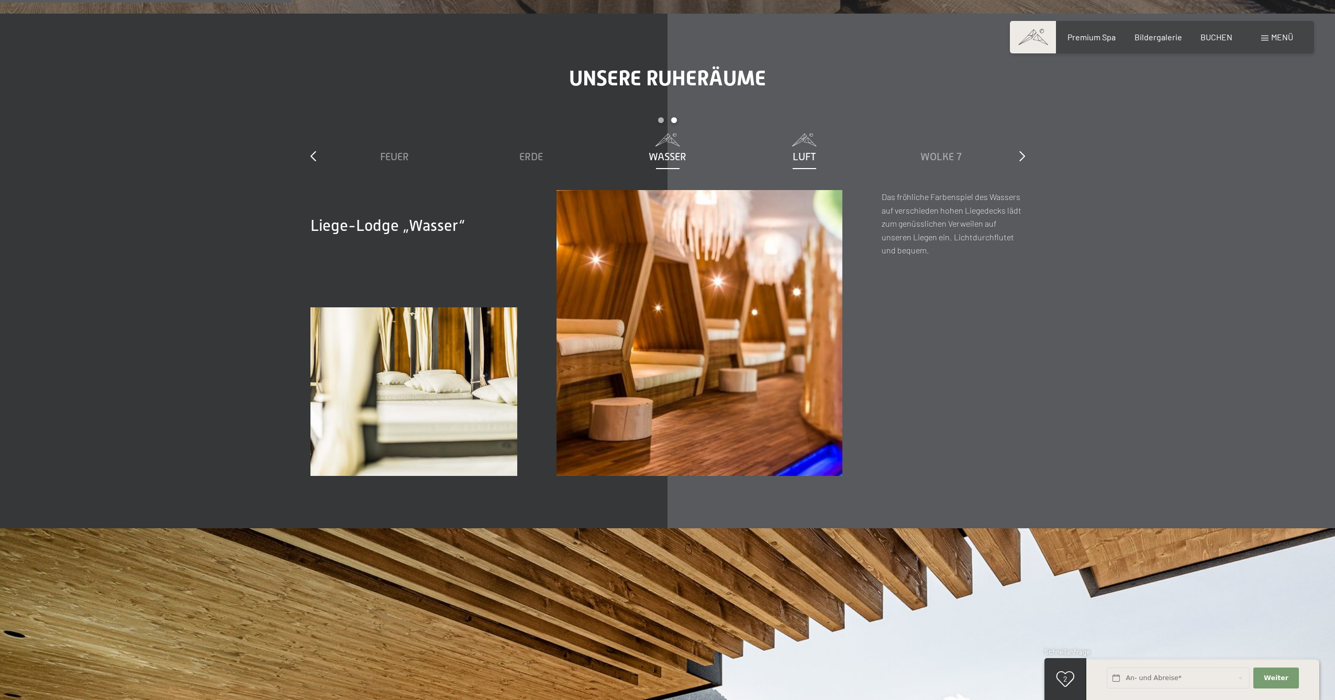
click at [793, 152] on span "Luft" at bounding box center [805, 157] width 24 height 12
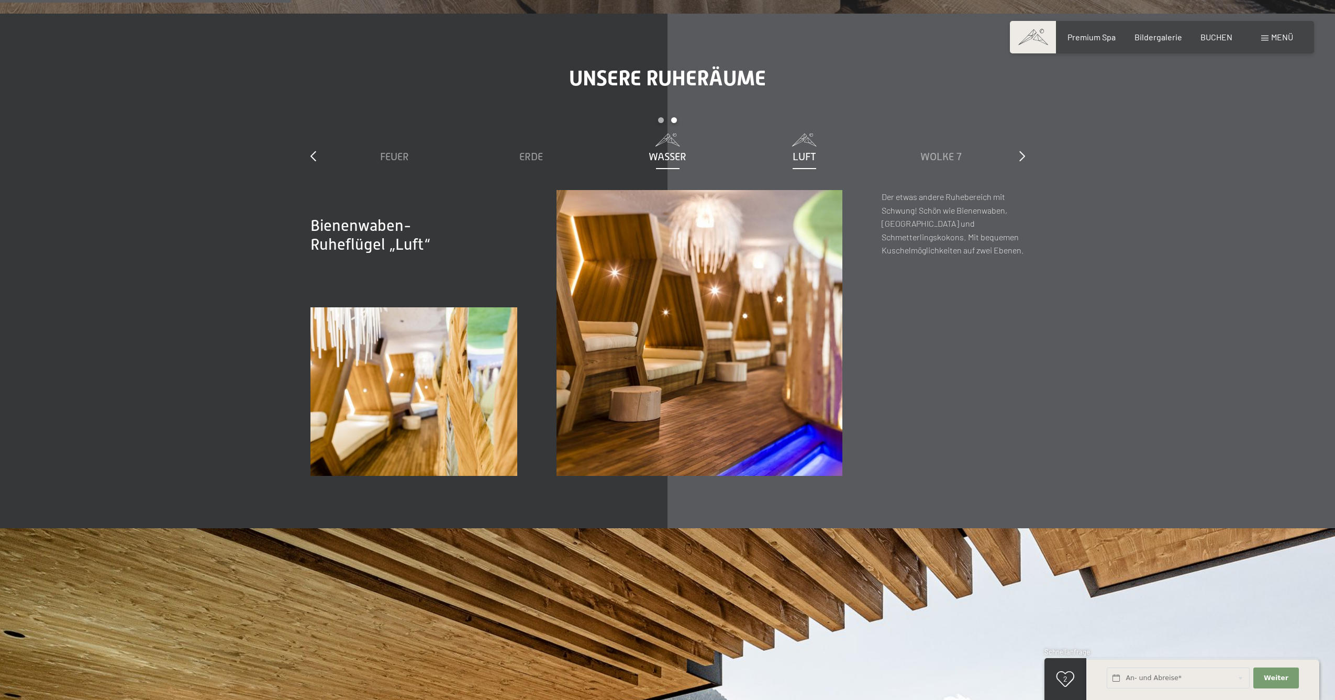
click at [677, 154] on span "Wasser" at bounding box center [668, 157] width 38 height 12
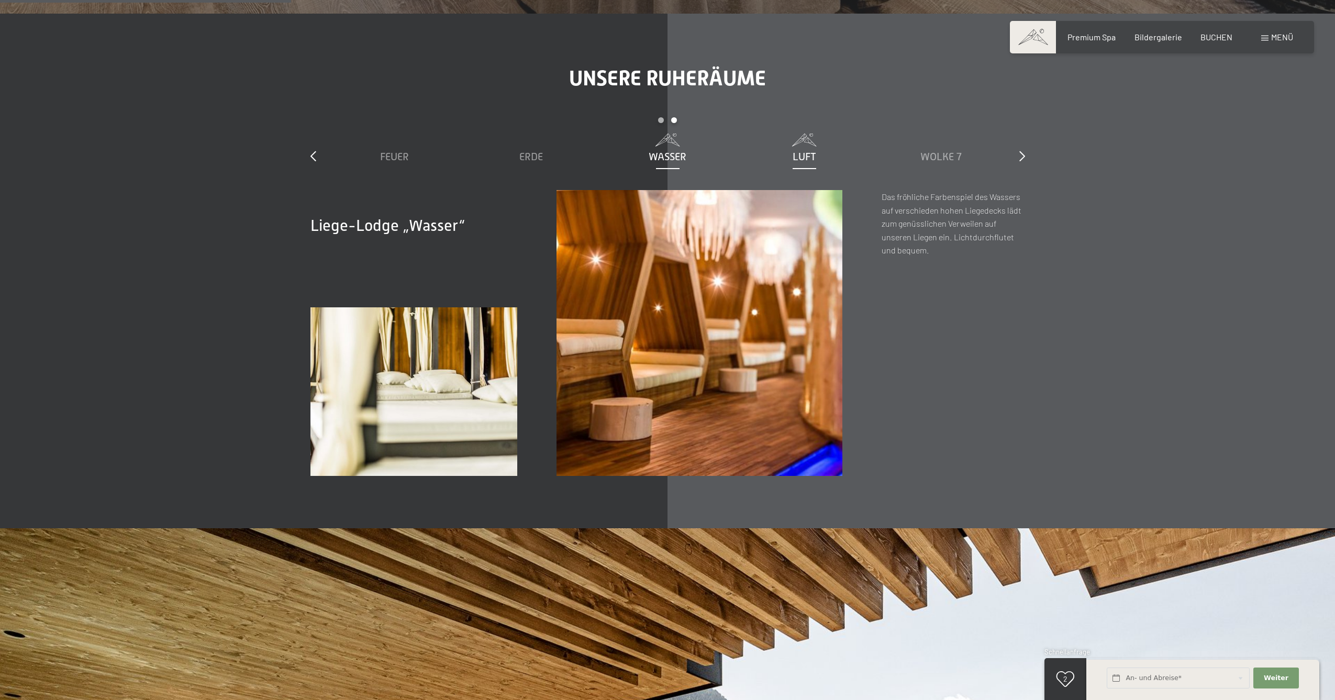
click at [810, 154] on span "Luft" at bounding box center [805, 157] width 24 height 12
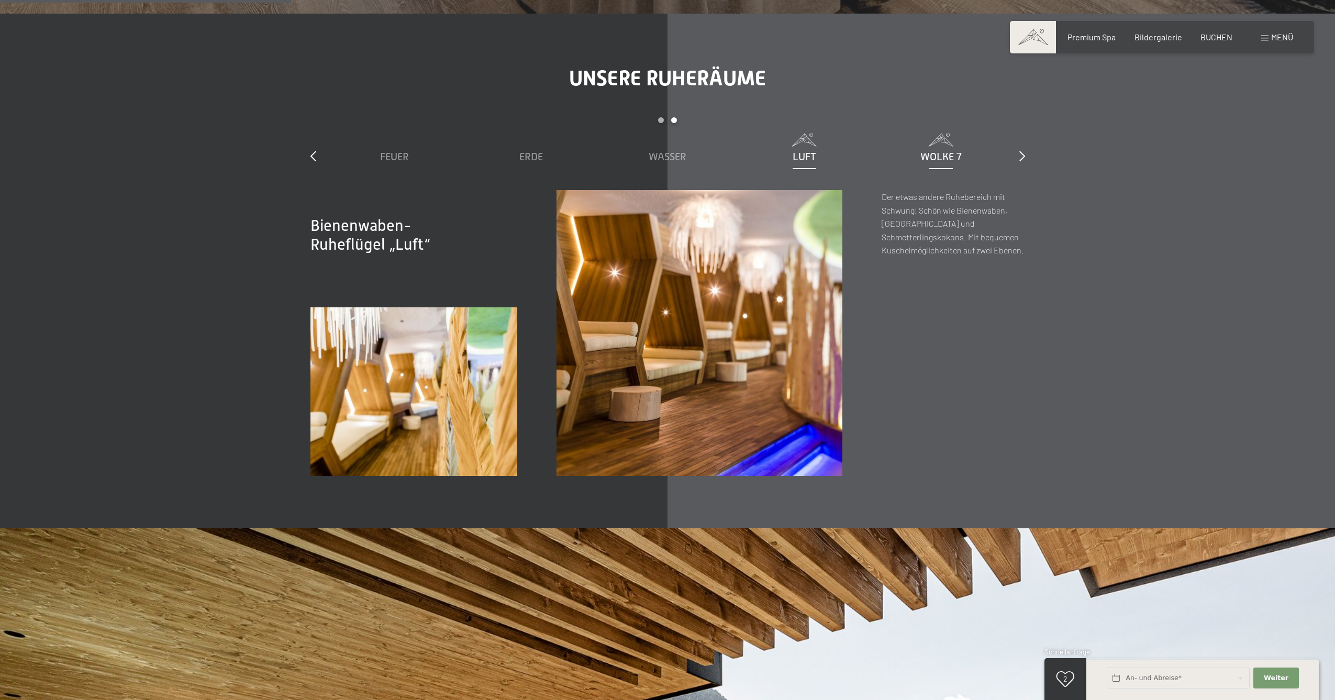
click at [933, 154] on span "Wolke 7" at bounding box center [941, 157] width 41 height 12
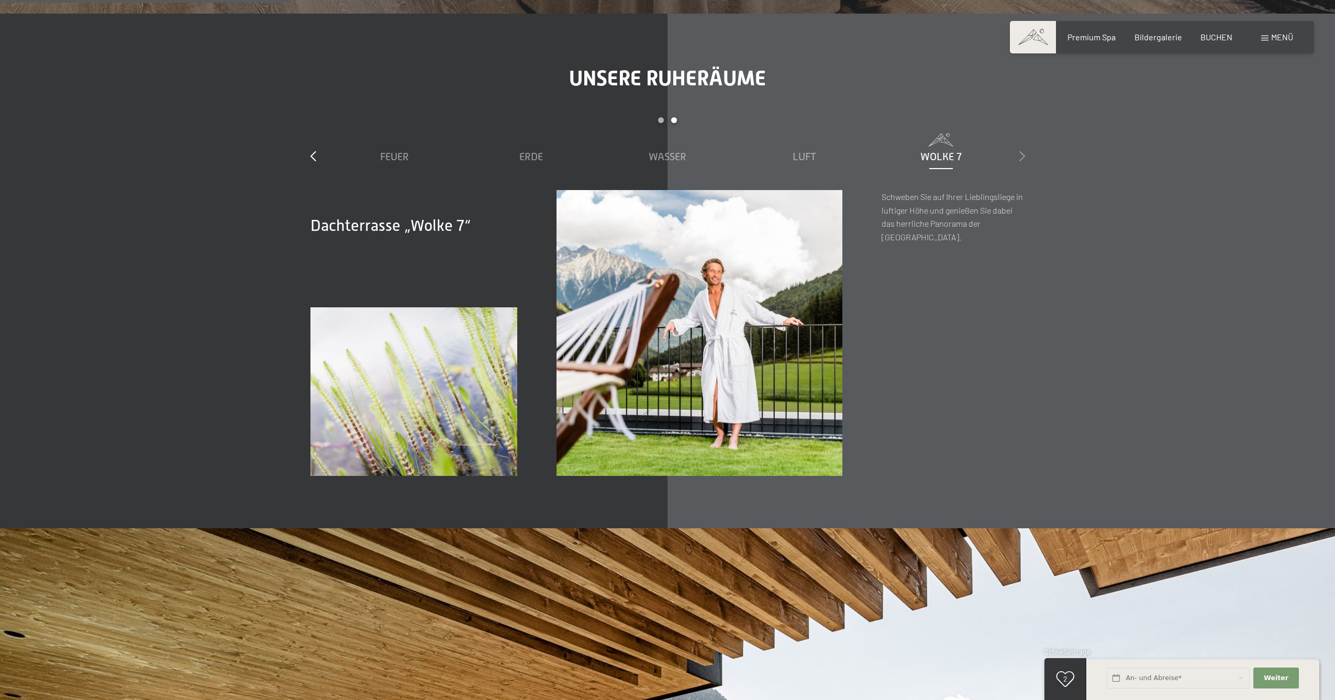
click at [1022, 153] on icon at bounding box center [1023, 156] width 6 height 10
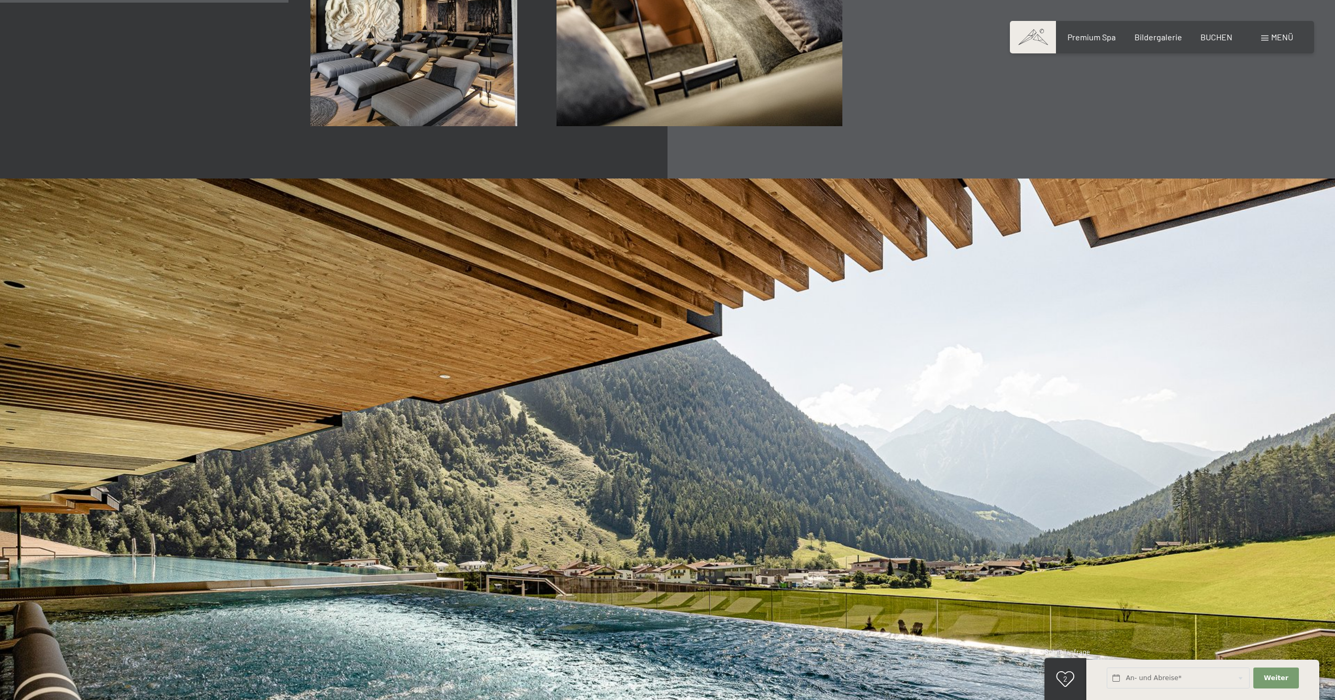
scroll to position [1888, 0]
